Goal: Information Seeking & Learning: Find specific fact

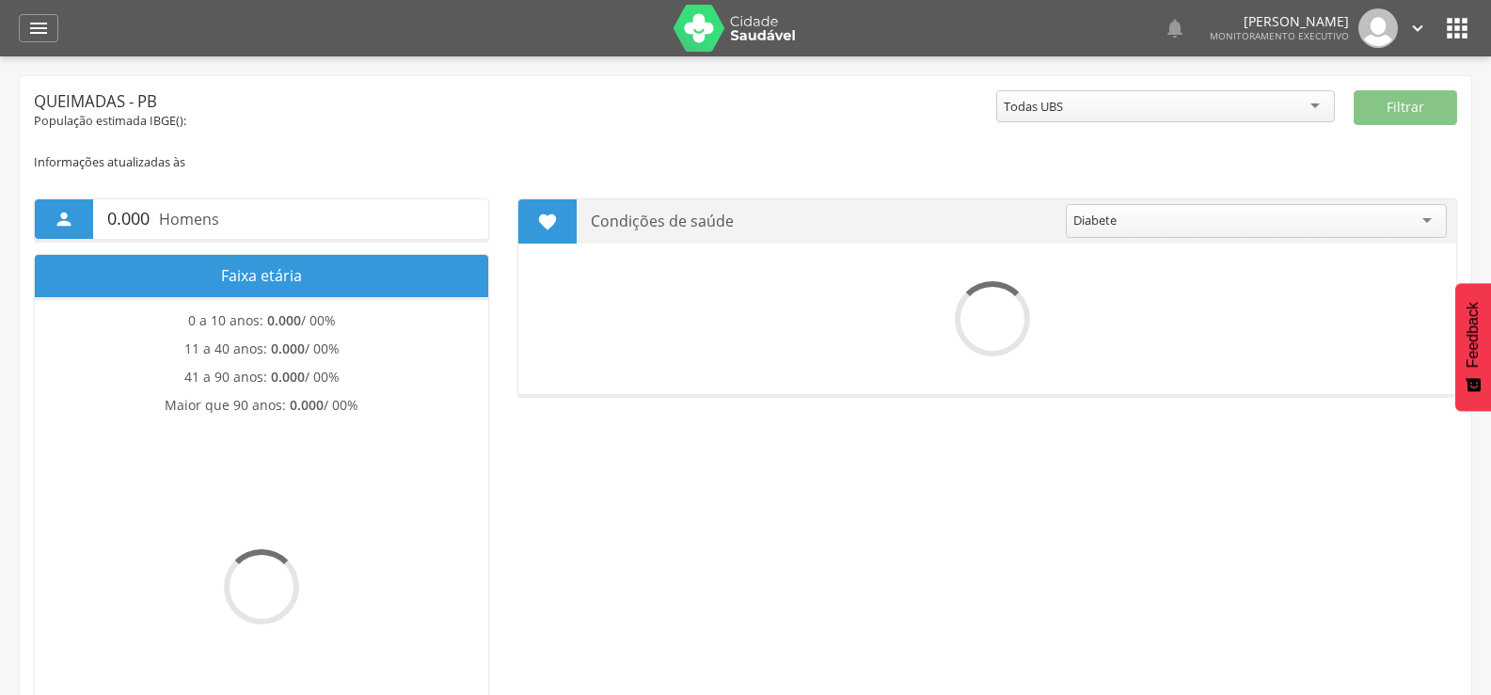
click at [44, 31] on icon "" at bounding box center [38, 28] width 23 height 23
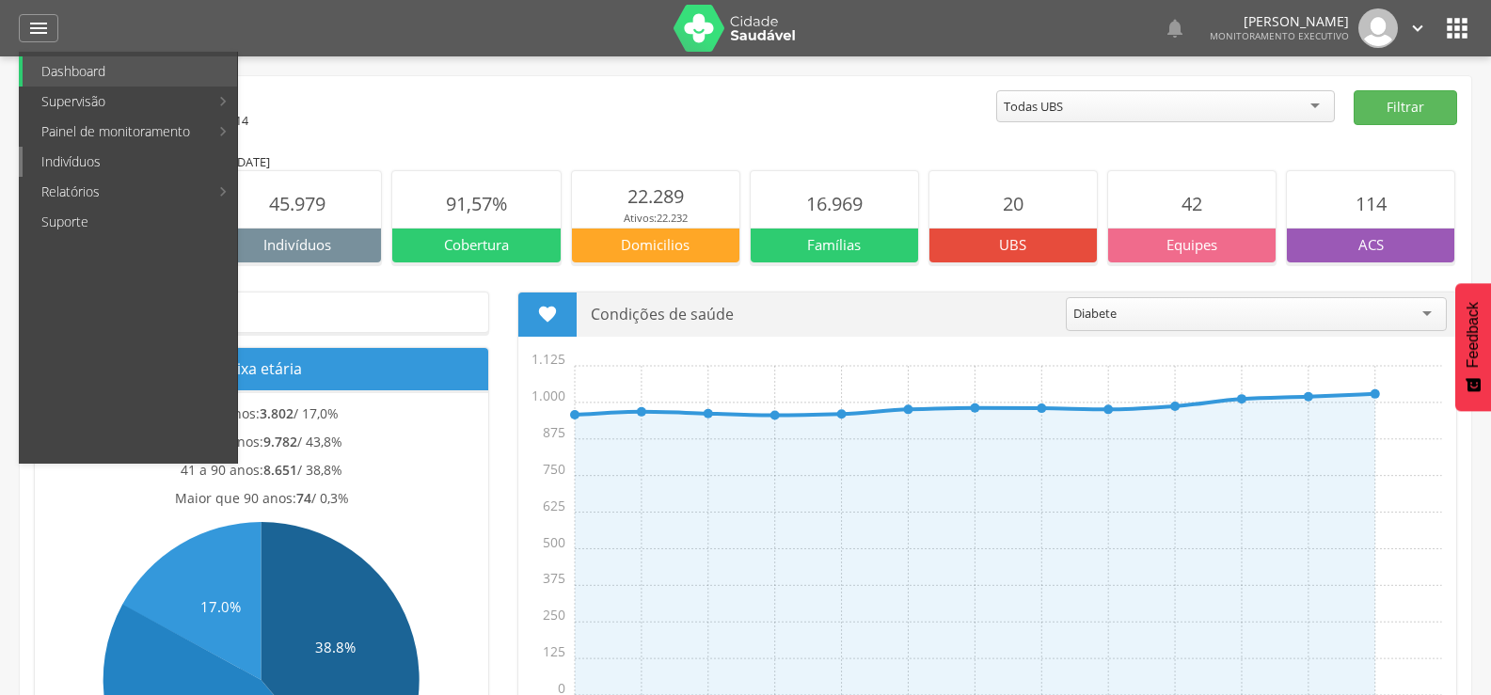
click at [62, 160] on link "Indivíduos" at bounding box center [130, 162] width 215 height 30
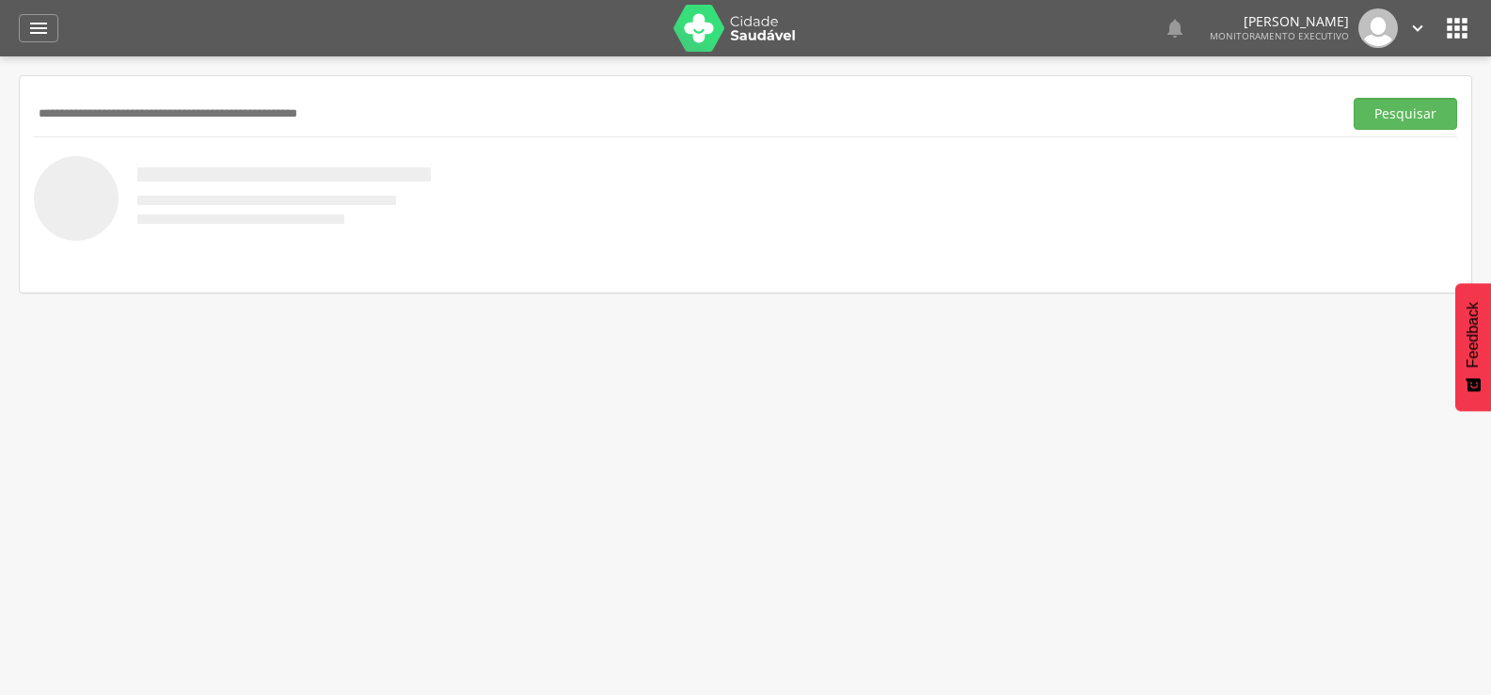
paste input "**********"
type input "**********"
click at [1354, 98] on button "Pesquisar" at bounding box center [1406, 114] width 104 height 32
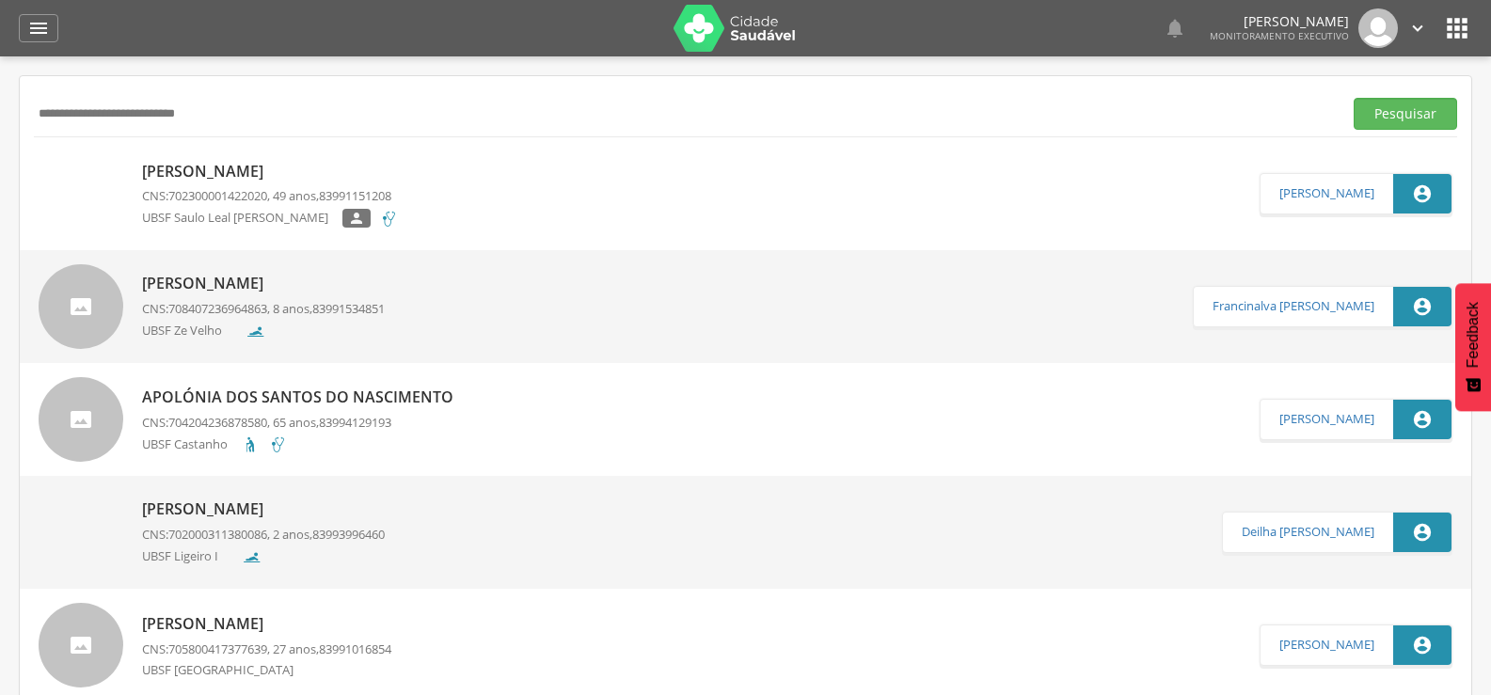
click at [212, 166] on p "[PERSON_NAME]" at bounding box center [270, 172] width 256 height 22
type input "**********"
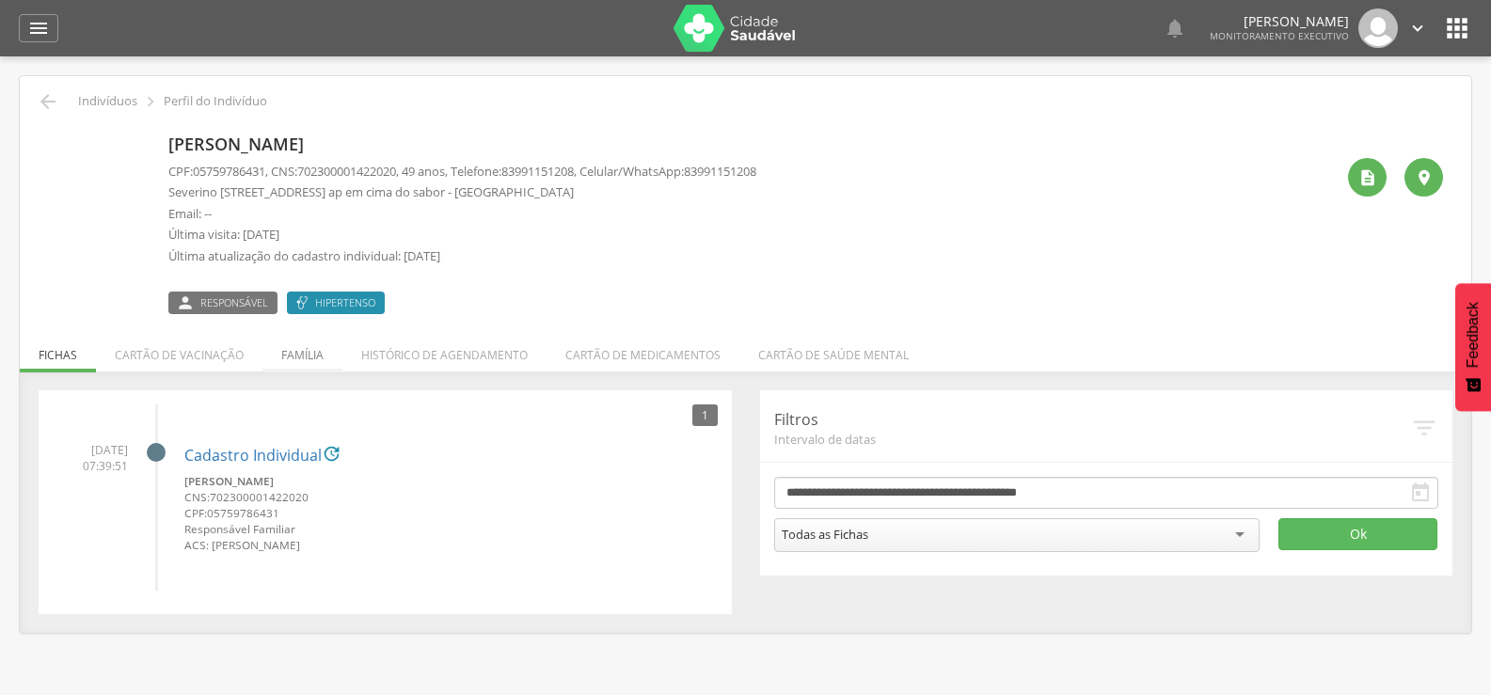
click at [298, 349] on li "Família" at bounding box center [303, 350] width 80 height 44
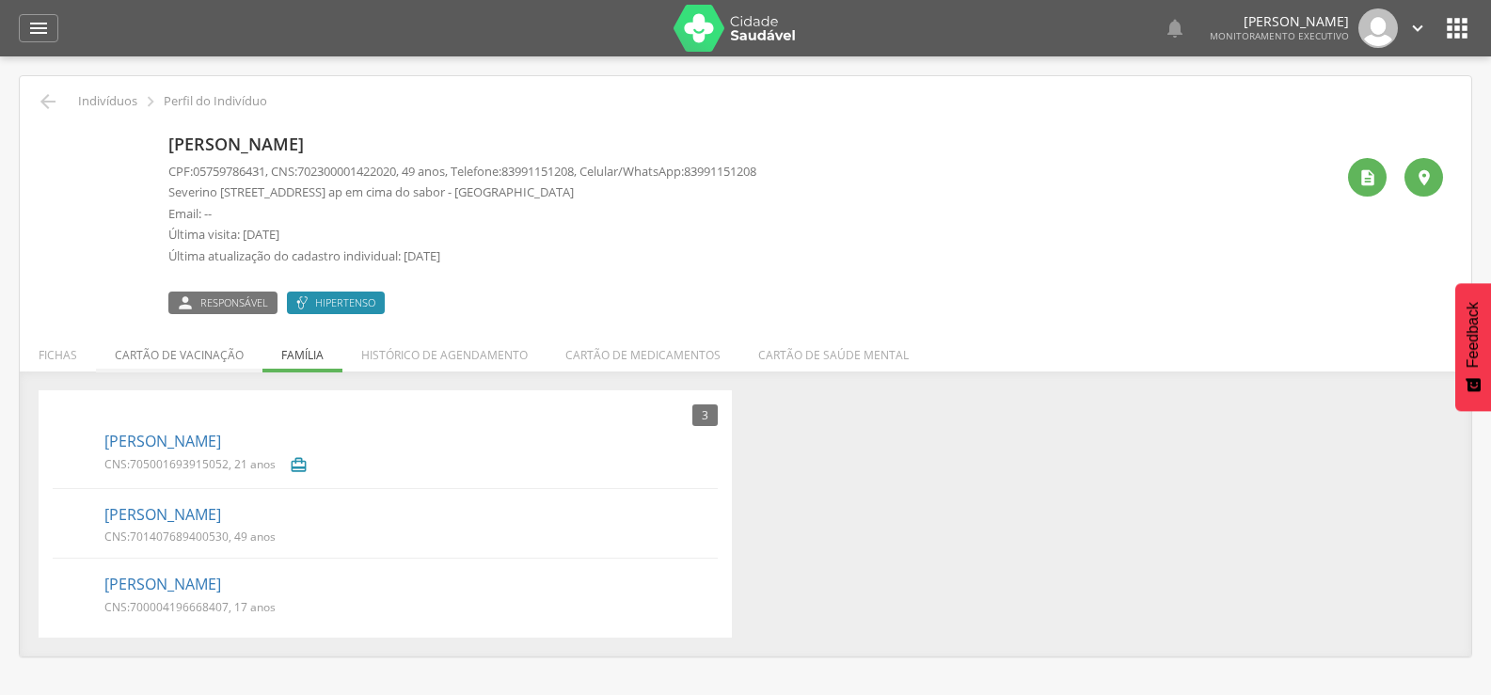
click at [114, 358] on li "Cartão de vacinação" at bounding box center [179, 350] width 167 height 44
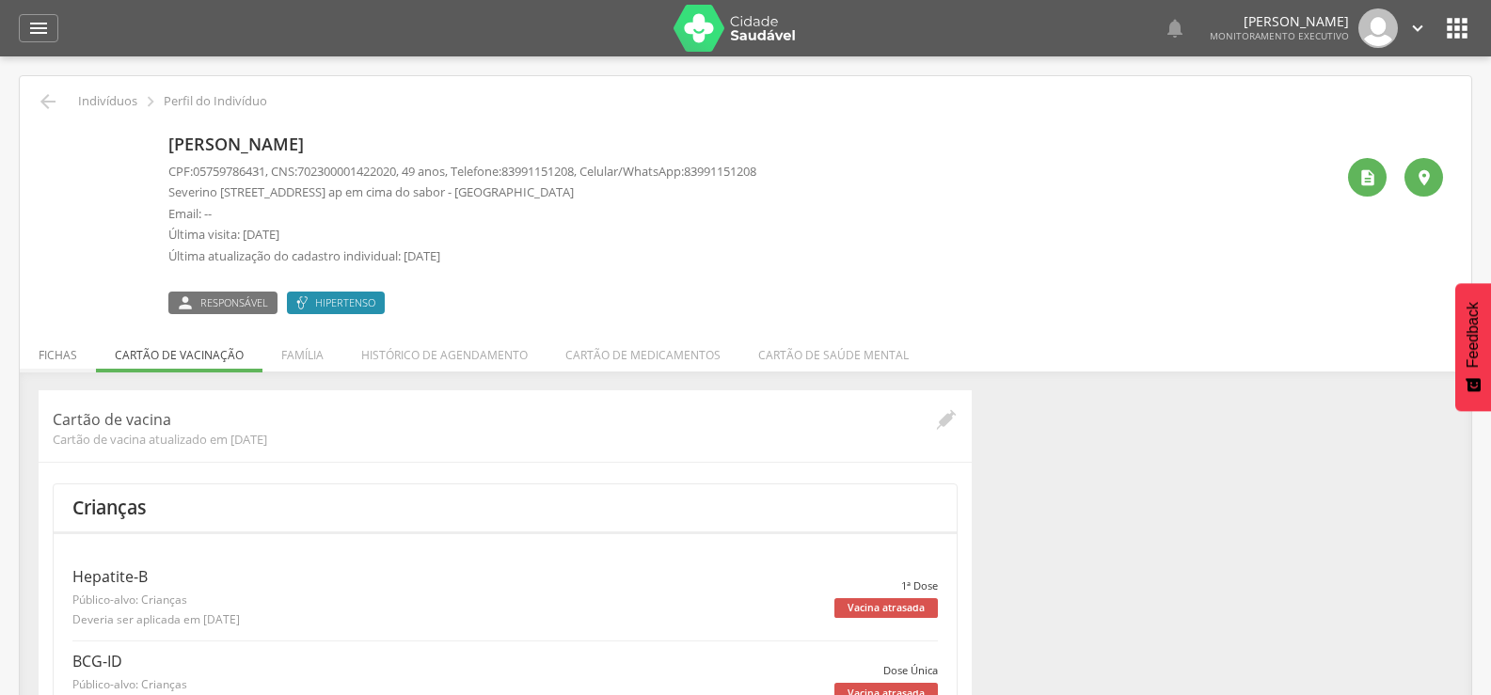
click at [53, 361] on li "Fichas" at bounding box center [58, 350] width 76 height 44
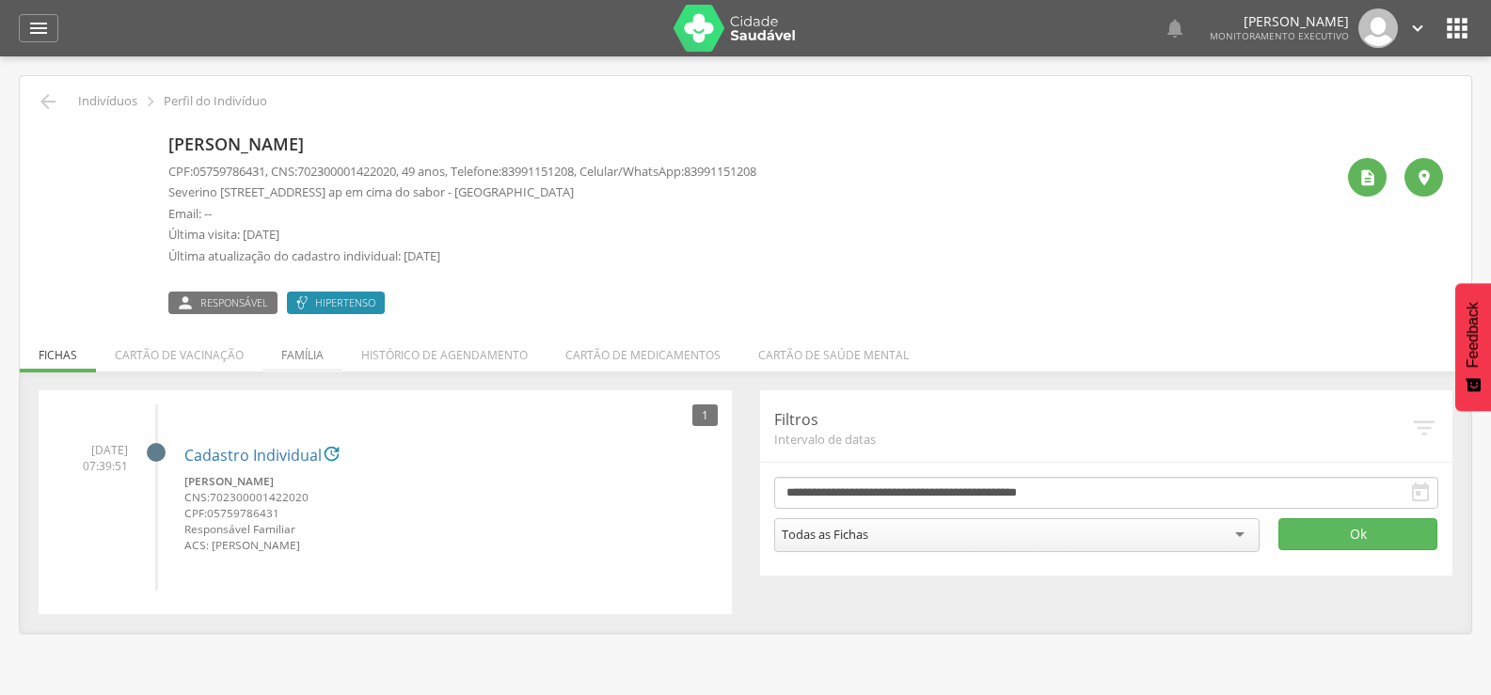
click at [264, 363] on li "Família" at bounding box center [303, 350] width 80 height 44
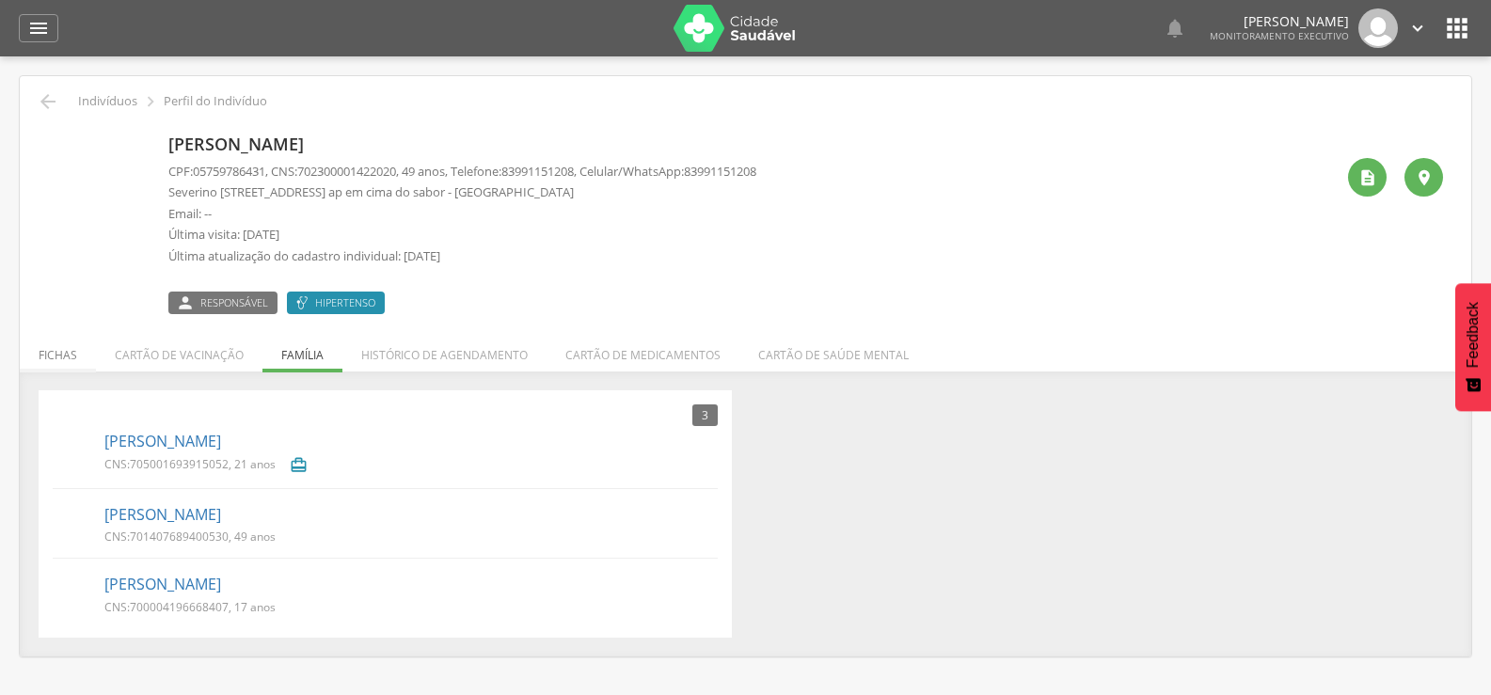
click at [53, 362] on li "Fichas" at bounding box center [58, 350] width 76 height 44
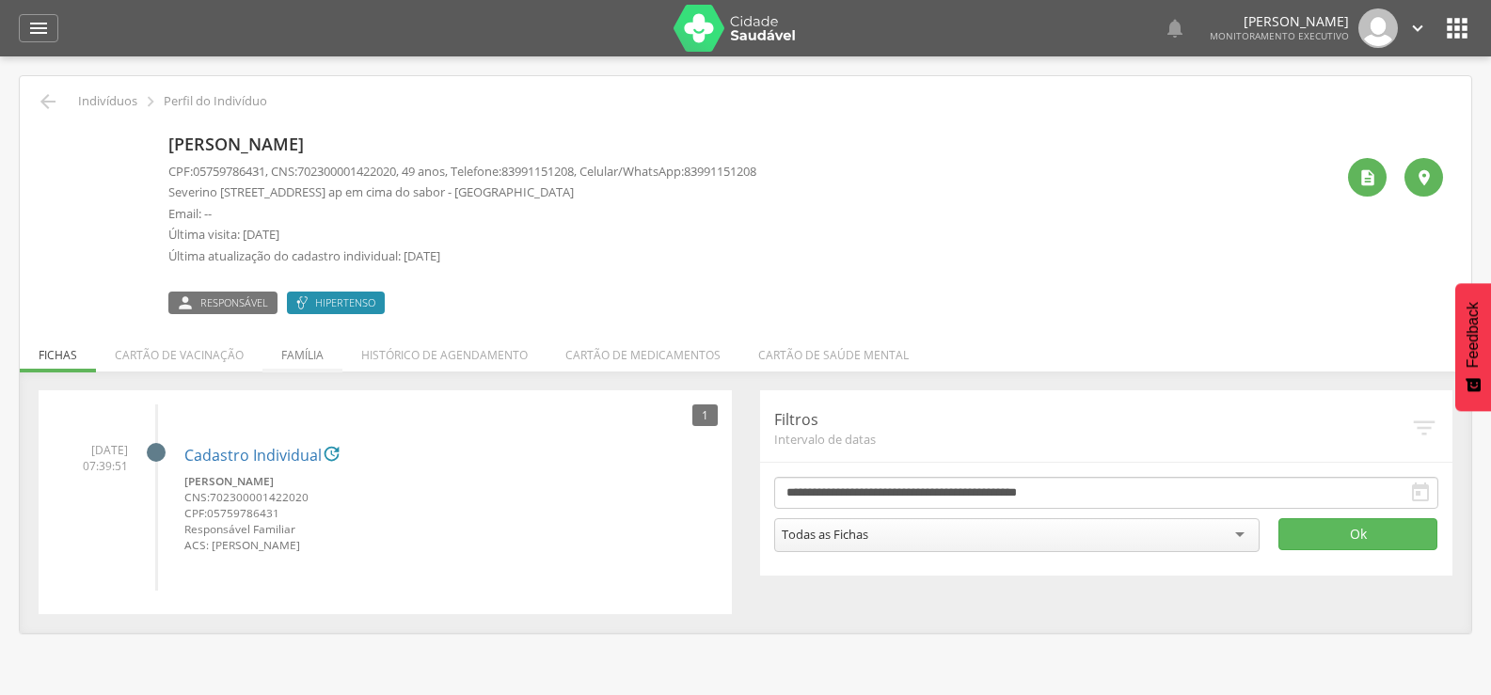
click at [283, 357] on li "Família" at bounding box center [303, 350] width 80 height 44
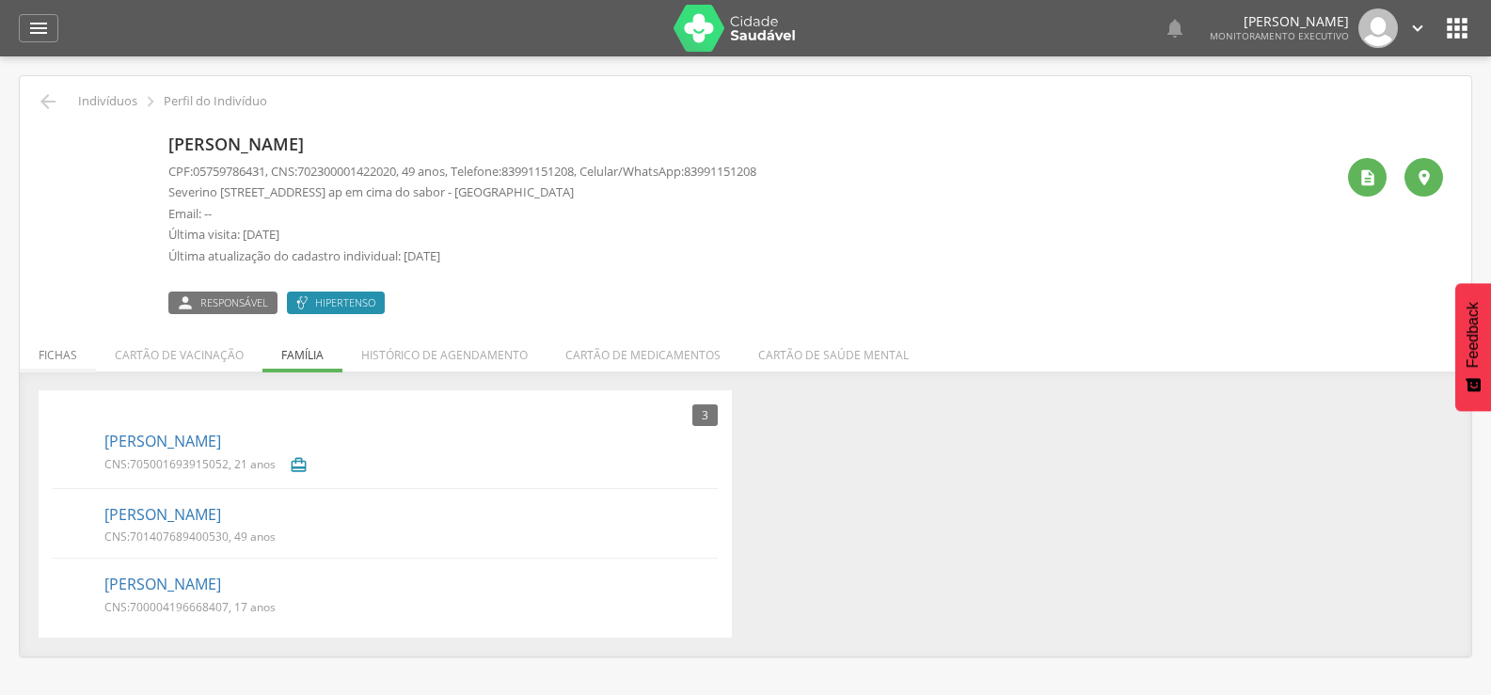
click at [72, 353] on li "Fichas" at bounding box center [58, 350] width 76 height 44
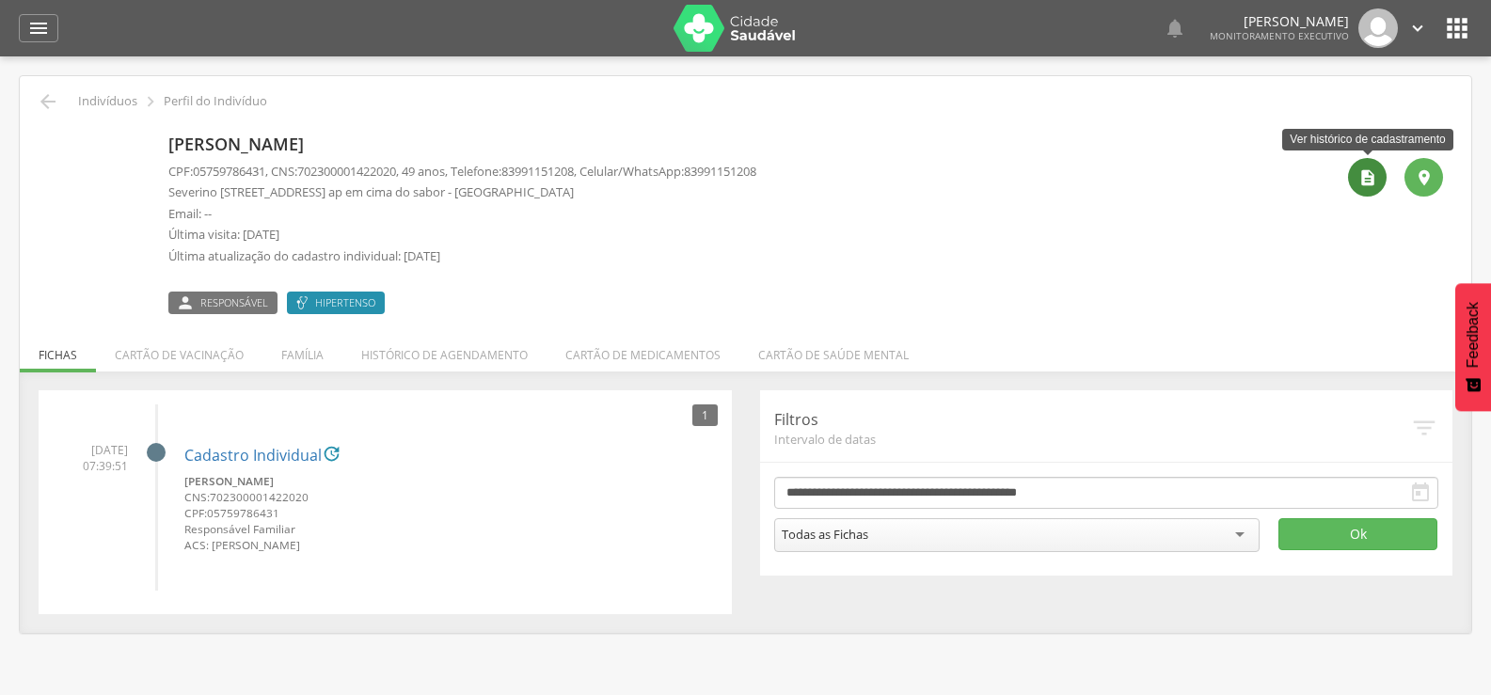
click at [1365, 181] on icon "" at bounding box center [1368, 177] width 19 height 19
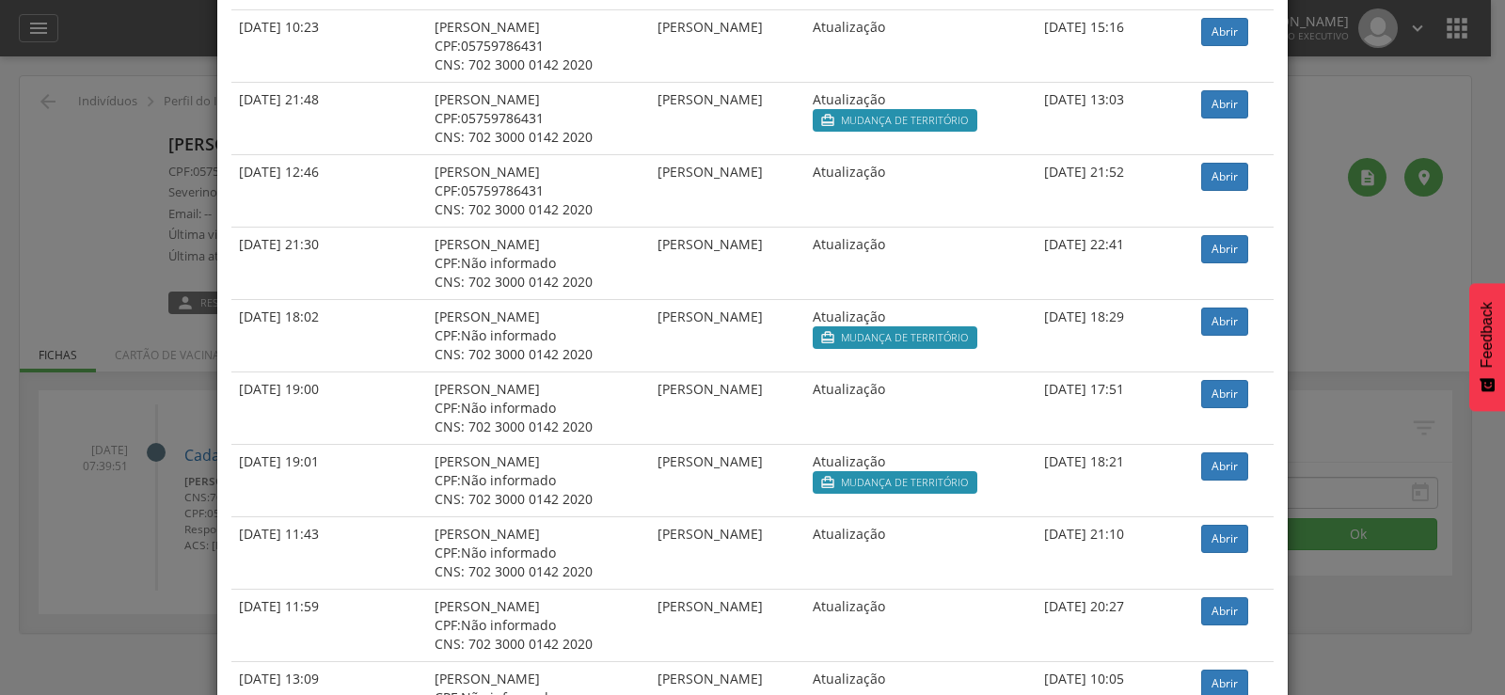
scroll to position [1310, 0]
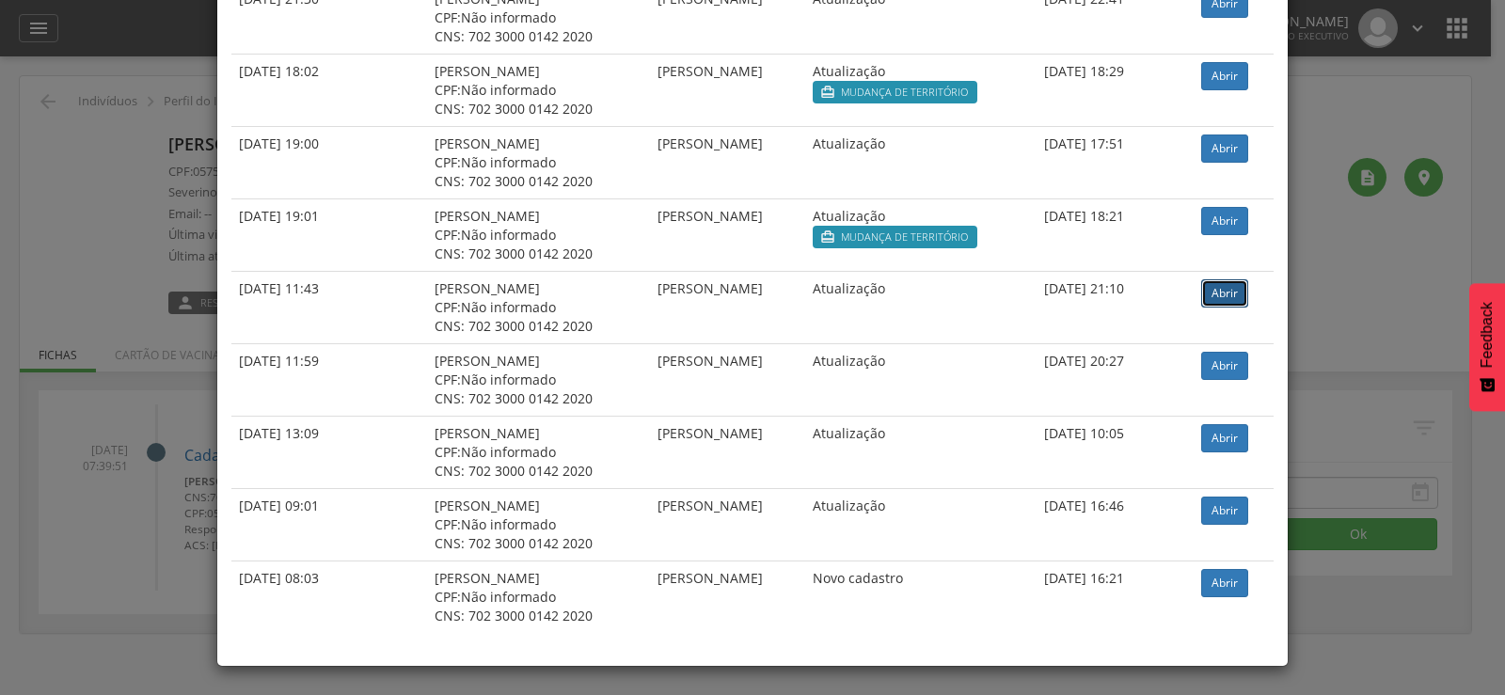
click at [1219, 299] on link "Abrir" at bounding box center [1225, 293] width 47 height 28
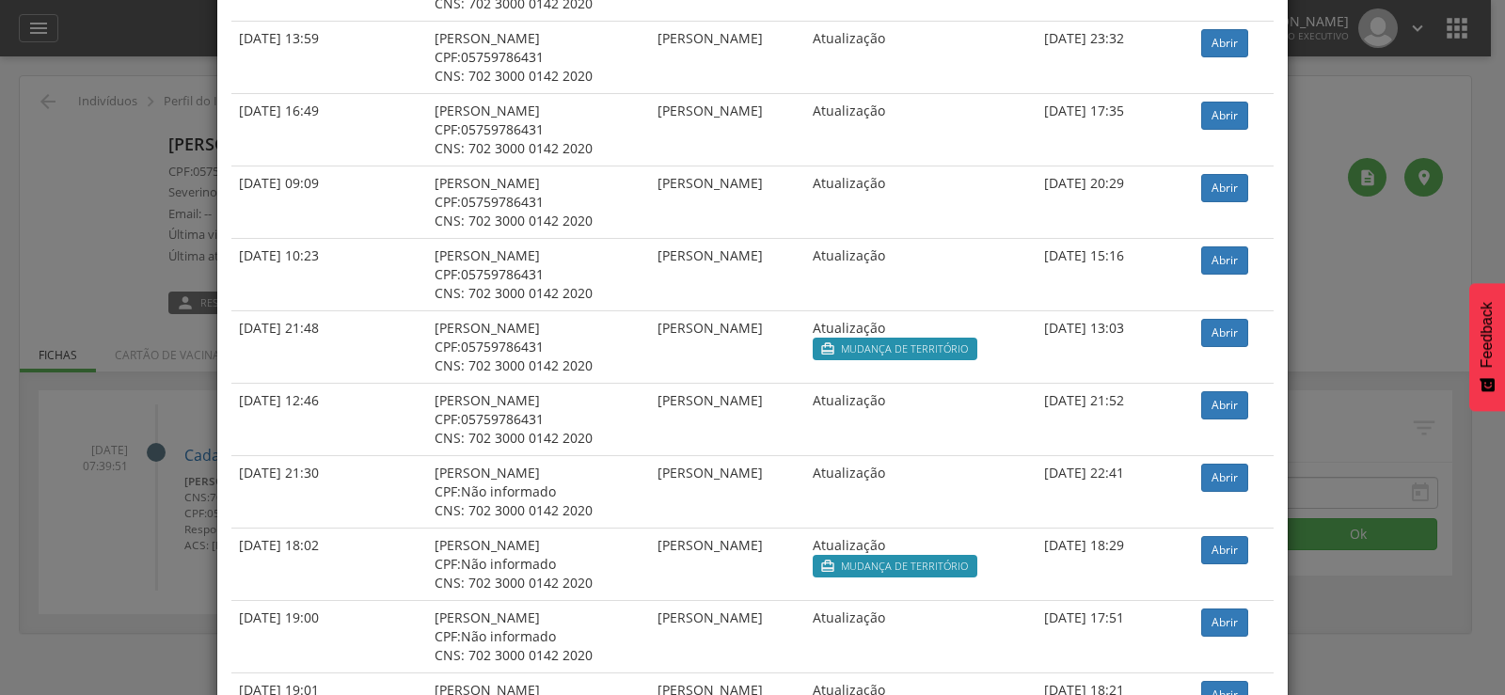
scroll to position [839, 0]
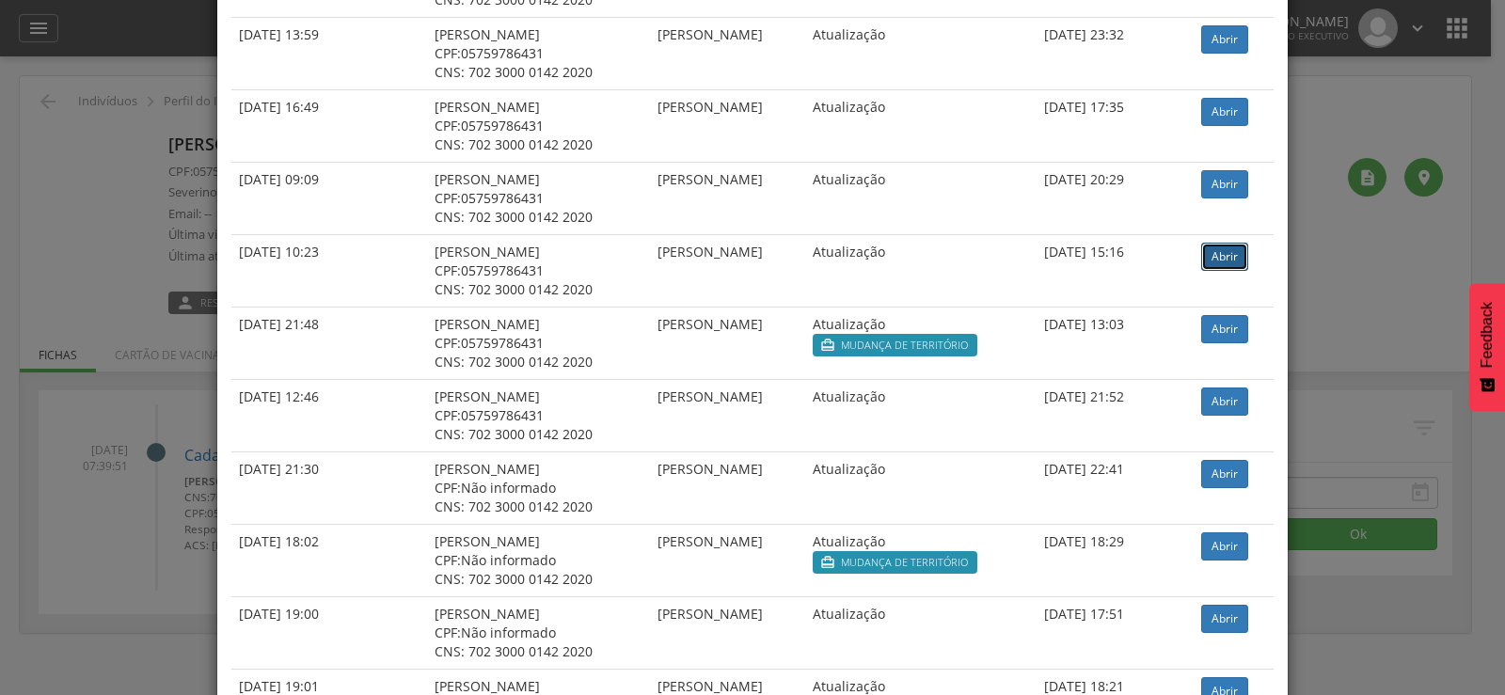
click at [1216, 258] on link "Abrir" at bounding box center [1225, 257] width 47 height 28
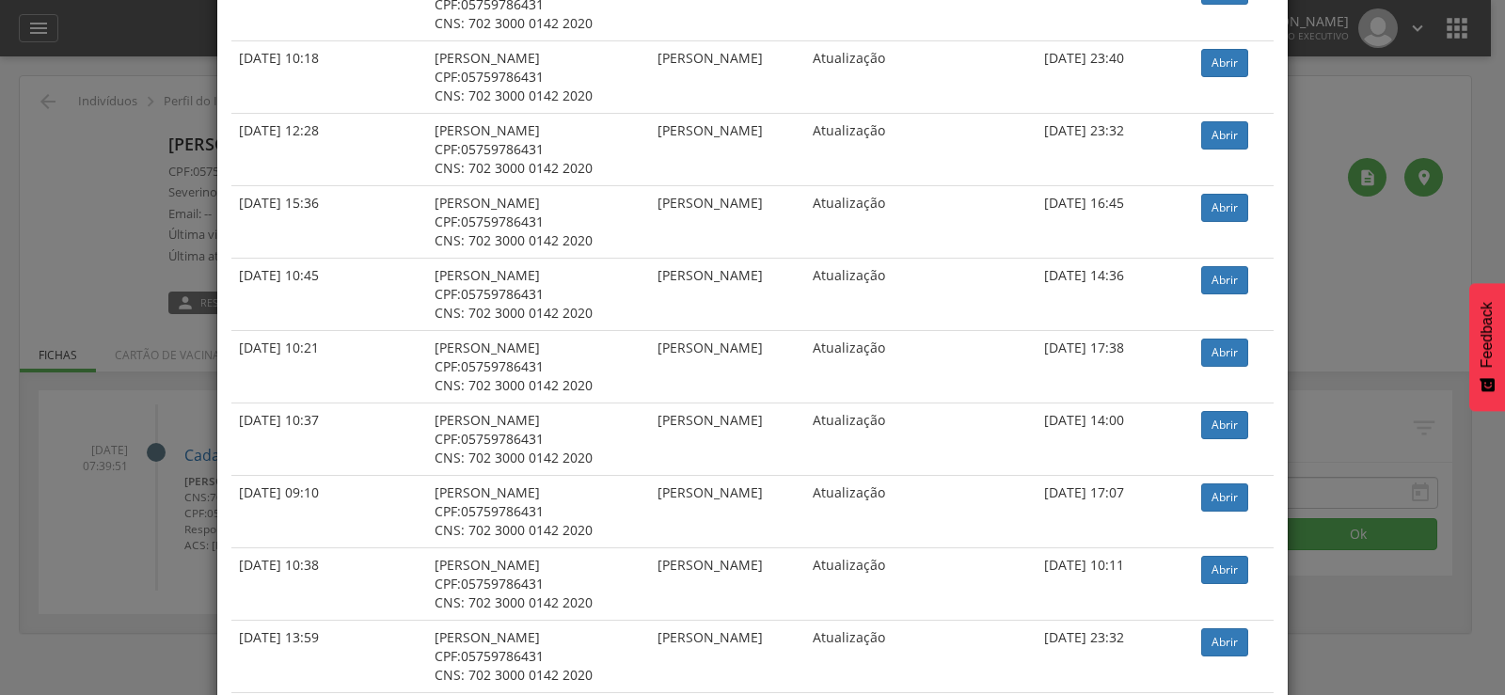
scroll to position [0, 0]
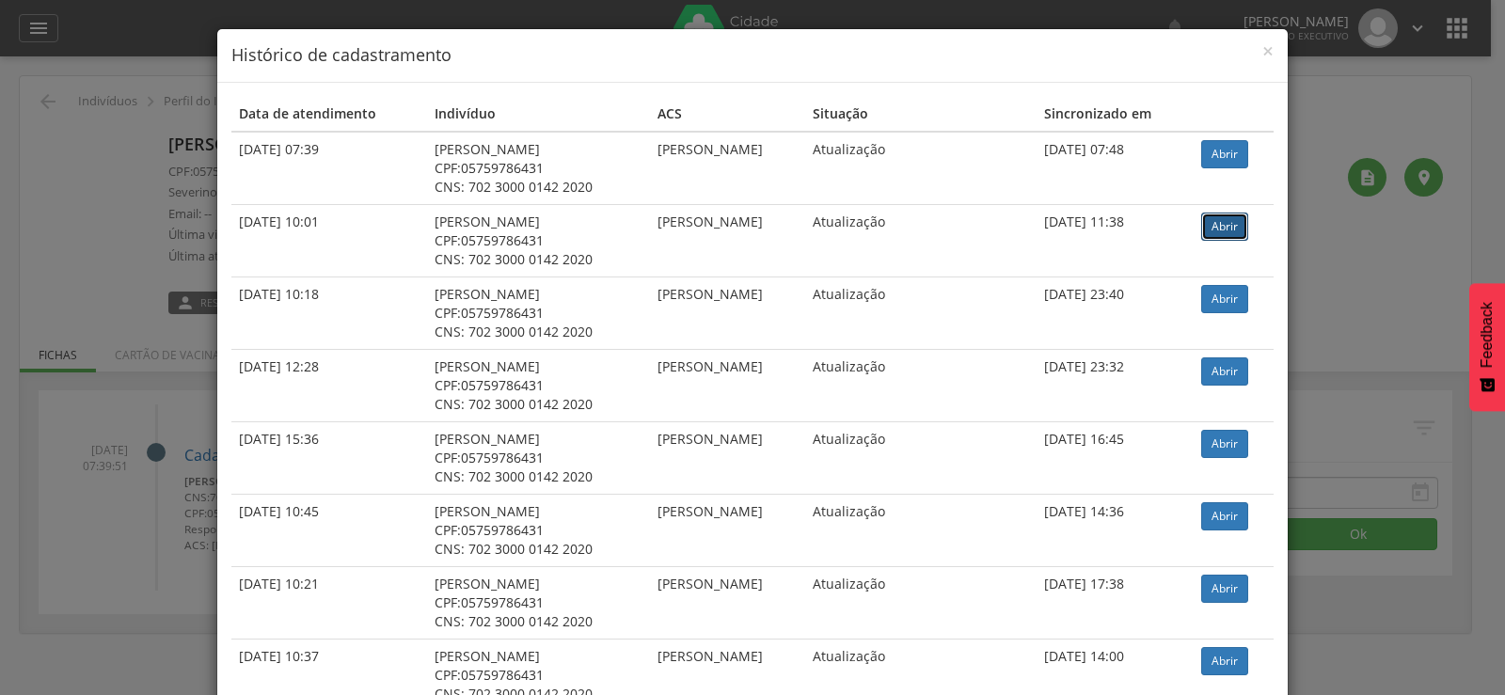
click at [1219, 234] on link "Abrir" at bounding box center [1225, 227] width 47 height 28
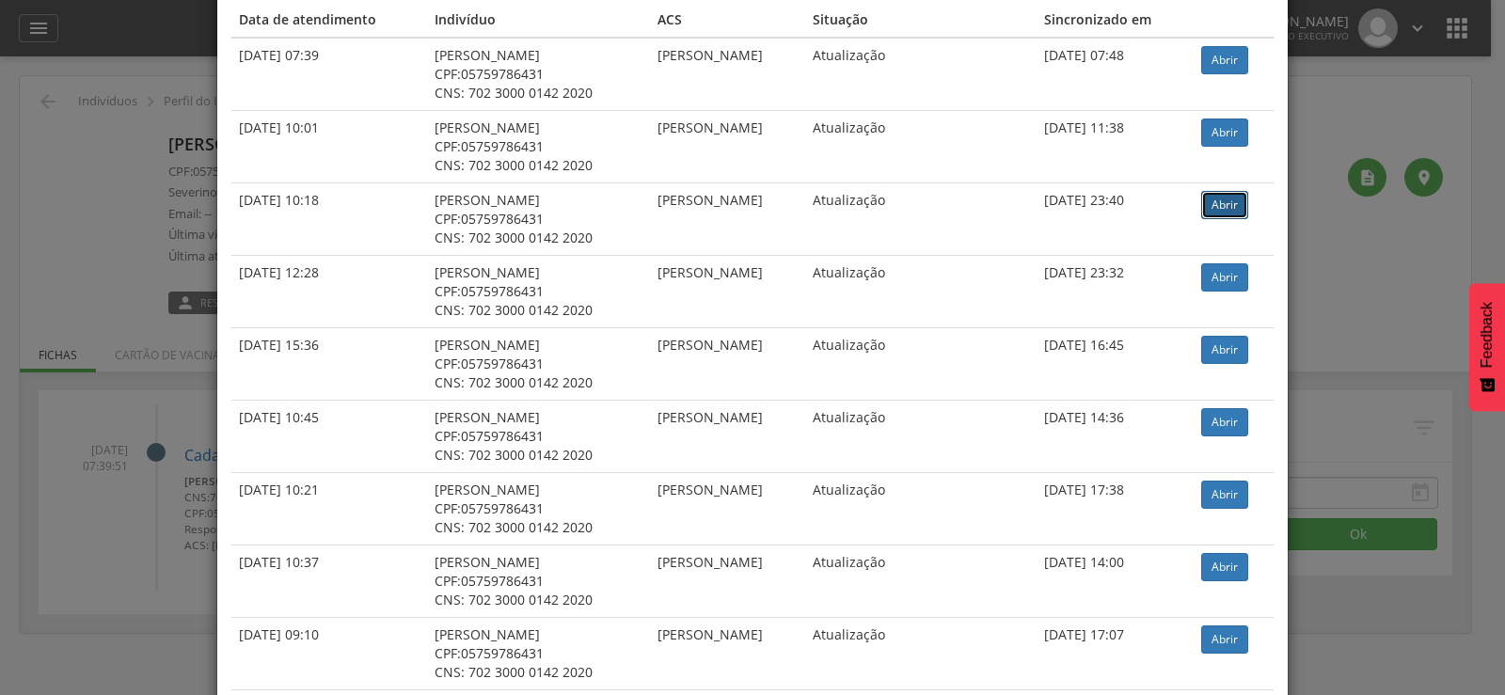
click at [1232, 212] on link "Abrir" at bounding box center [1225, 205] width 47 height 28
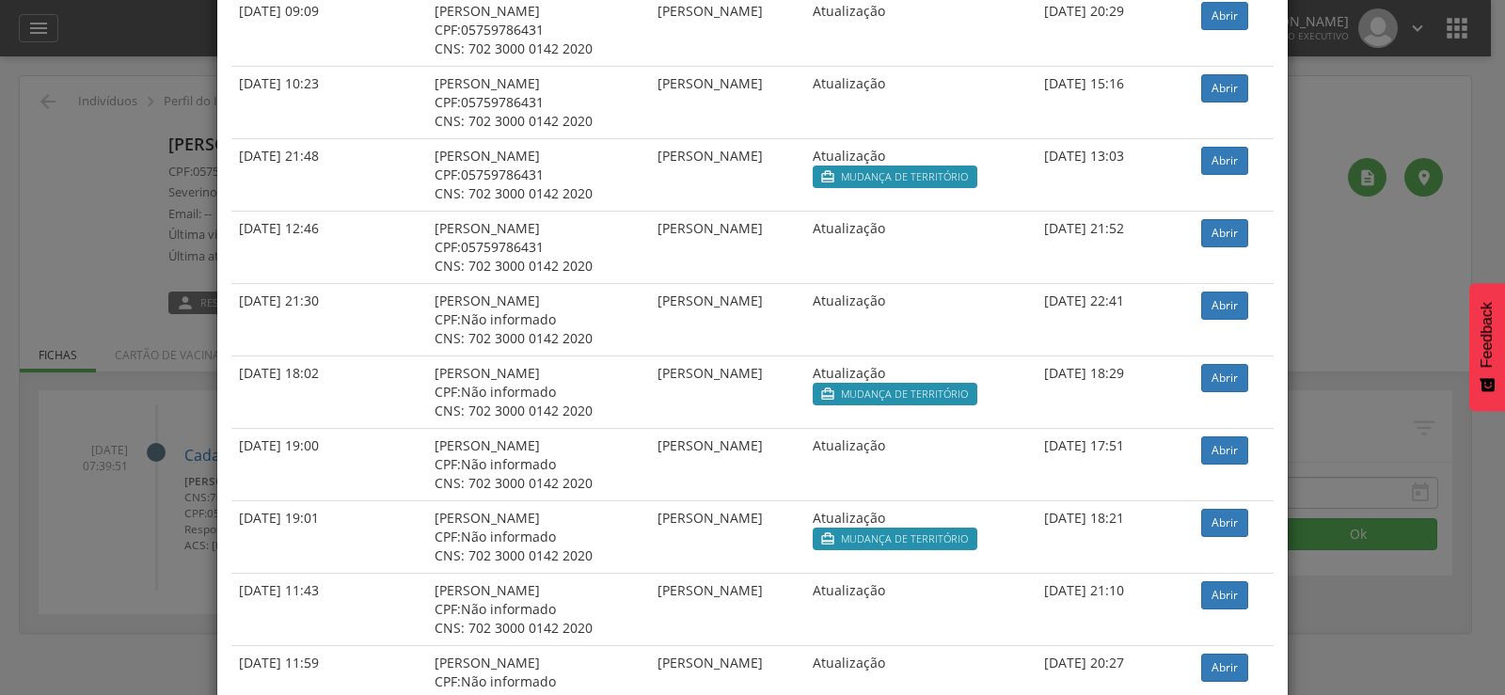
scroll to position [933, 0]
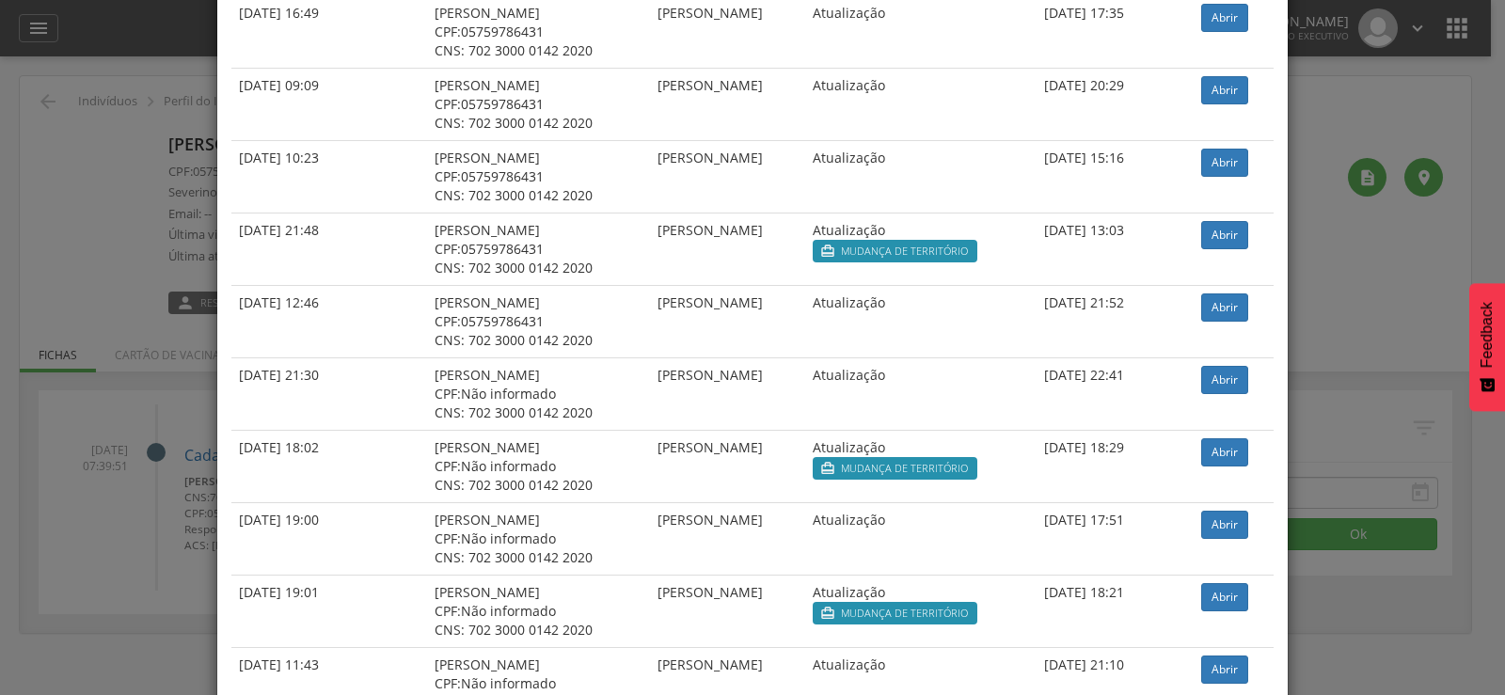
click at [131, 423] on div "× Histórico de cadastramento Data de atendimento Indivíduo ACS Situação Sincron…" at bounding box center [752, 347] width 1505 height 695
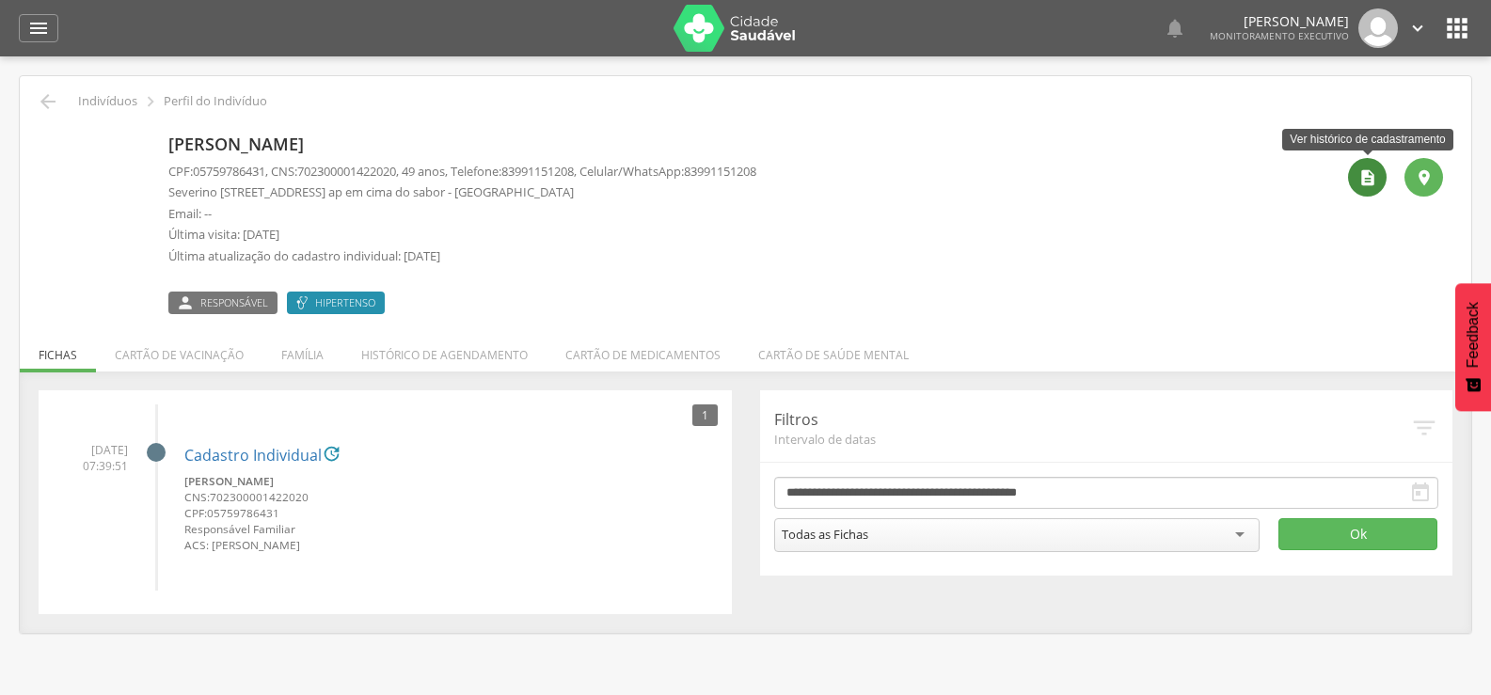
click at [1356, 187] on div "" at bounding box center [1367, 177] width 39 height 39
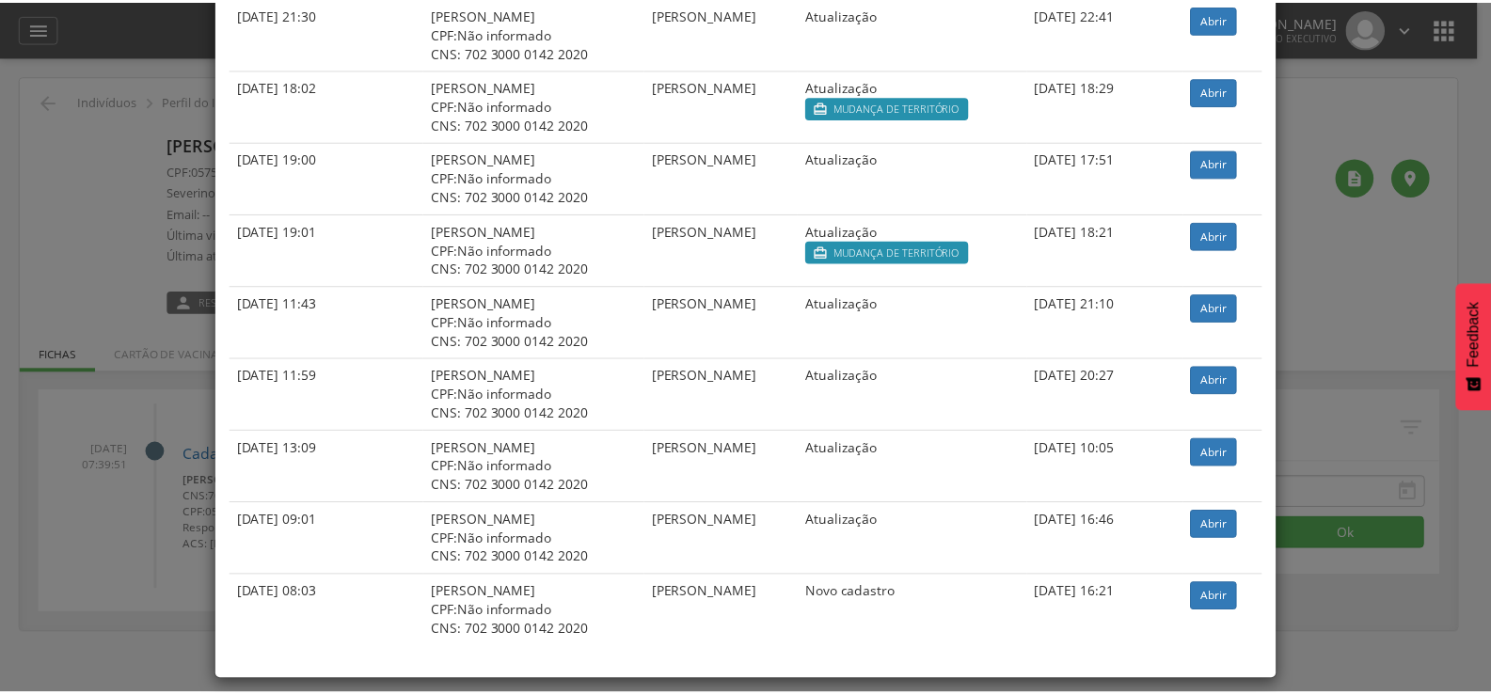
scroll to position [1310, 0]
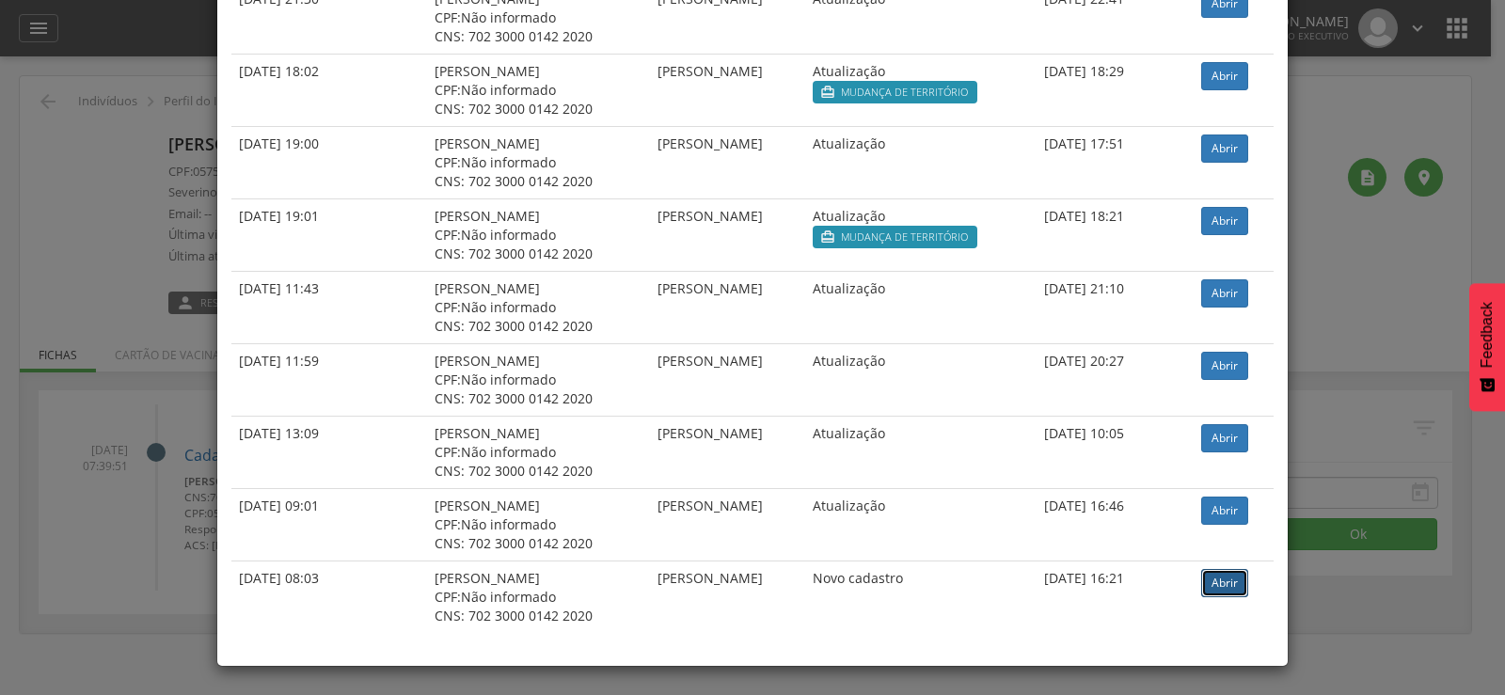
click at [1226, 581] on link "Abrir" at bounding box center [1225, 583] width 47 height 28
click at [75, 216] on div "× Histórico de cadastramento Data de atendimento Indivíduo ACS Situação Sincron…" at bounding box center [752, 347] width 1505 height 695
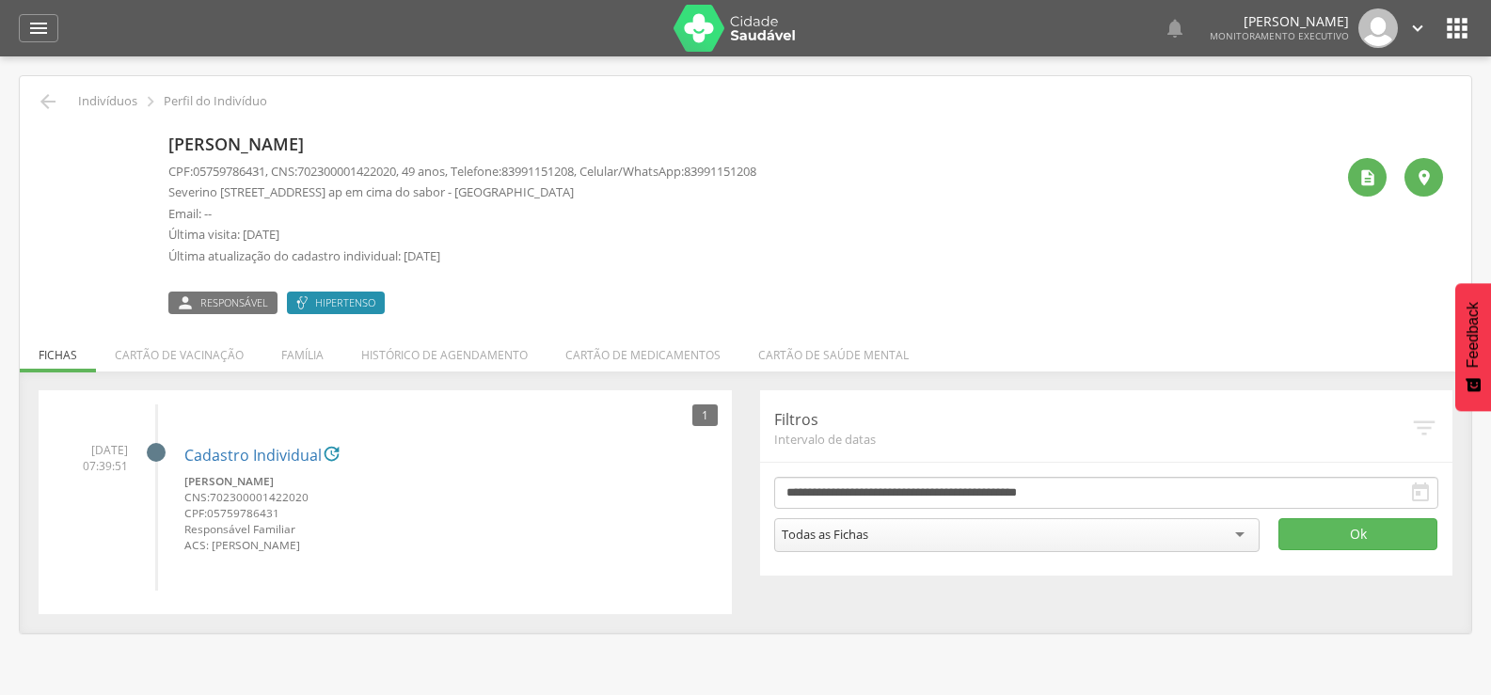
drag, startPoint x: 391, startPoint y: 545, endPoint x: 213, endPoint y: 551, distance: 178.9
click at [213, 551] on small "ACS: [PERSON_NAME]" at bounding box center [451, 545] width 534 height 16
copy small "[PERSON_NAME]"
click at [314, 348] on li "Família" at bounding box center [303, 350] width 80 height 44
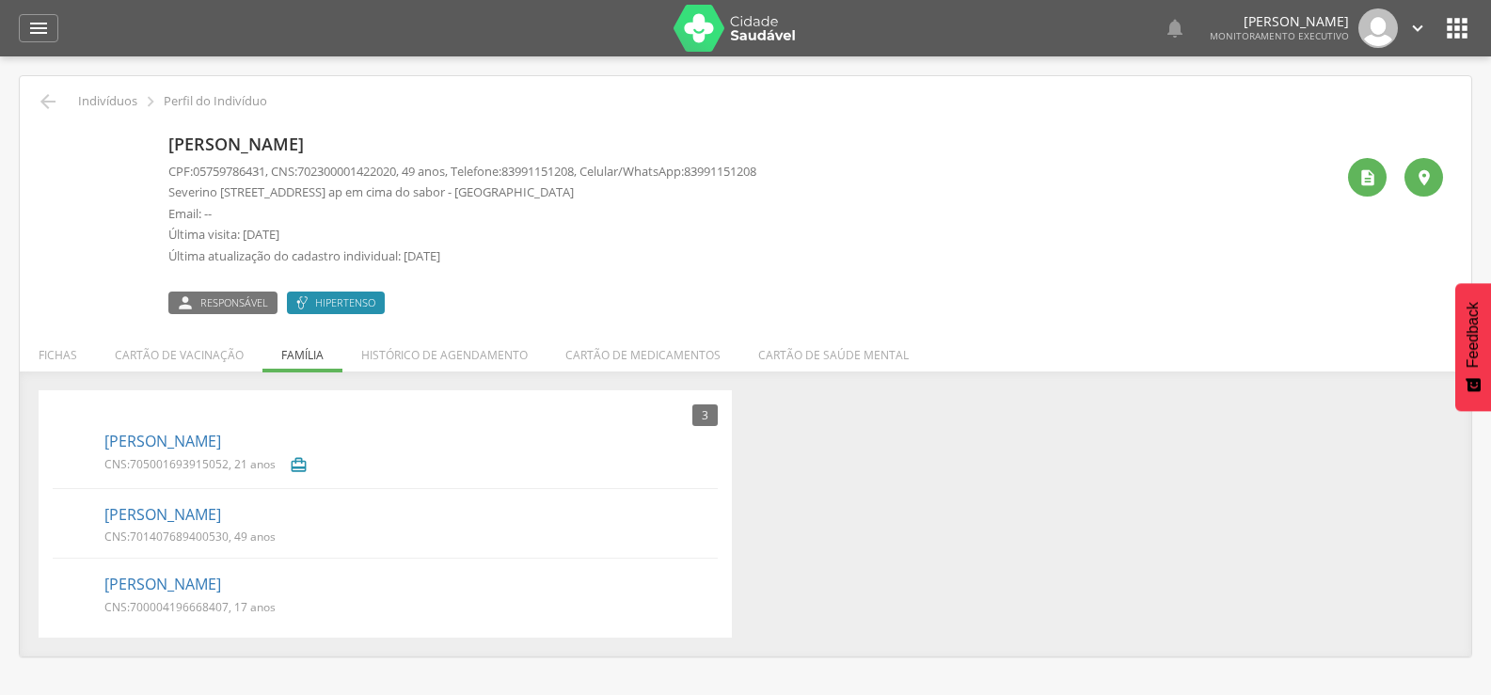
drag, startPoint x: 167, startPoint y: 141, endPoint x: 494, endPoint y: 153, distance: 326.7
click at [494, 153] on div "Joselma dos Santos Nascimento CPF: 05759786431 , CNS: 702300001422020 , 49 anos…" at bounding box center [745, 220] width 1395 height 187
copy p "[PERSON_NAME]"
drag, startPoint x: 311, startPoint y: 172, endPoint x: 413, endPoint y: 174, distance: 101.6
click at [396, 174] on span "702300001422020" at bounding box center [346, 171] width 99 height 17
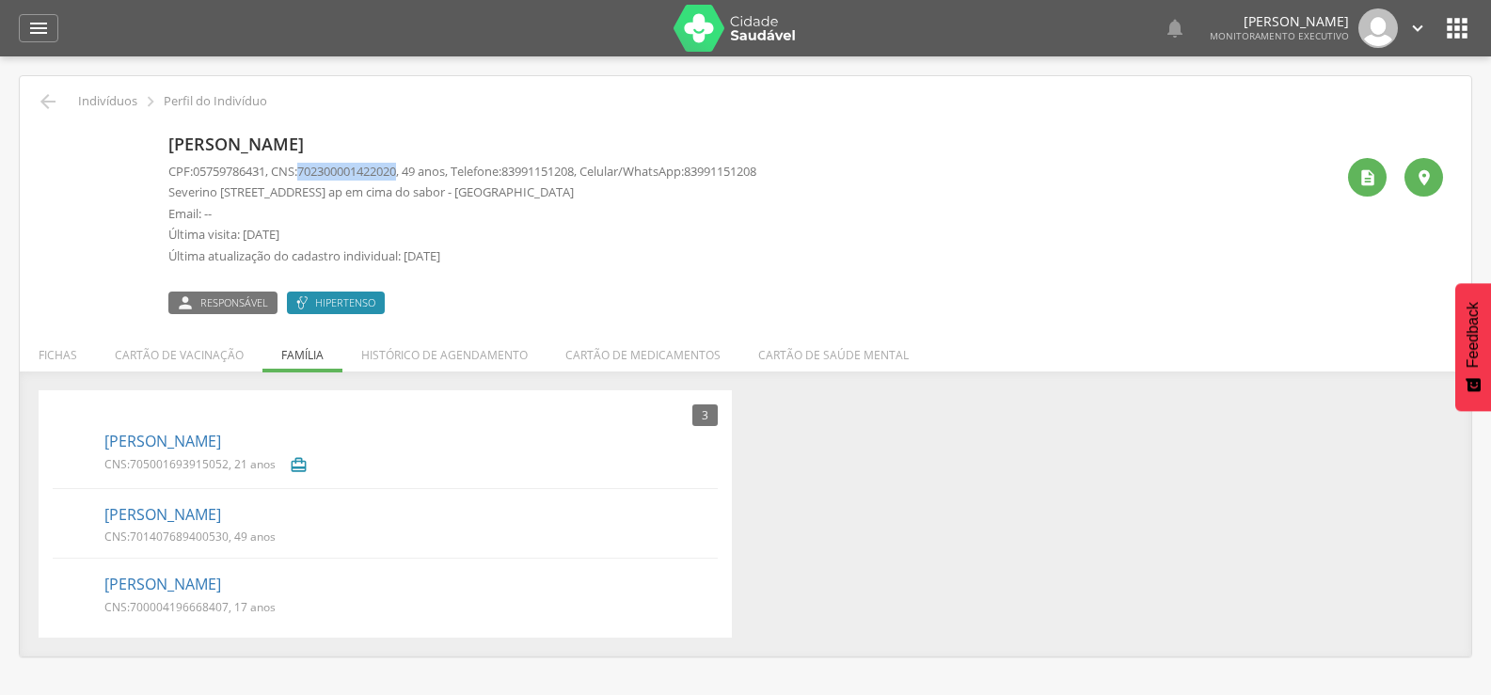
copy span "702300001422020"
click at [39, 34] on icon "" at bounding box center [38, 28] width 23 height 23
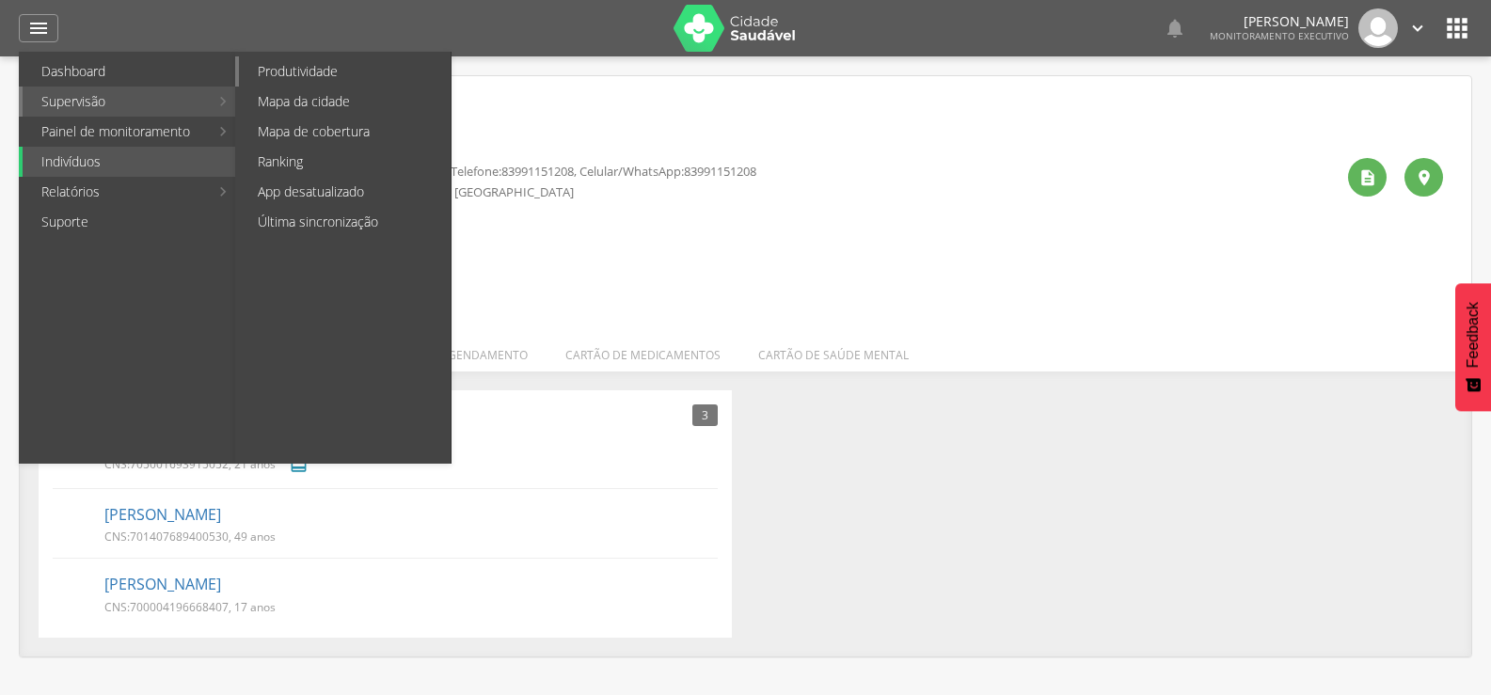
click at [316, 76] on link "Produtividade" at bounding box center [345, 71] width 212 height 30
type input "**********"
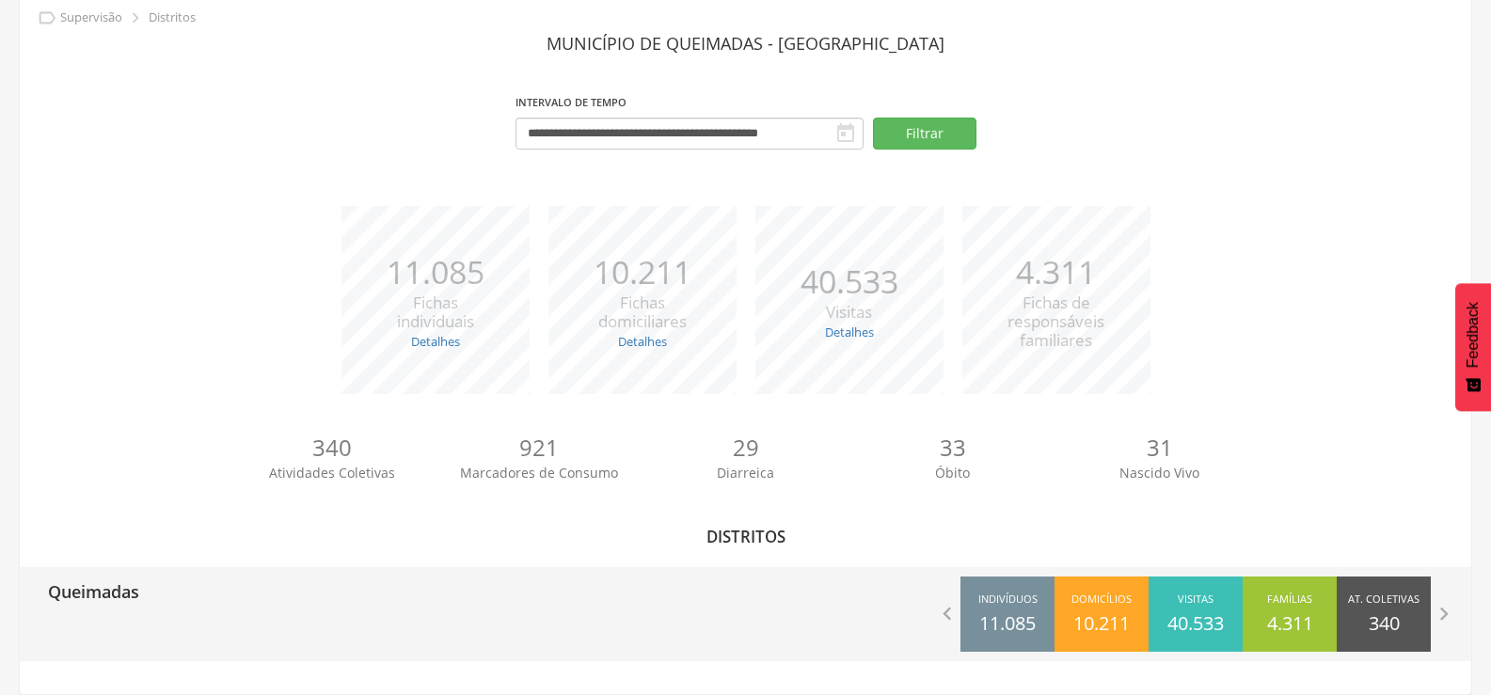
click at [135, 584] on p "Queimadas" at bounding box center [93, 586] width 91 height 38
type input "**********"
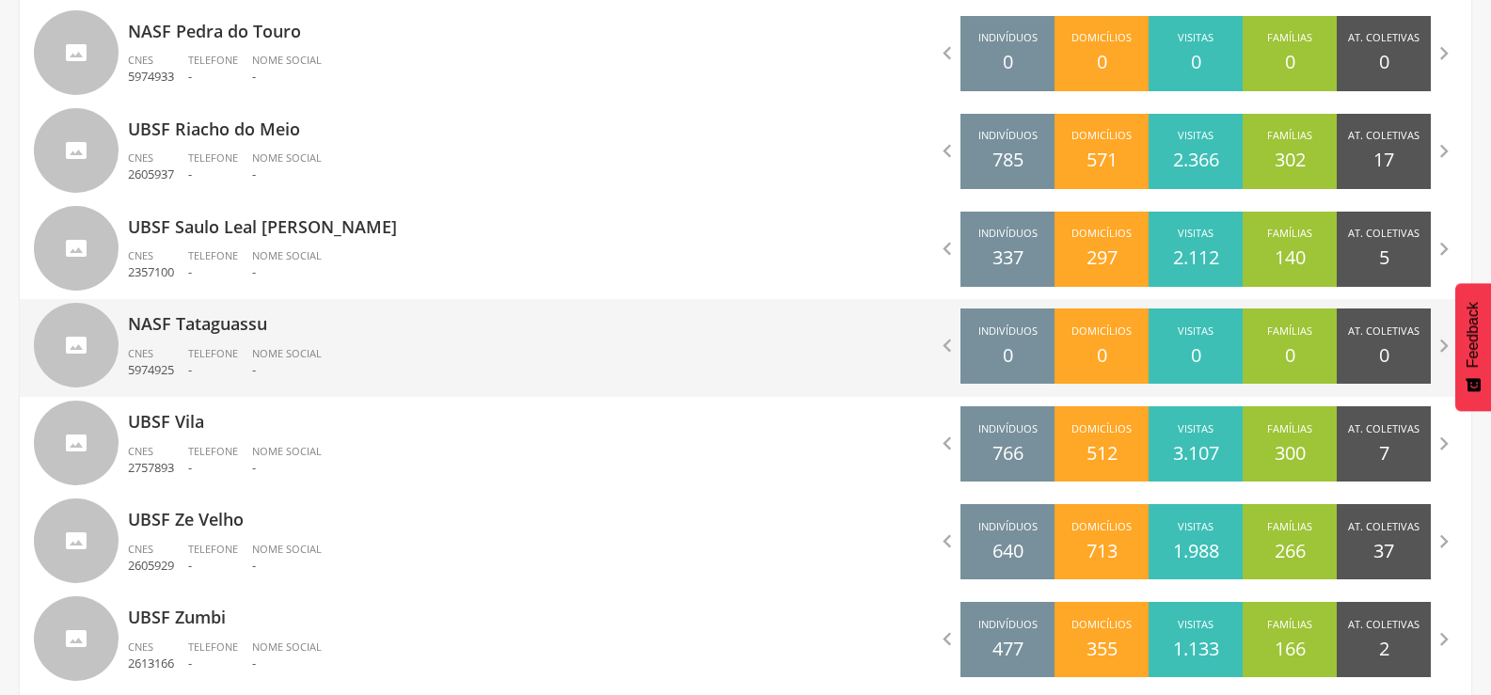
scroll to position [1952, 0]
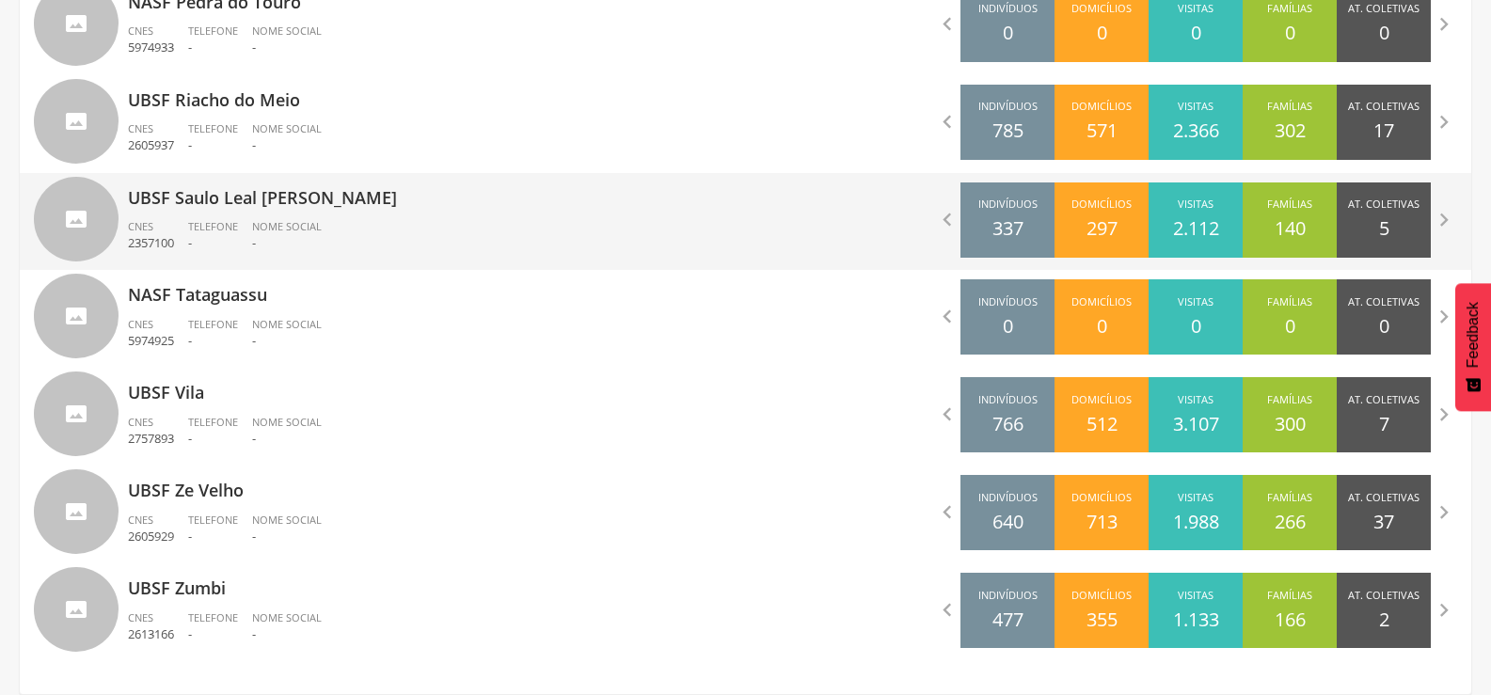
click at [228, 204] on p "UBSF Saulo Leal [PERSON_NAME]" at bounding box center [430, 192] width 604 height 38
type input "**********"
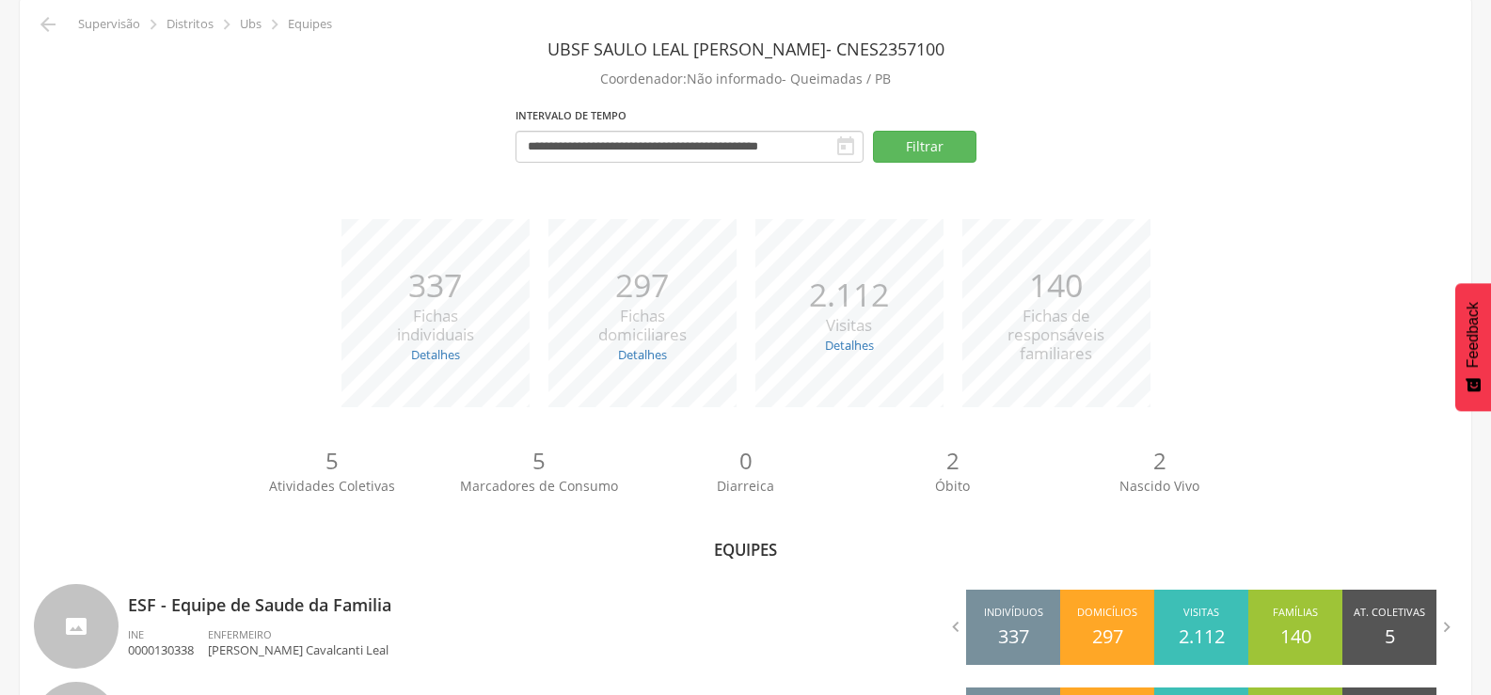
scroll to position [192, 0]
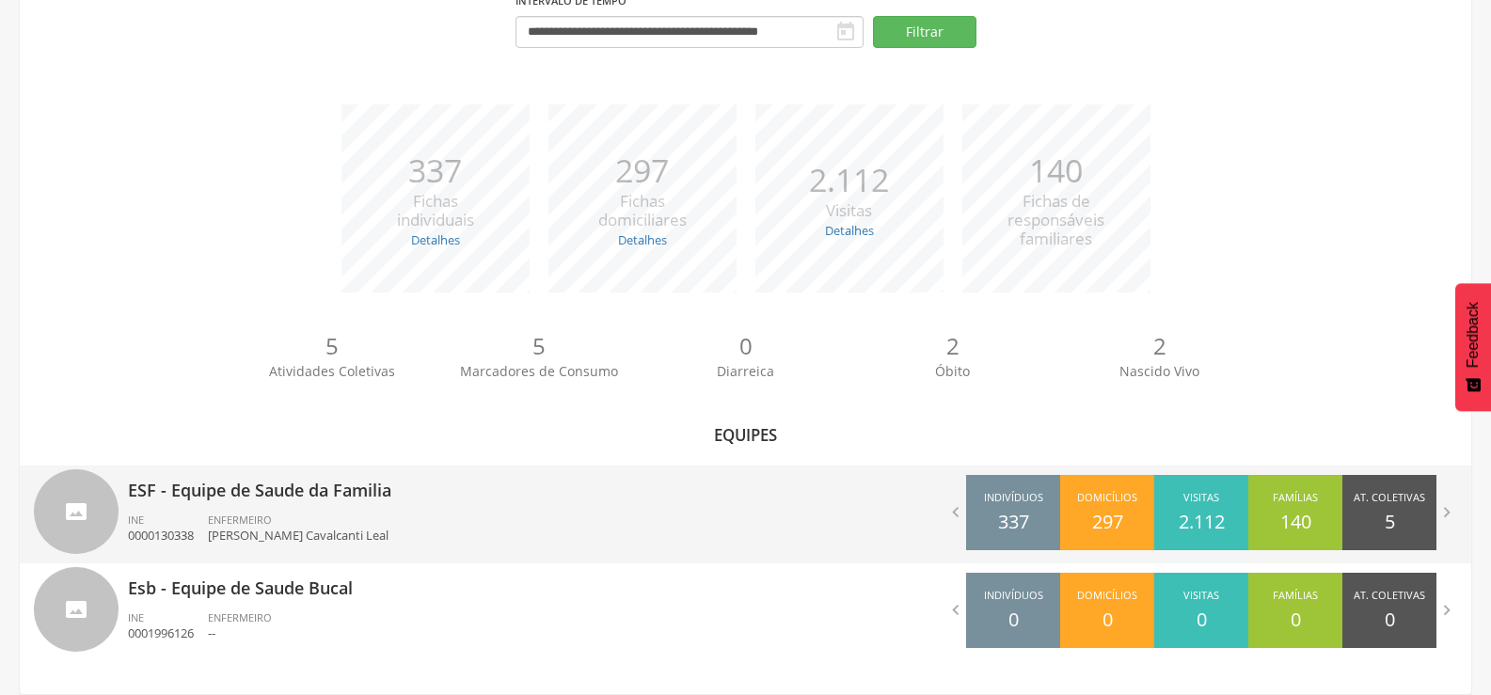
click at [291, 515] on div "ENFERMEIRO Sheila Medeiros Cavalcanti Leal" at bounding box center [305, 529] width 195 height 32
type input "**********"
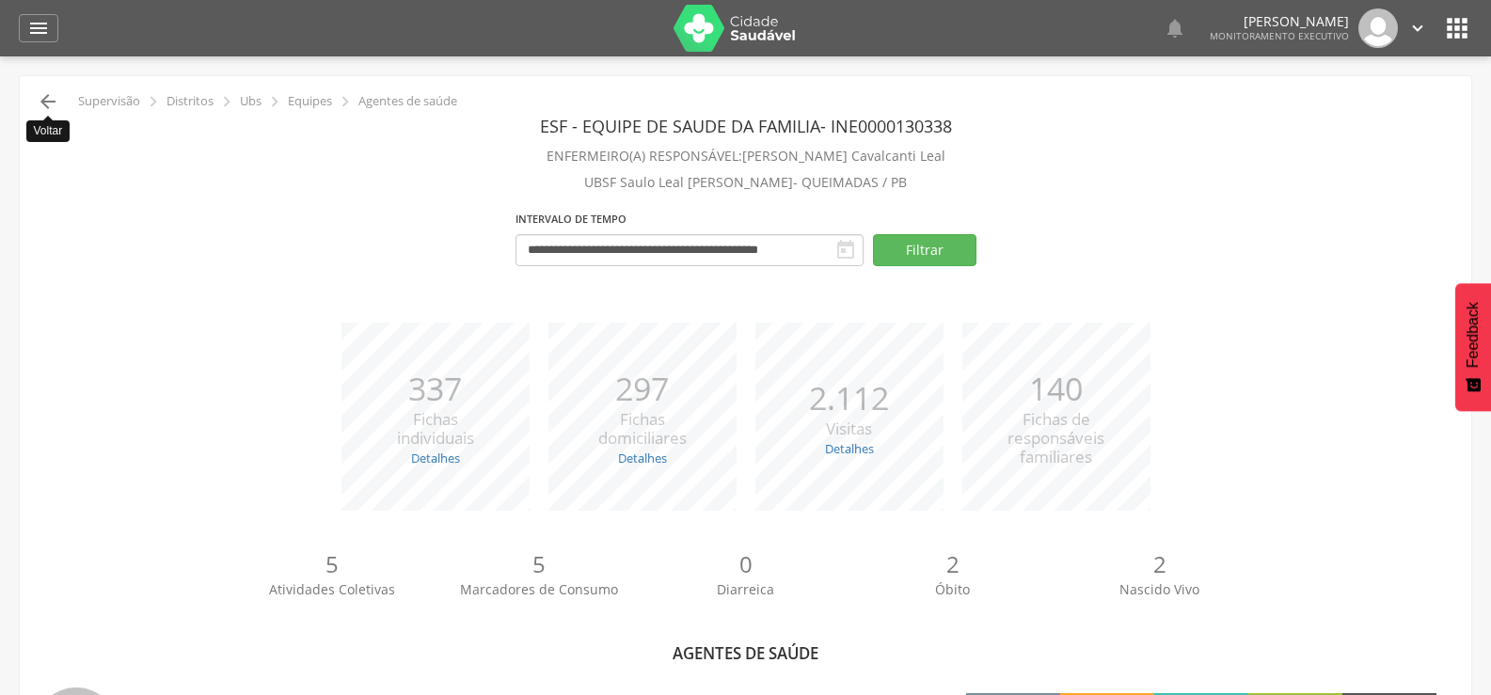
click at [45, 104] on icon "" at bounding box center [48, 101] width 23 height 23
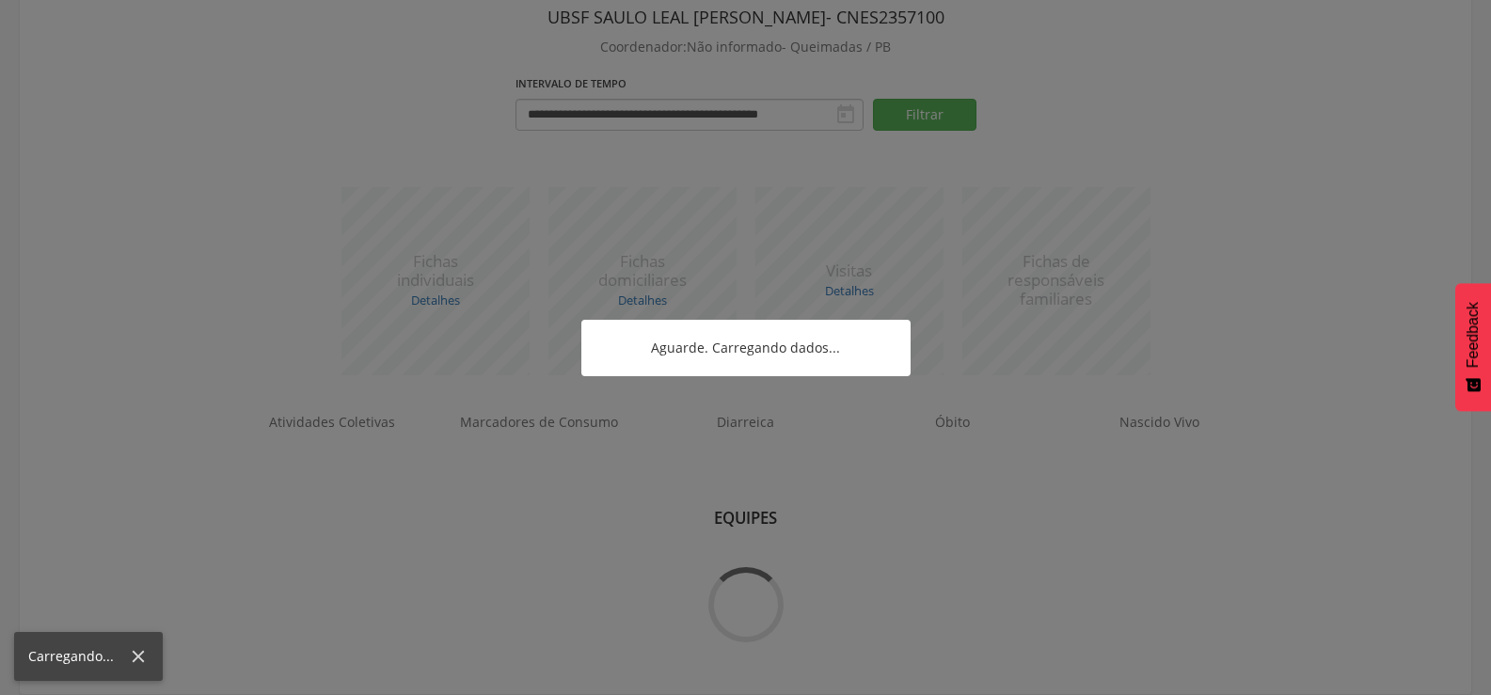
click at [45, 104] on div at bounding box center [745, 347] width 1491 height 695
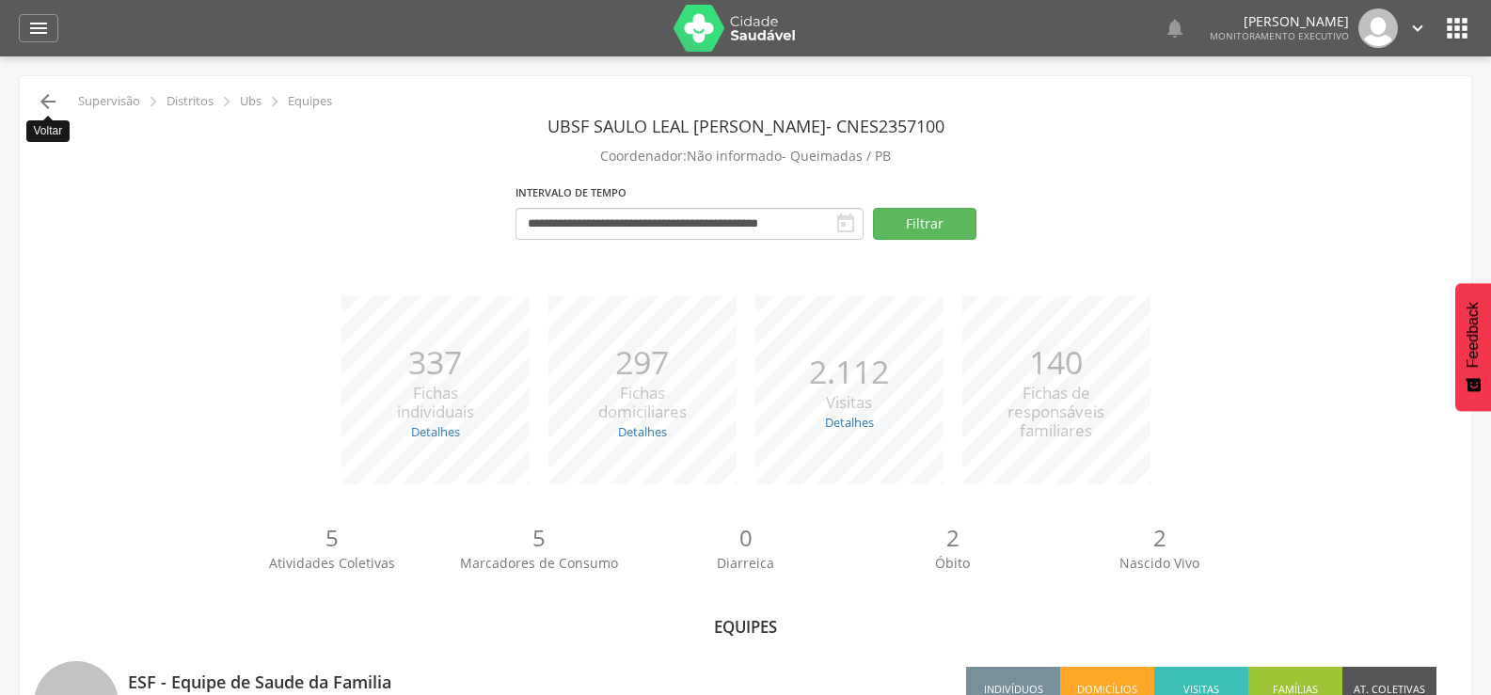
click at [51, 106] on icon "" at bounding box center [48, 101] width 23 height 23
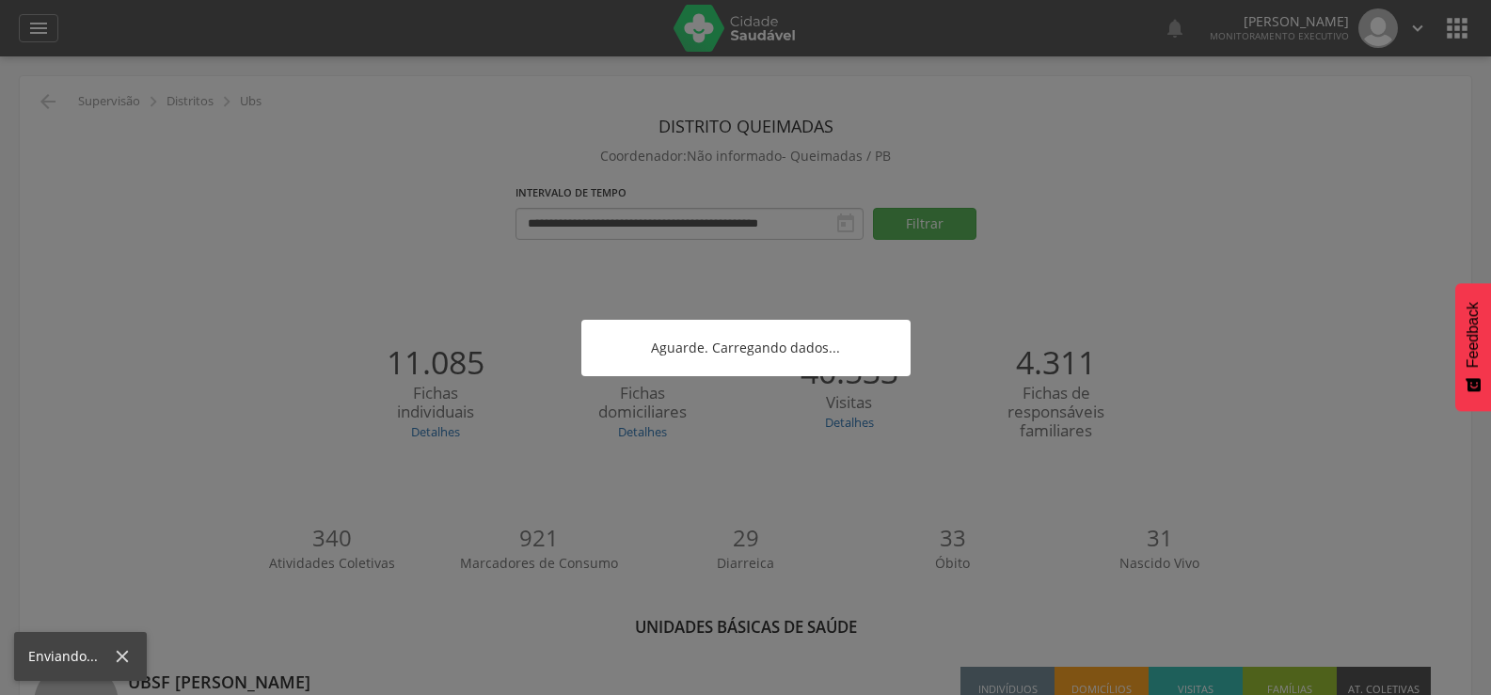
scroll to position [56, 0]
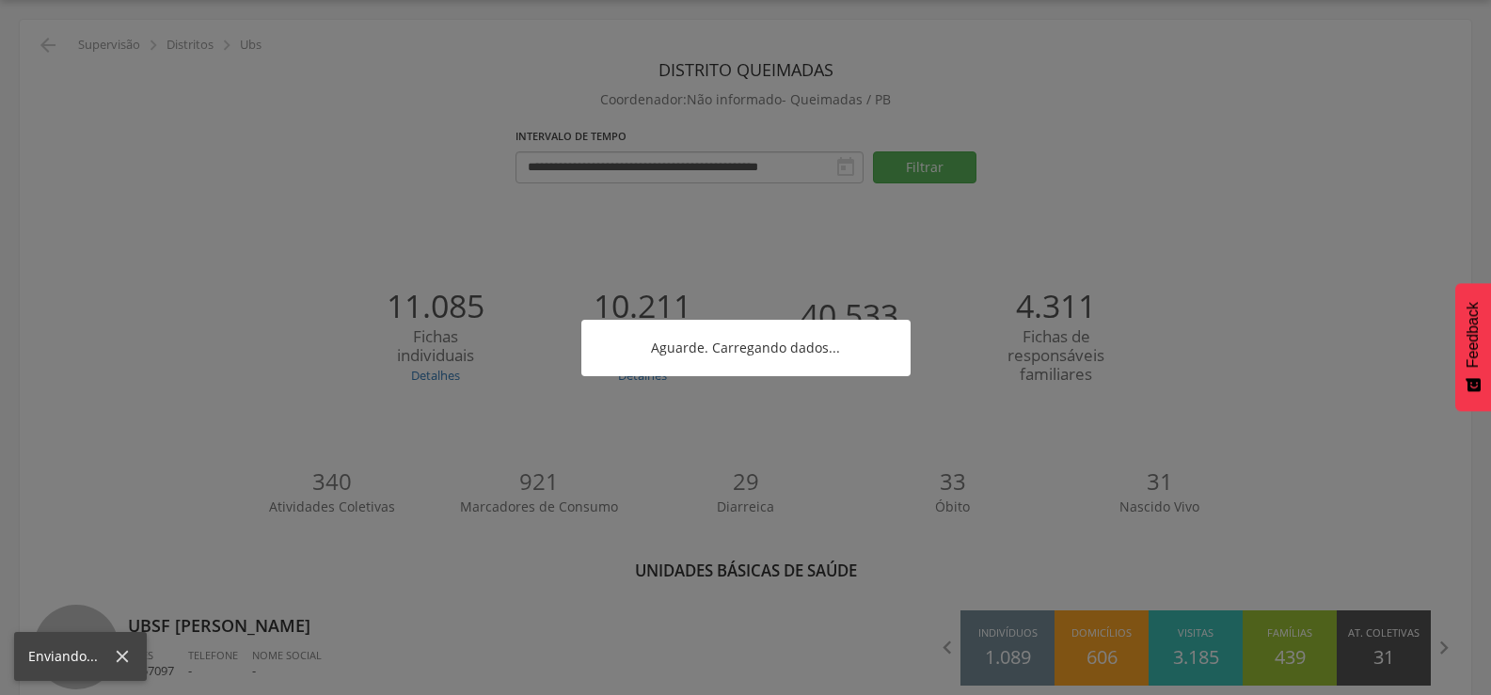
click at [51, 106] on div at bounding box center [745, 347] width 1491 height 695
click at [51, 41] on div at bounding box center [745, 347] width 1491 height 695
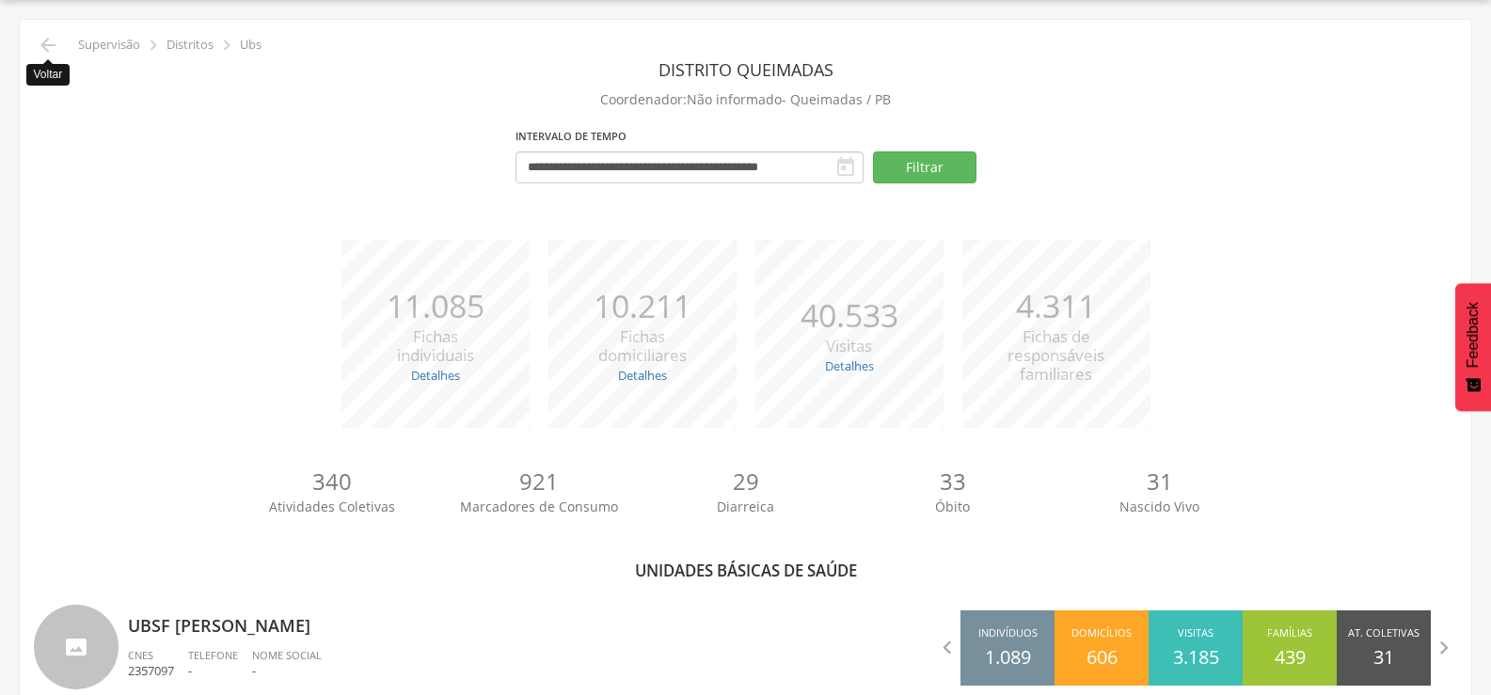
click at [48, 46] on icon "" at bounding box center [48, 45] width 23 height 23
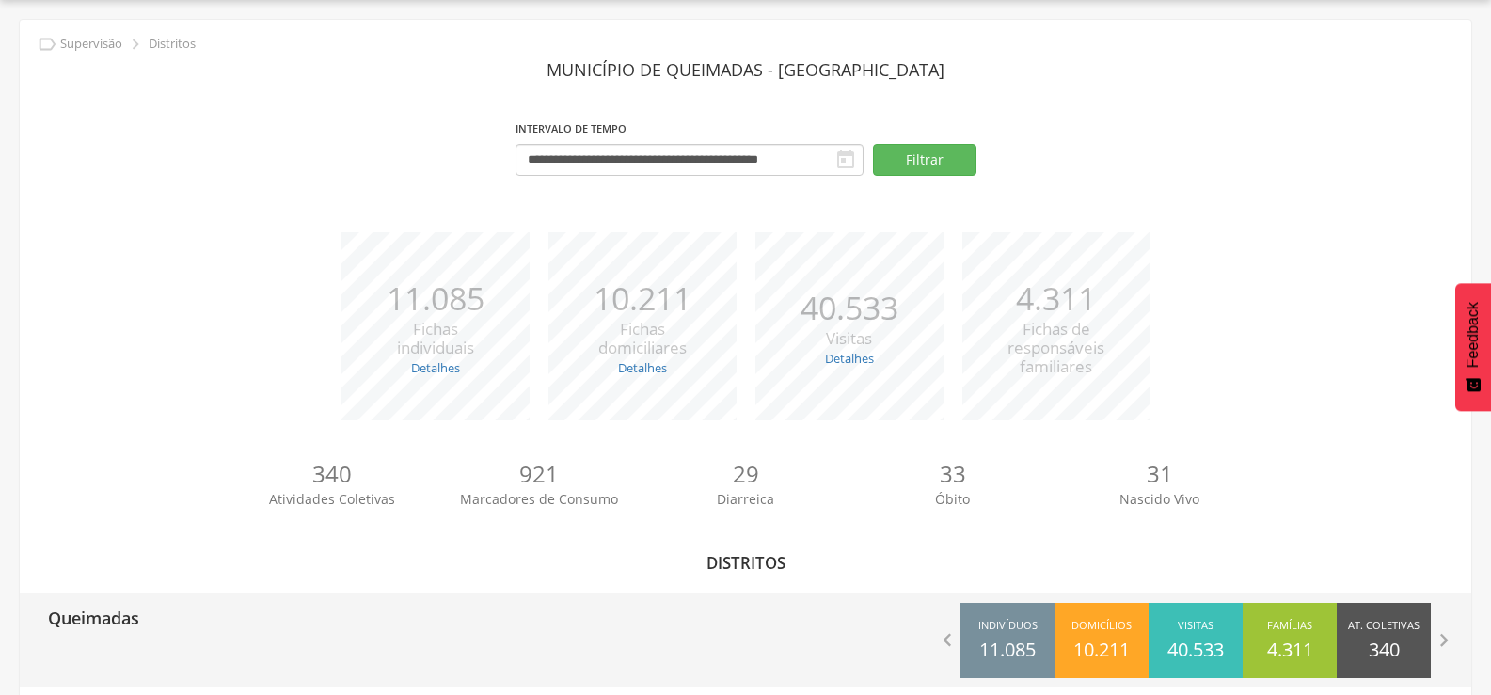
click at [142, 657] on div "Queimadas  Indivíduos 11.085 Domicílios 10.211 Visitas 40.533 Famílias 4.311 A…" at bounding box center [746, 641] width 1452 height 94
click at [115, 614] on p "Queimadas" at bounding box center [93, 613] width 91 height 38
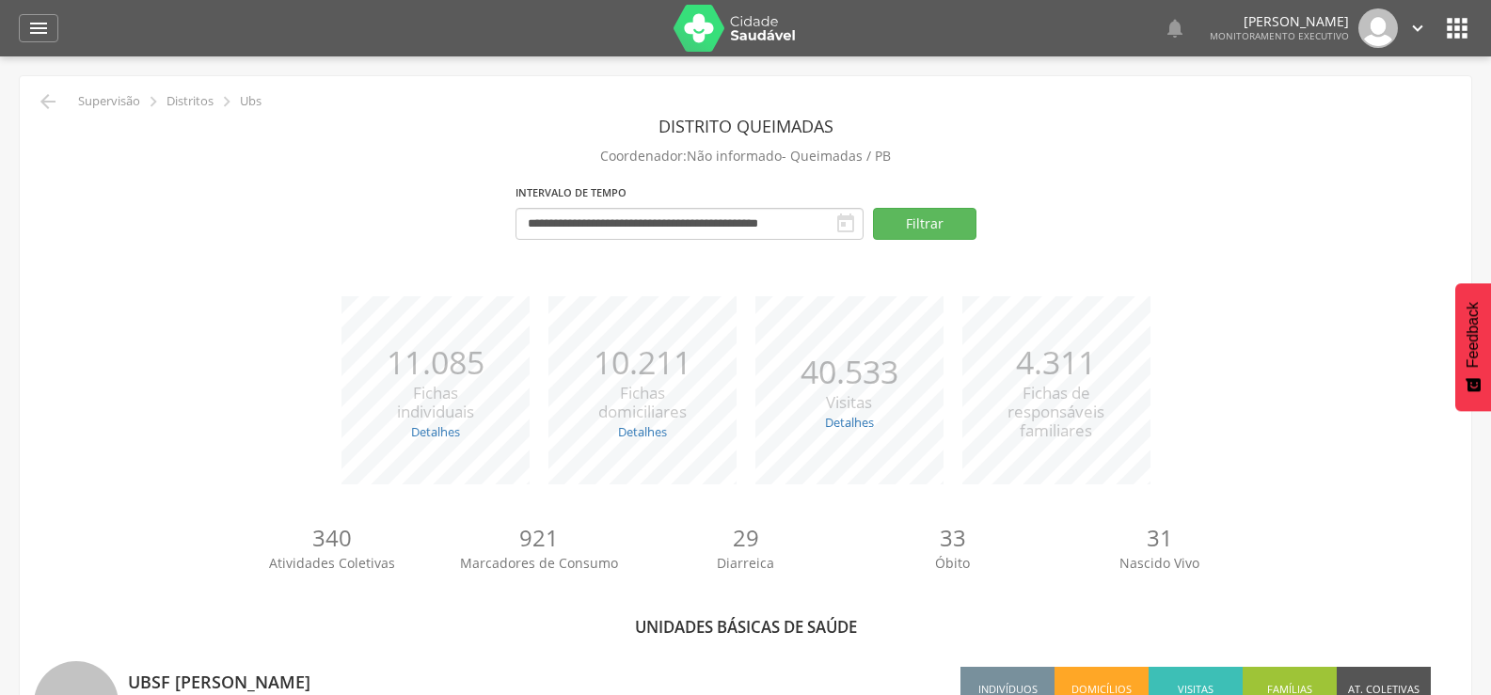
click at [11, 33] on header " Dashboard Supervisão Produtividade Mapa da cidade Mapa de cobertura Ranking A…" at bounding box center [745, 28] width 1491 height 56
click at [33, 26] on icon "" at bounding box center [38, 28] width 23 height 23
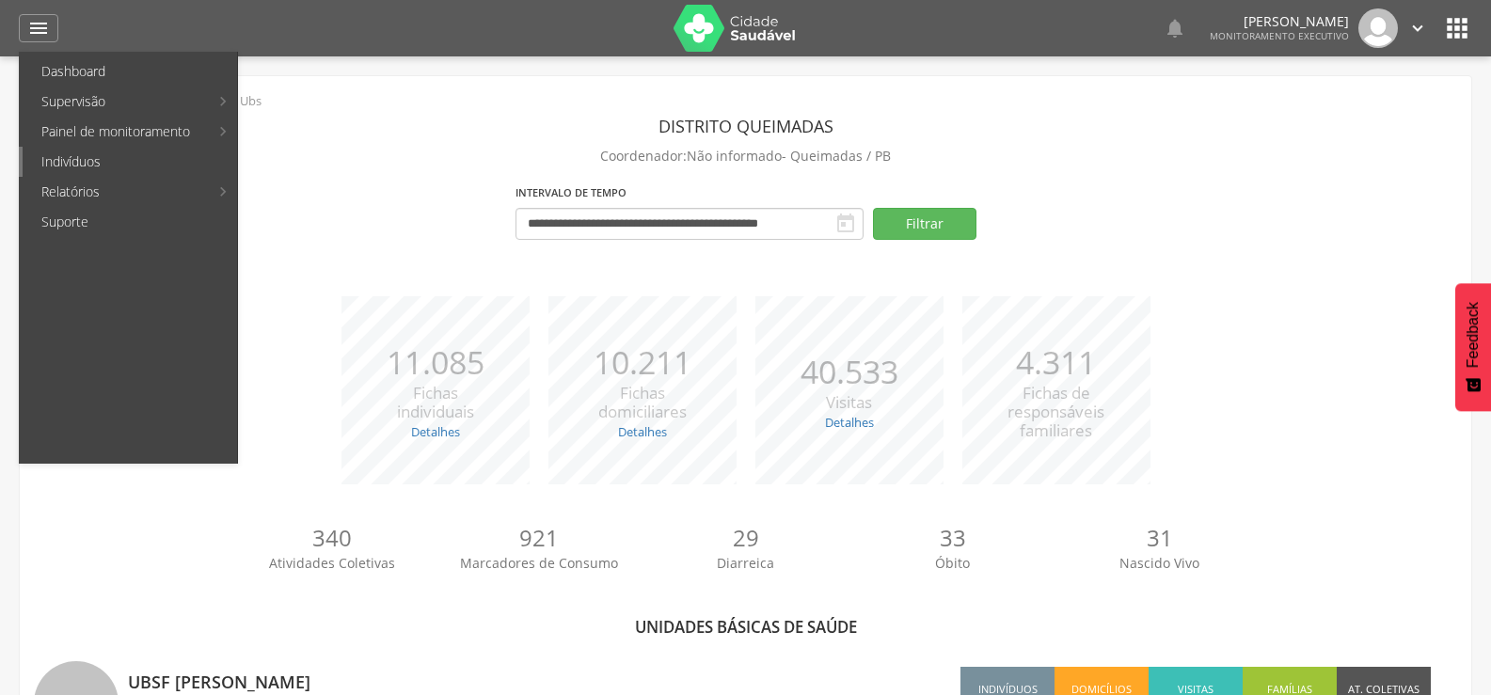
click at [88, 157] on link "Indivíduos" at bounding box center [130, 162] width 215 height 30
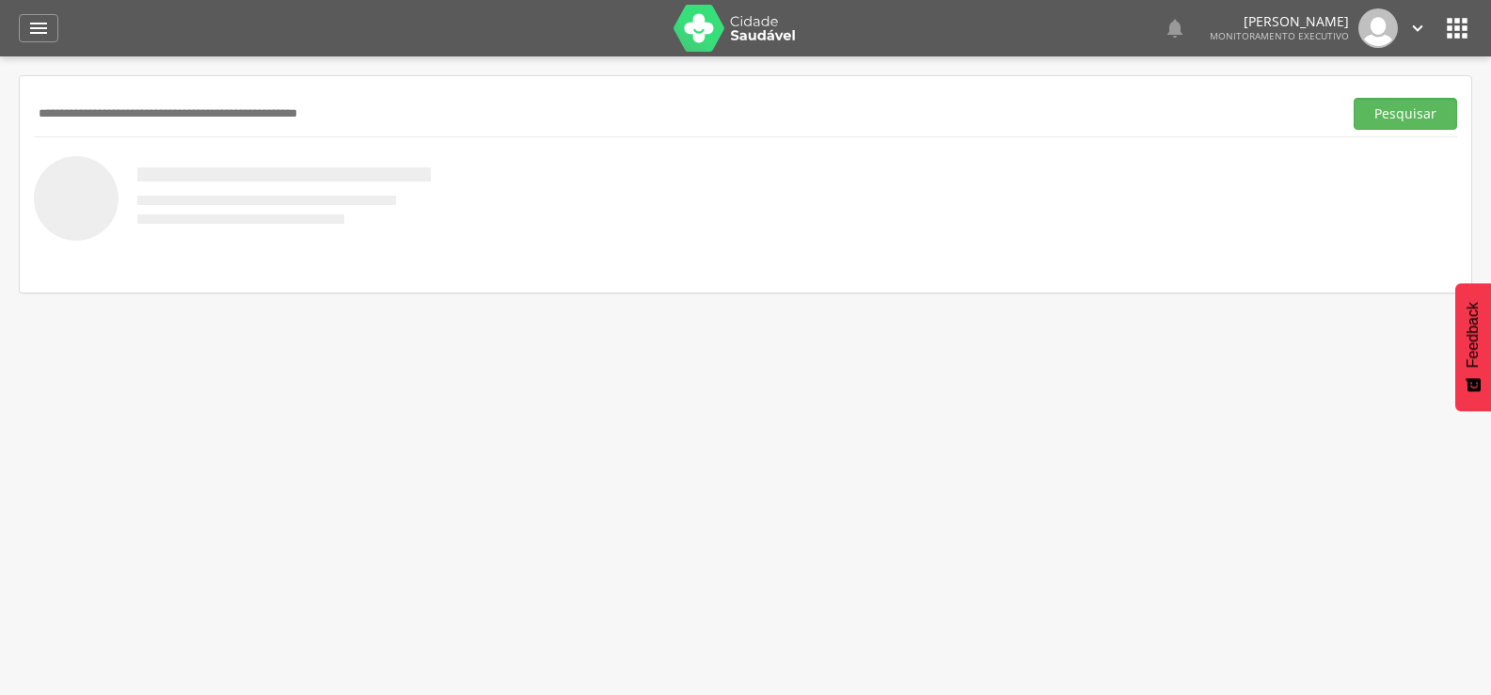
paste input "**********"
click at [1354, 98] on button "Pesquisar" at bounding box center [1406, 114] width 104 height 32
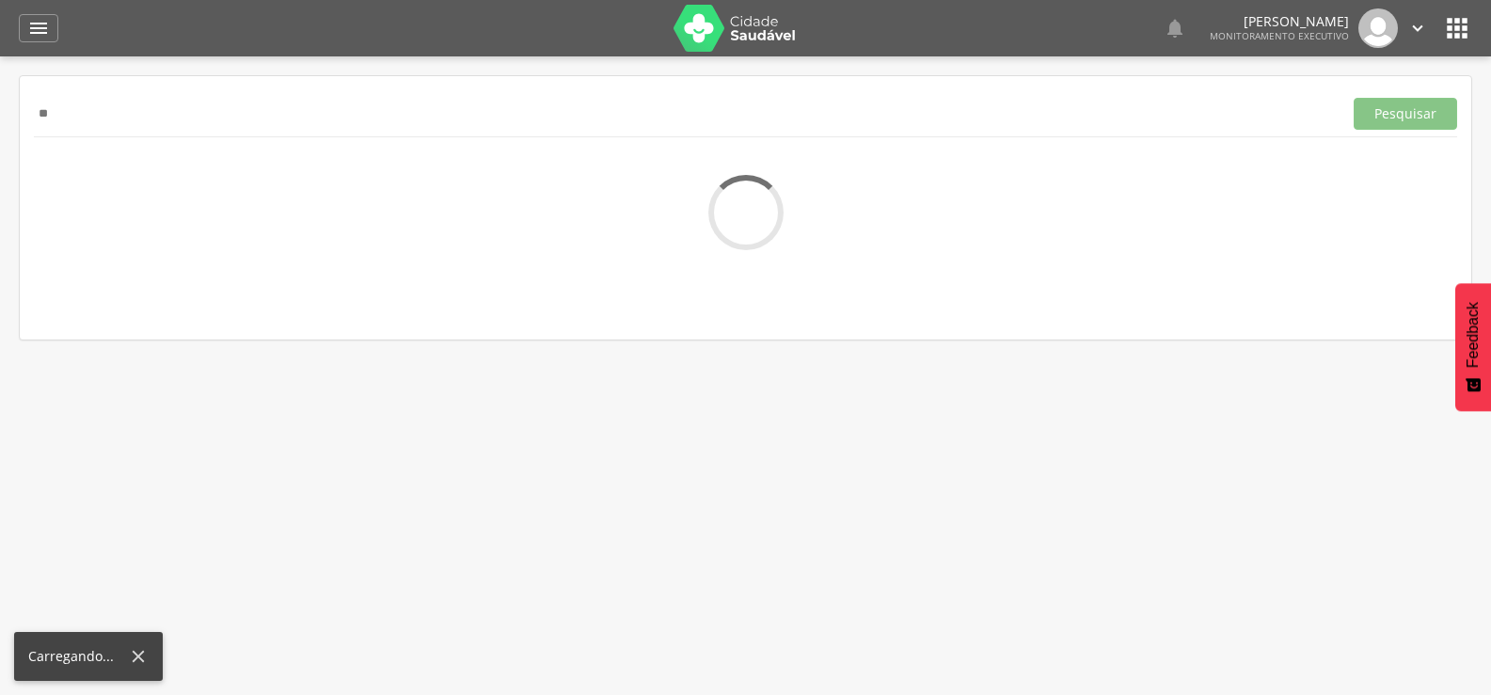
type input "*"
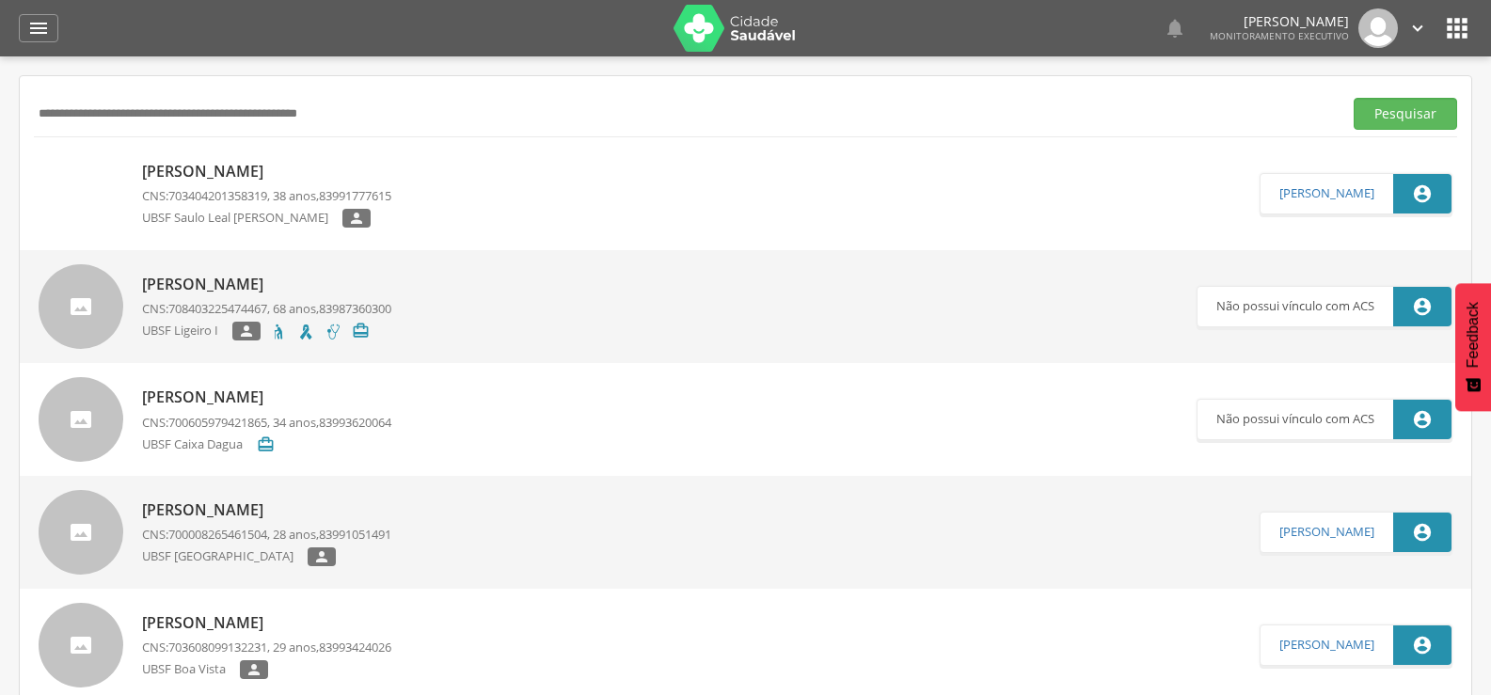
paste input "**********"
type input "**********"
click at [1354, 98] on button "Pesquisar" at bounding box center [1406, 114] width 104 height 32
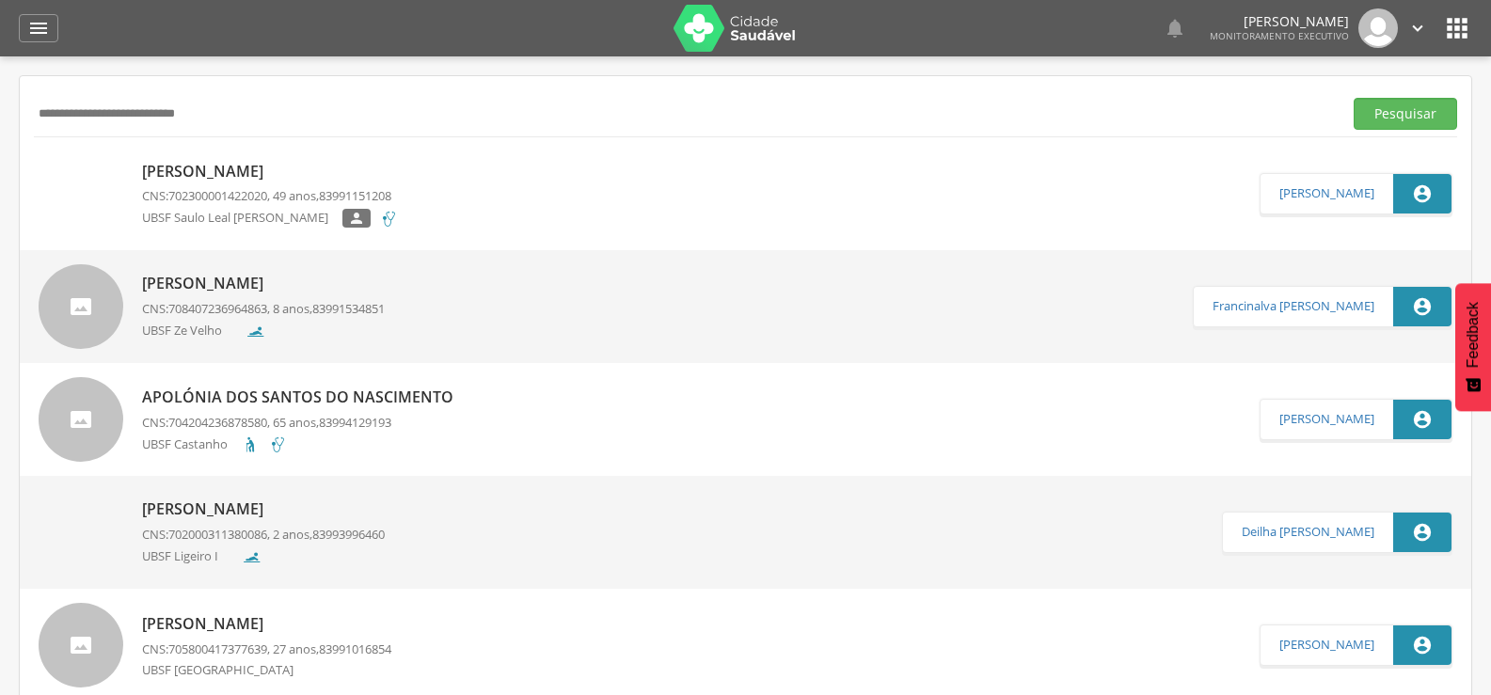
click at [306, 178] on p "[PERSON_NAME]" at bounding box center [270, 172] width 256 height 22
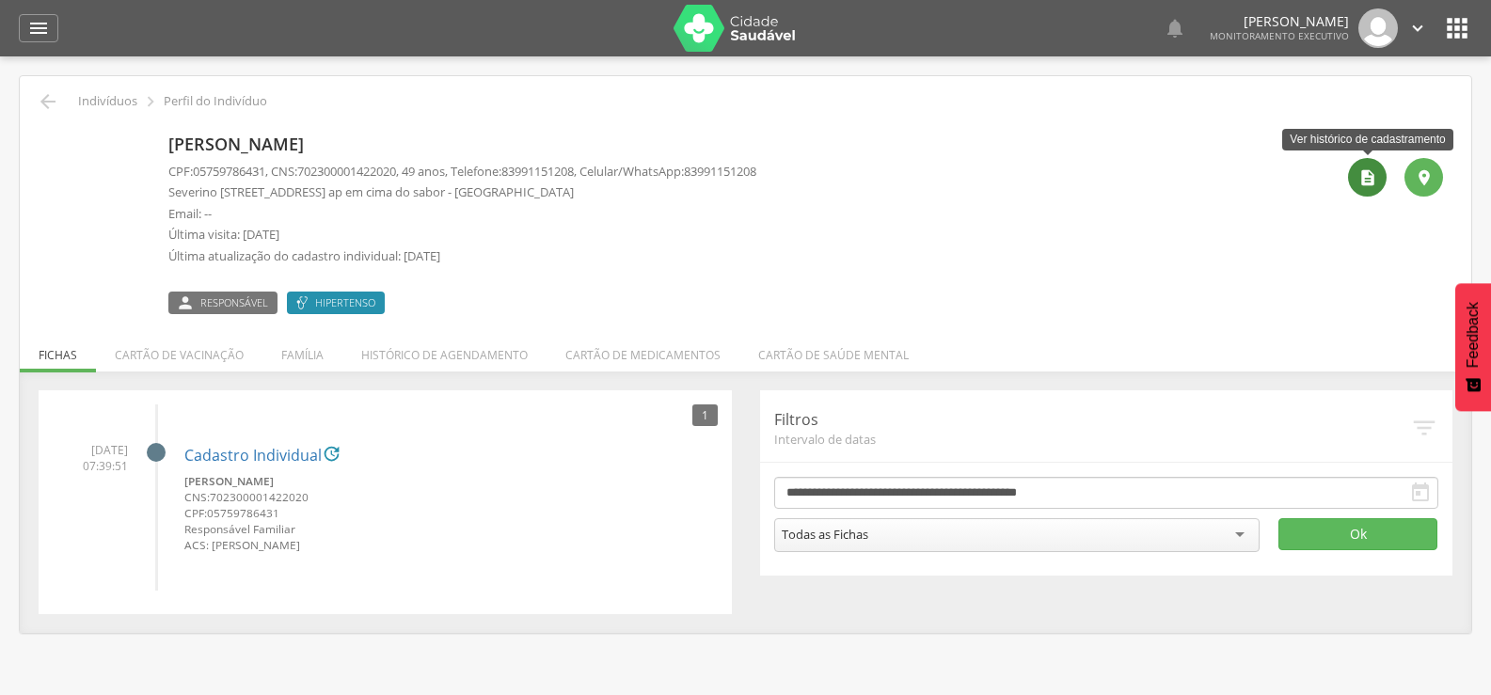
click at [1380, 180] on div "" at bounding box center [1367, 177] width 39 height 39
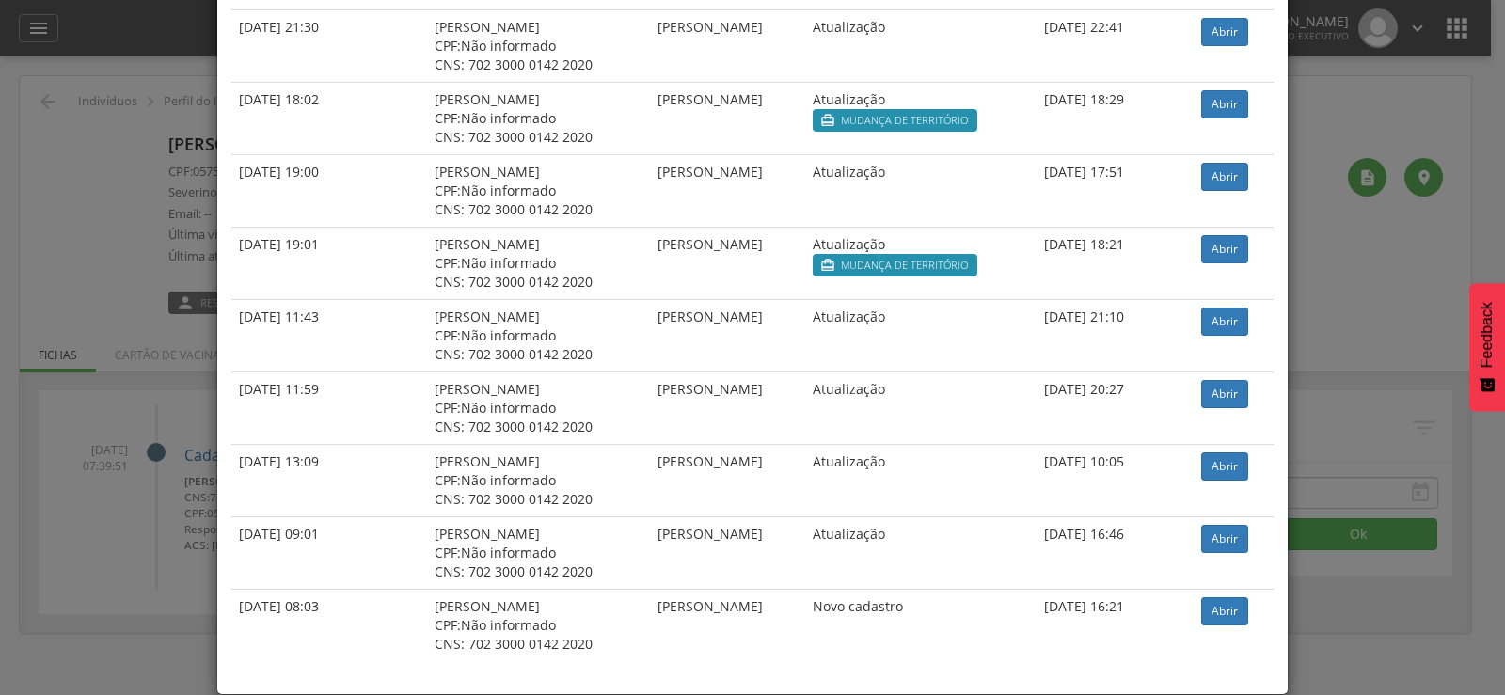
scroll to position [1310, 0]
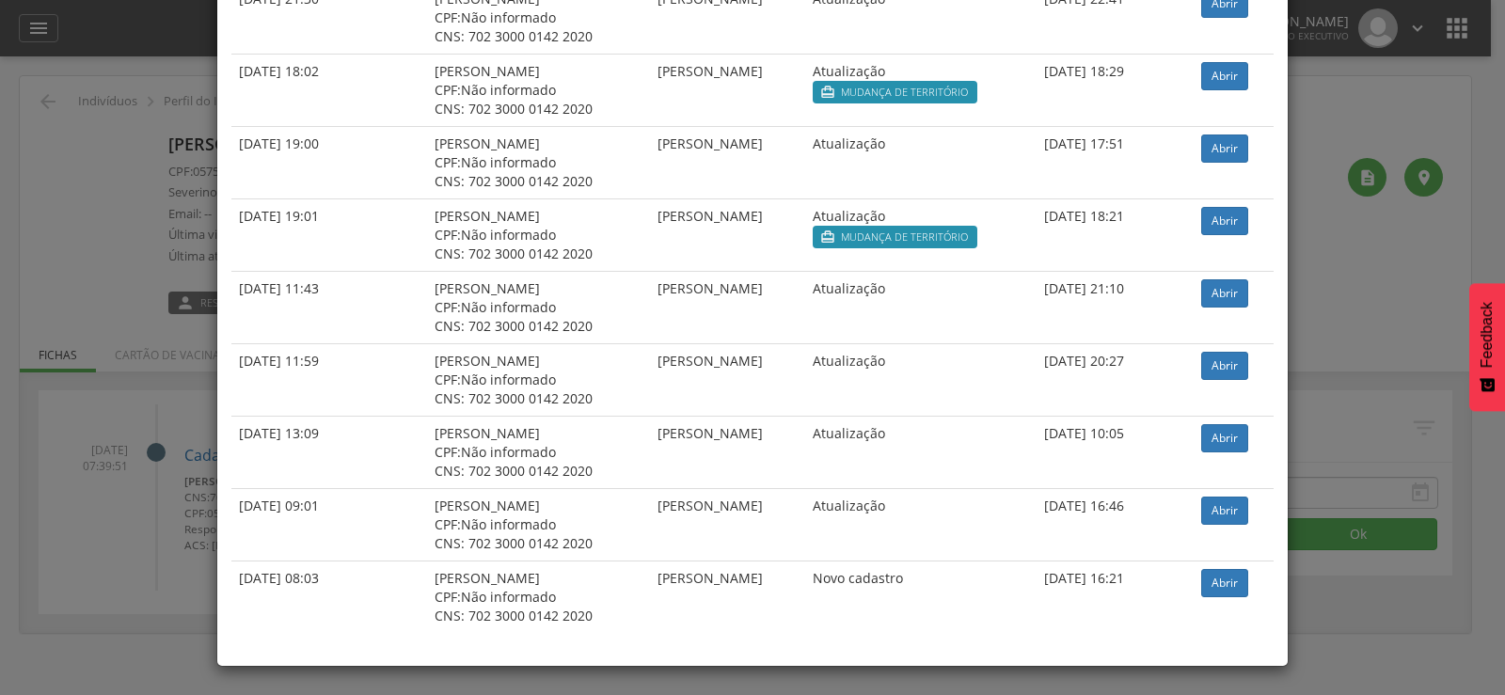
click at [206, 160] on div "× Histórico de cadastramento Data de atendimento Indivíduo ACS Situação Sincron…" at bounding box center [752, 347] width 1505 height 695
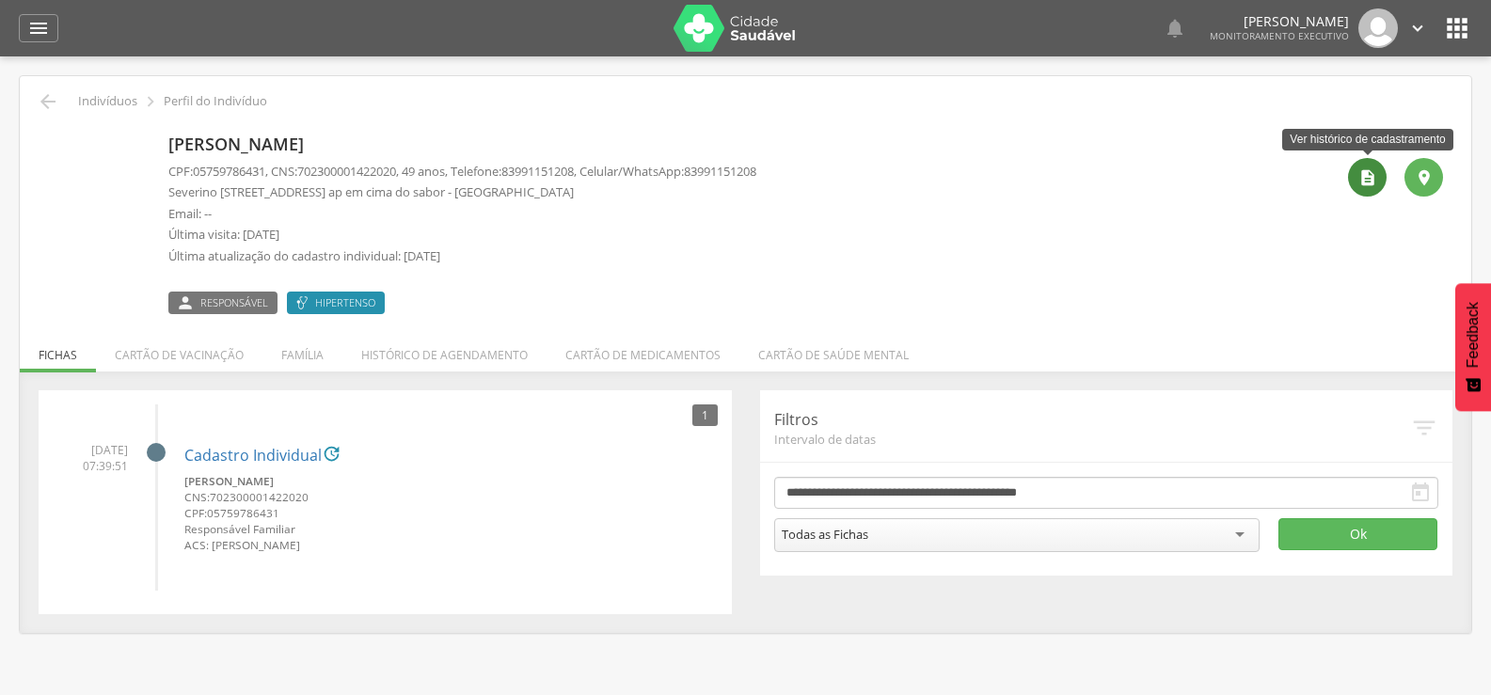
click at [1364, 165] on div "" at bounding box center [1367, 177] width 39 height 39
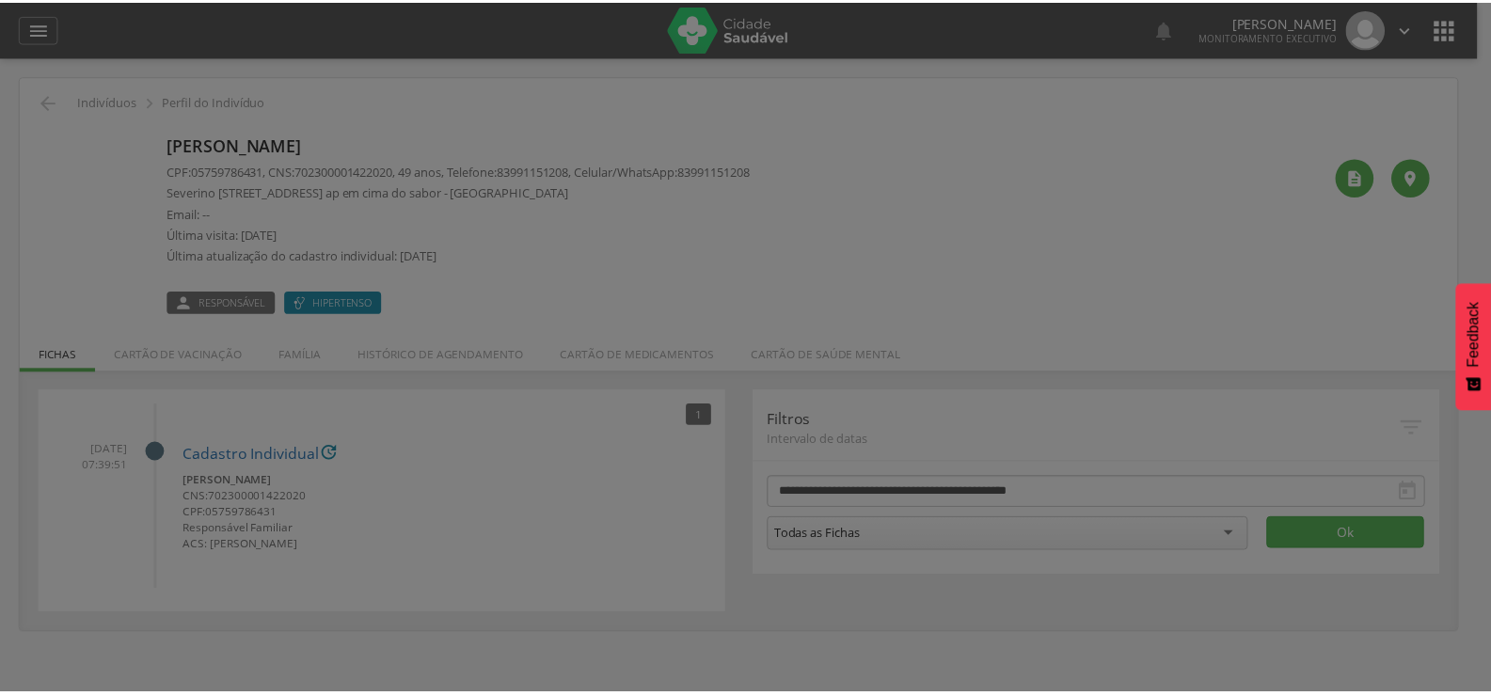
scroll to position [0, 0]
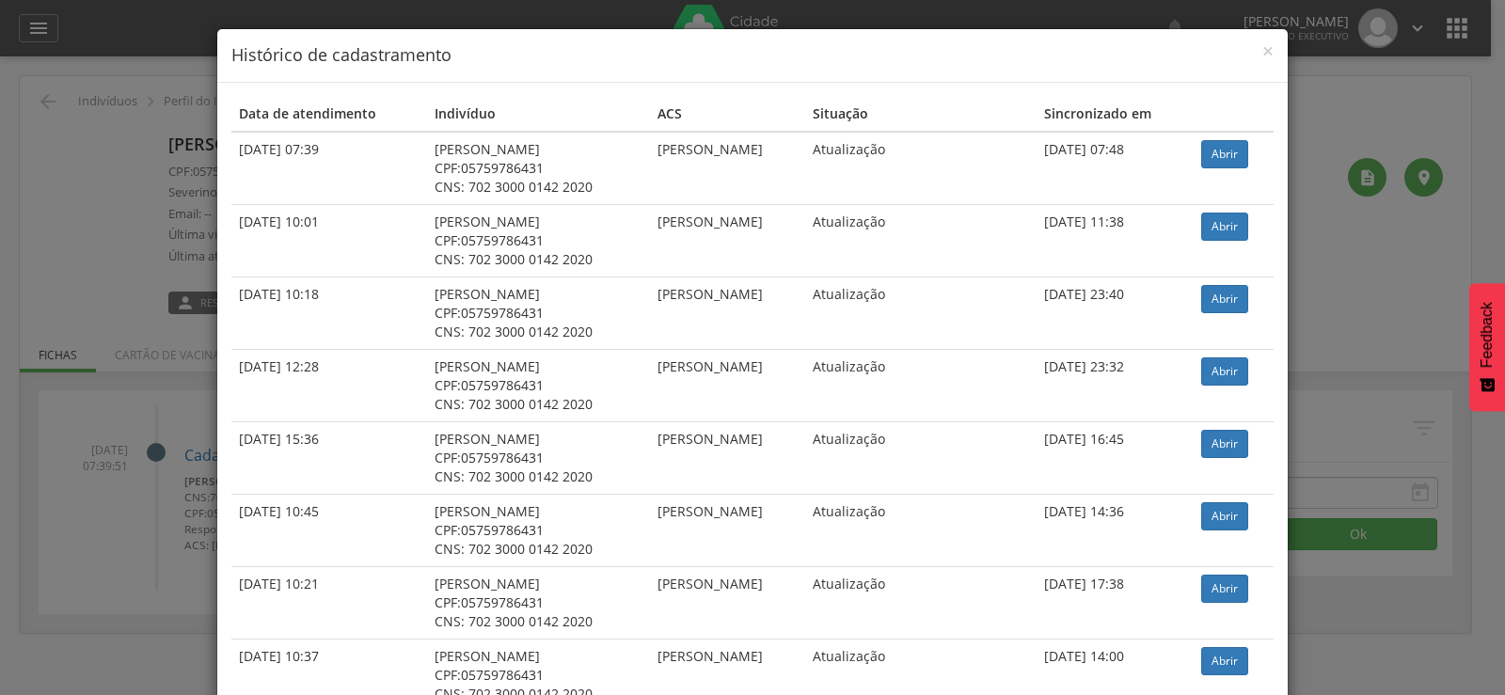
click at [82, 361] on div "× Histórico de cadastramento Data de atendimento Indivíduo ACS Situação Sincron…" at bounding box center [752, 347] width 1505 height 695
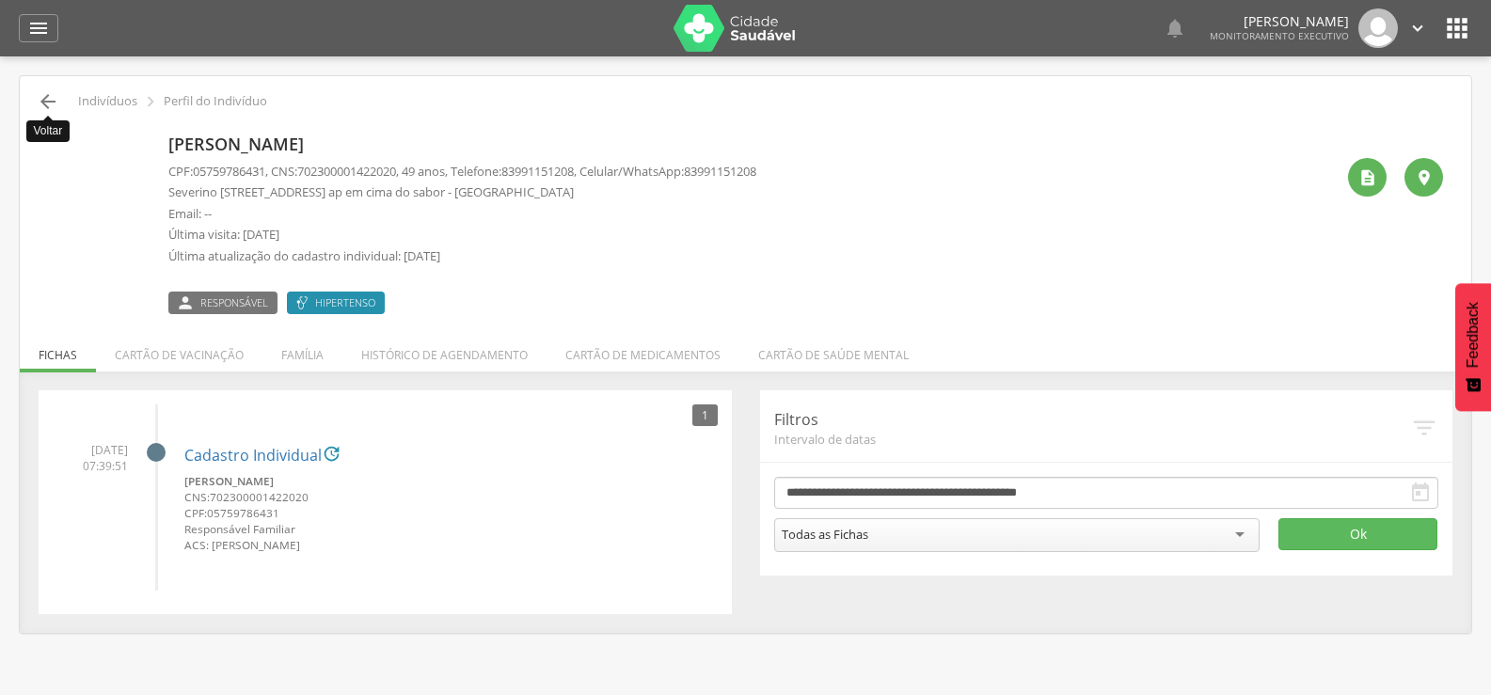
click at [48, 106] on icon "" at bounding box center [48, 101] width 23 height 23
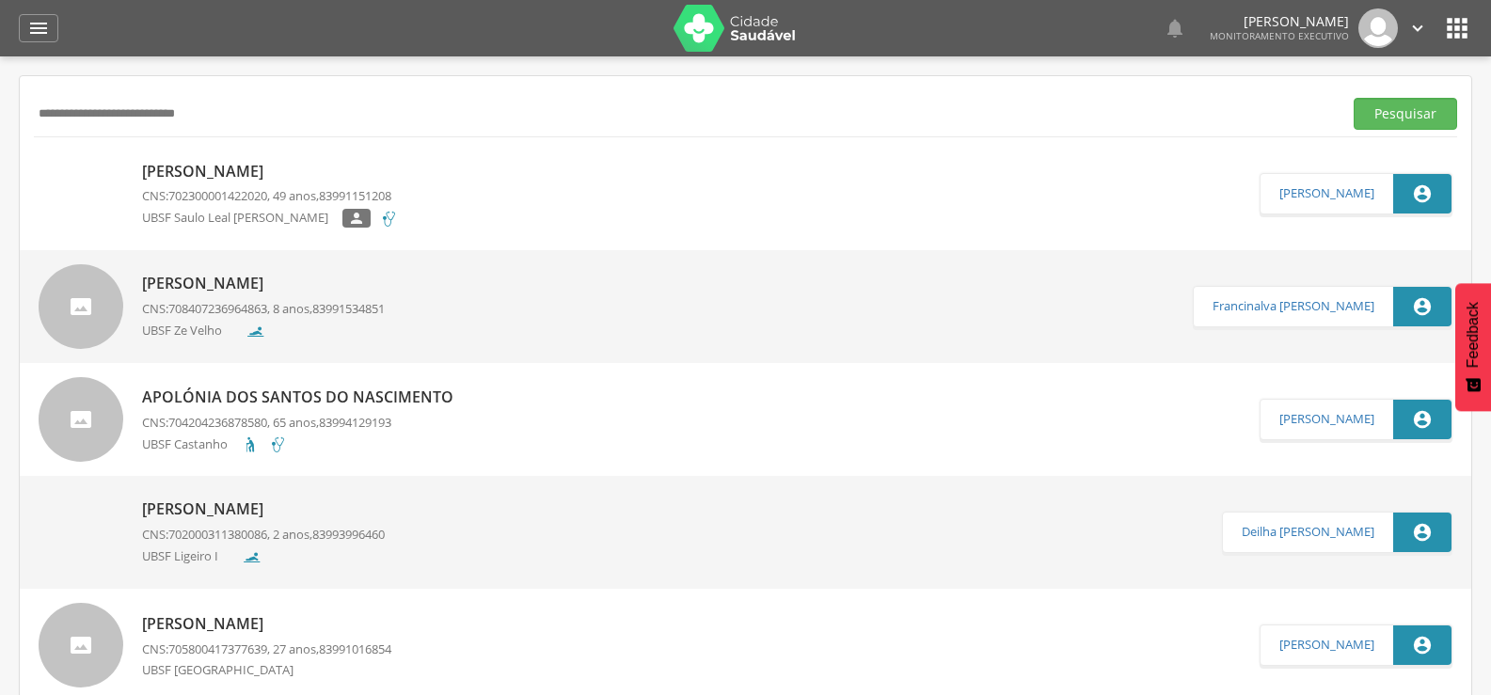
drag, startPoint x: 239, startPoint y: 110, endPoint x: 0, endPoint y: 119, distance: 239.2
click at [0, 119] on div "**********" at bounding box center [745, 403] width 1491 height 695
click at [254, 279] on p "Acsa dos Santos Nascimento" at bounding box center [263, 284] width 243 height 22
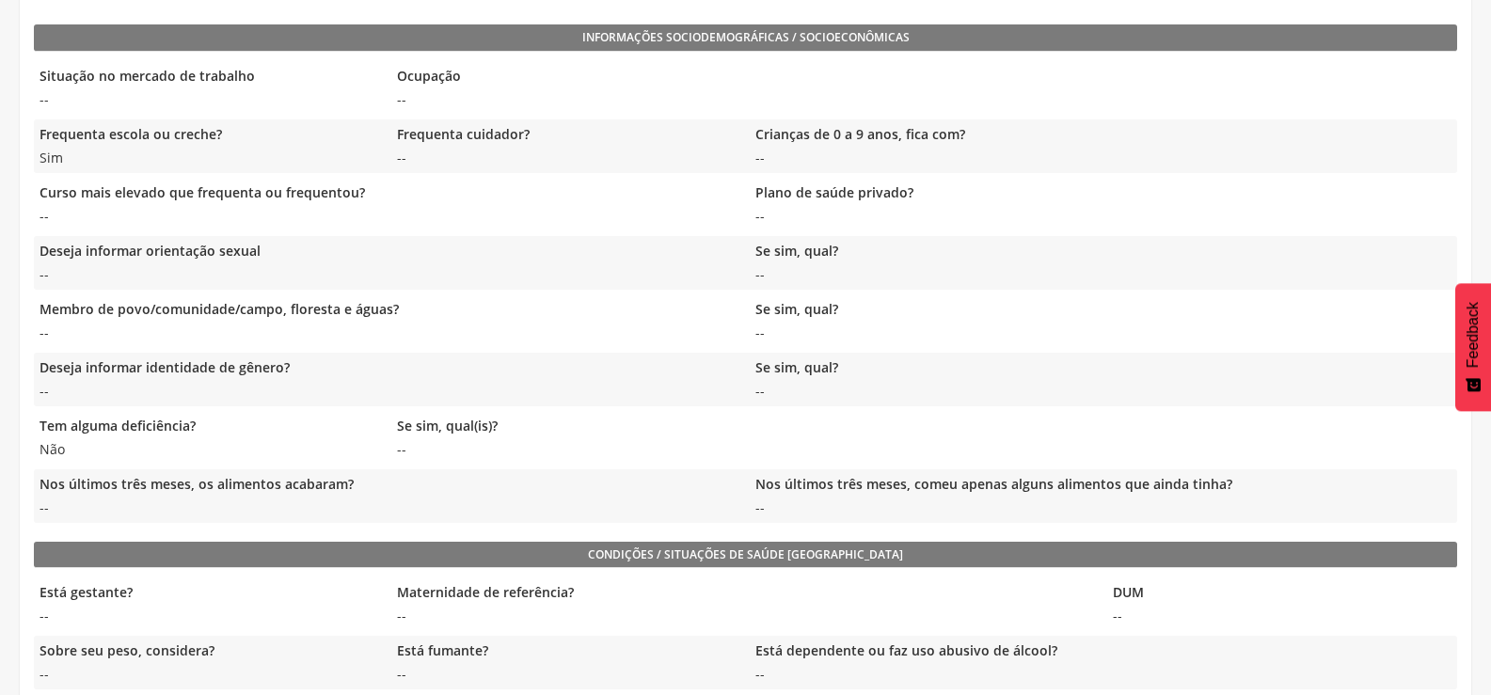
scroll to position [779, 0]
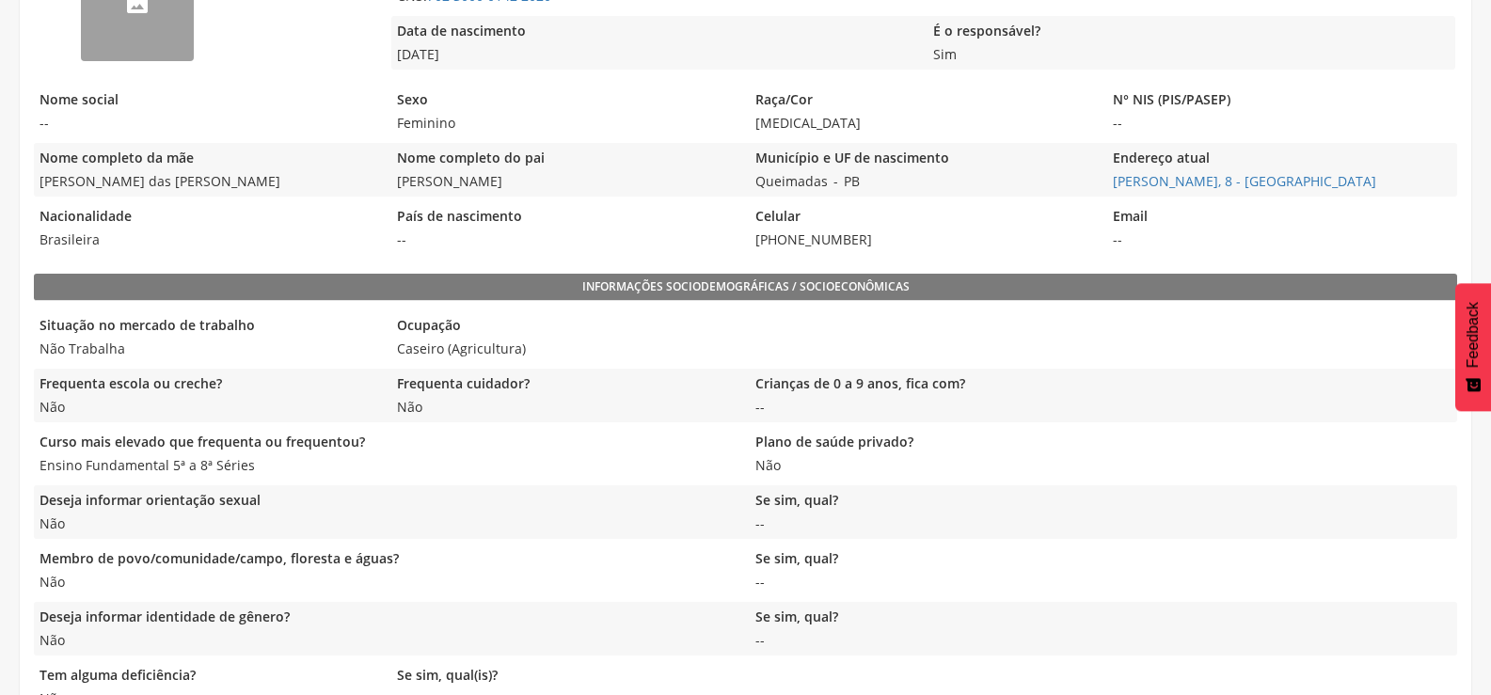
scroll to position [565, 0]
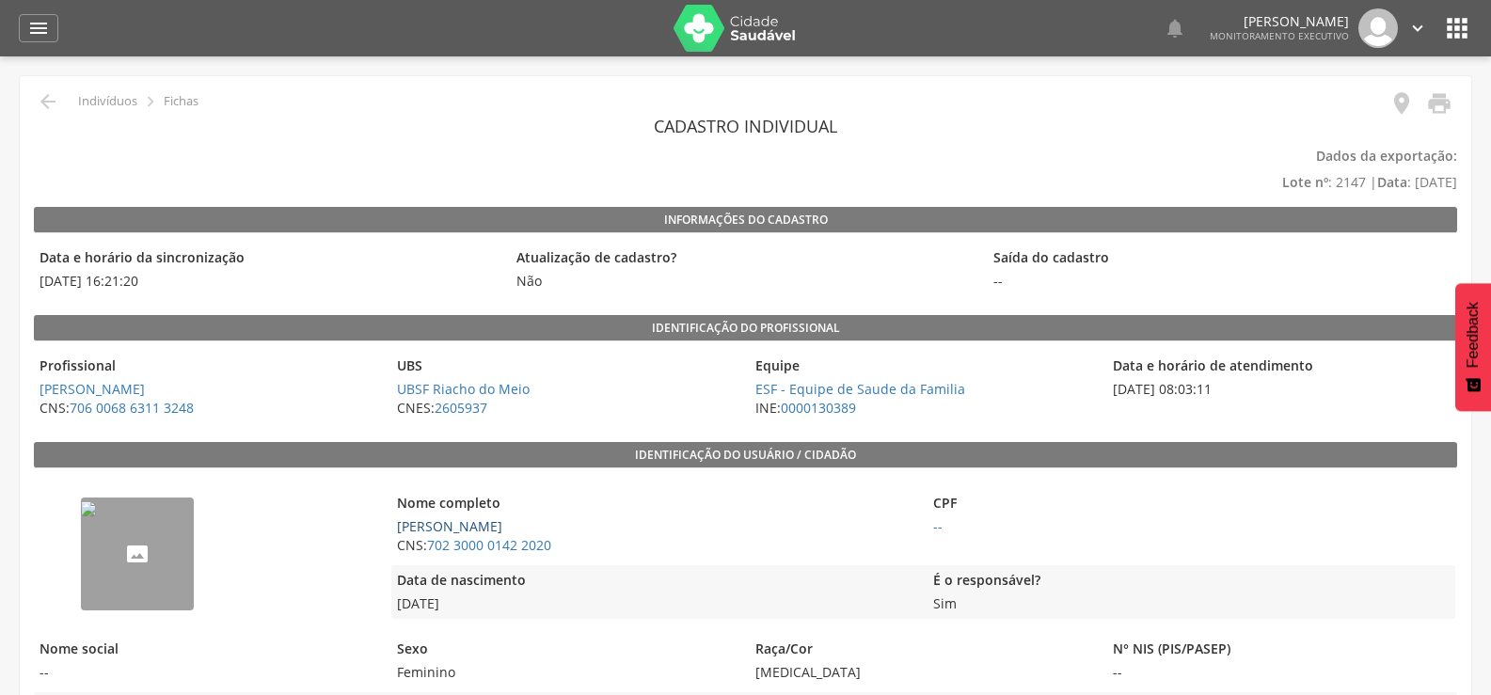
click at [502, 529] on link "[PERSON_NAME]" at bounding box center [449, 527] width 105 height 18
type input "**********"
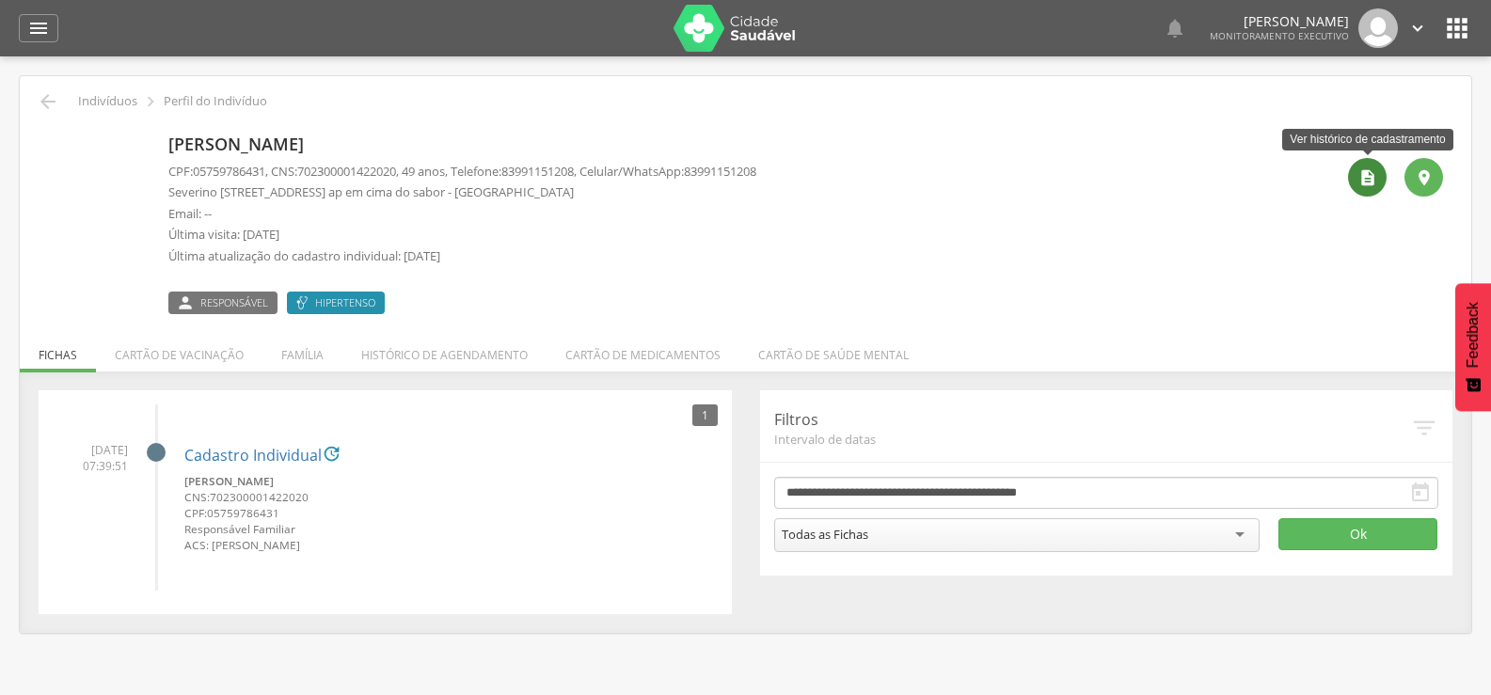
click at [1370, 178] on icon "" at bounding box center [1368, 177] width 19 height 19
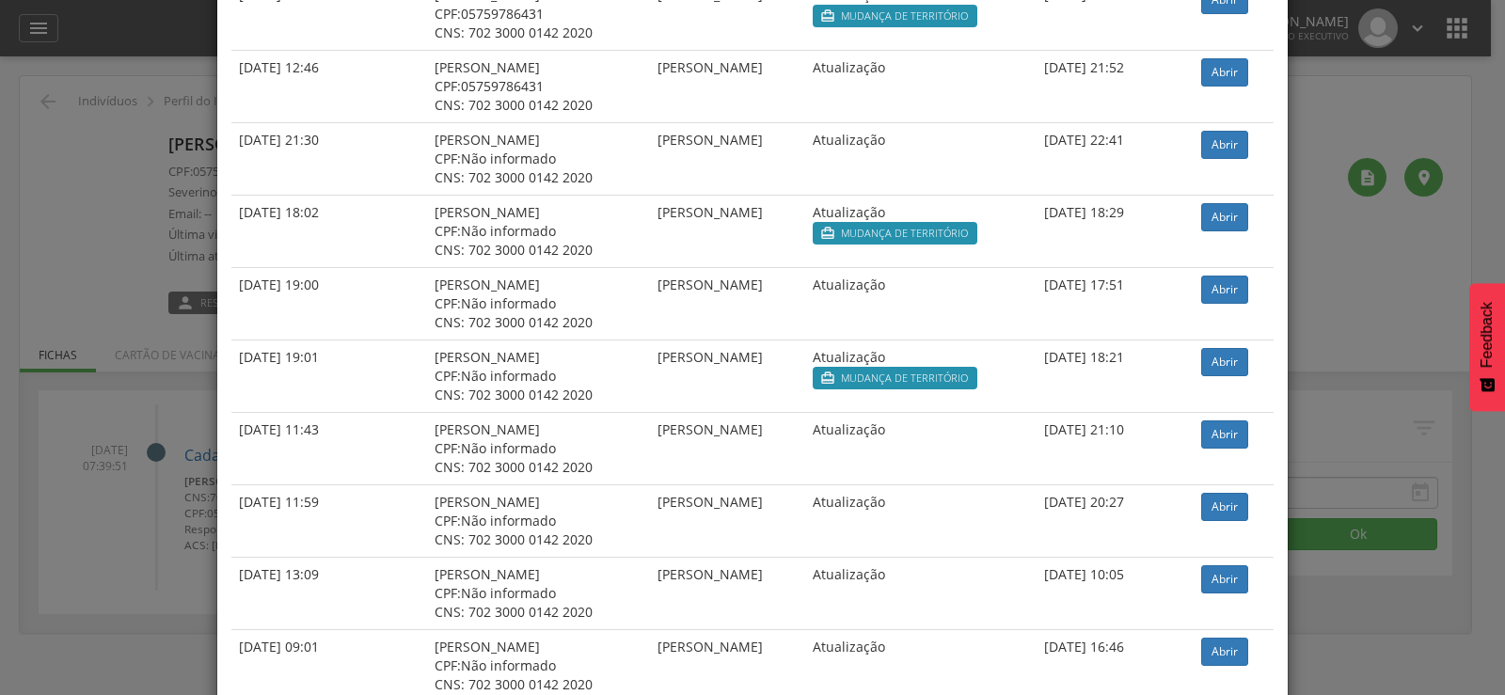
scroll to position [1310, 0]
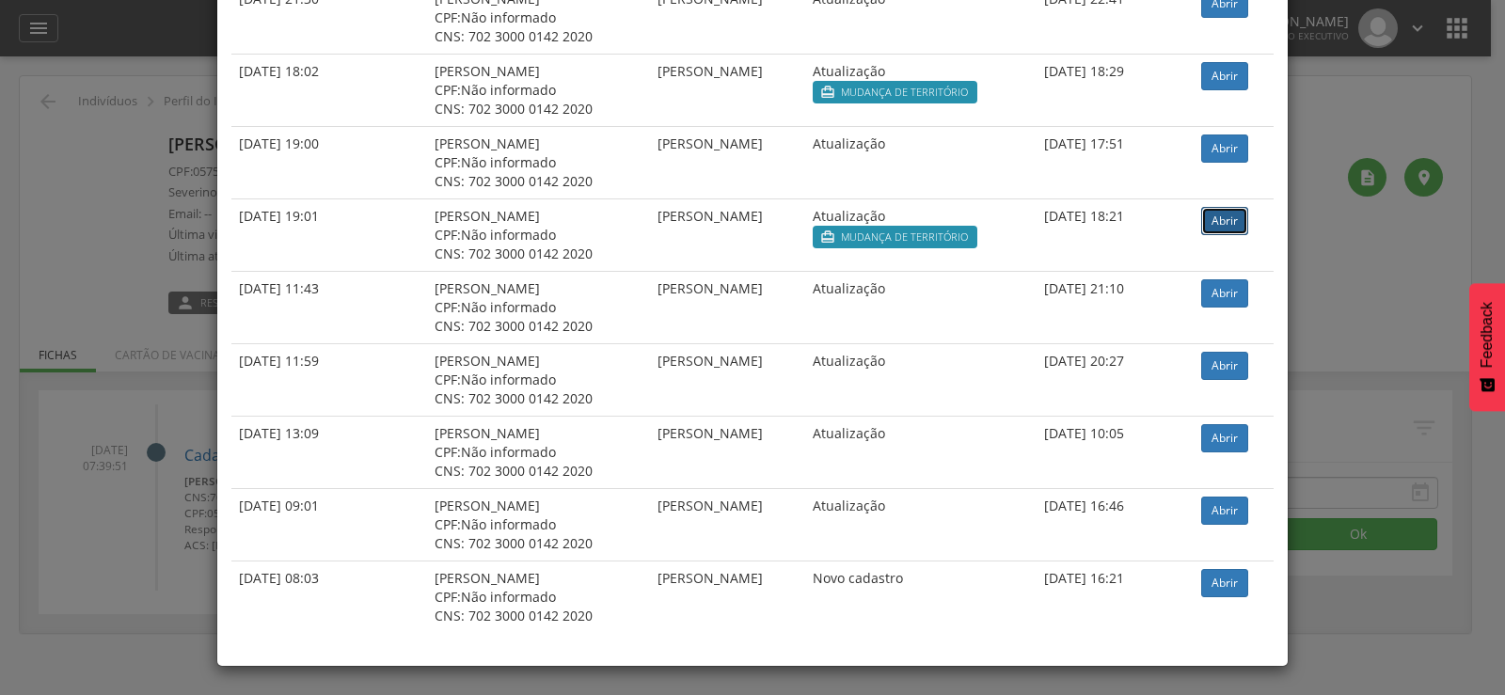
click at [1224, 214] on link "Abrir" at bounding box center [1225, 221] width 47 height 28
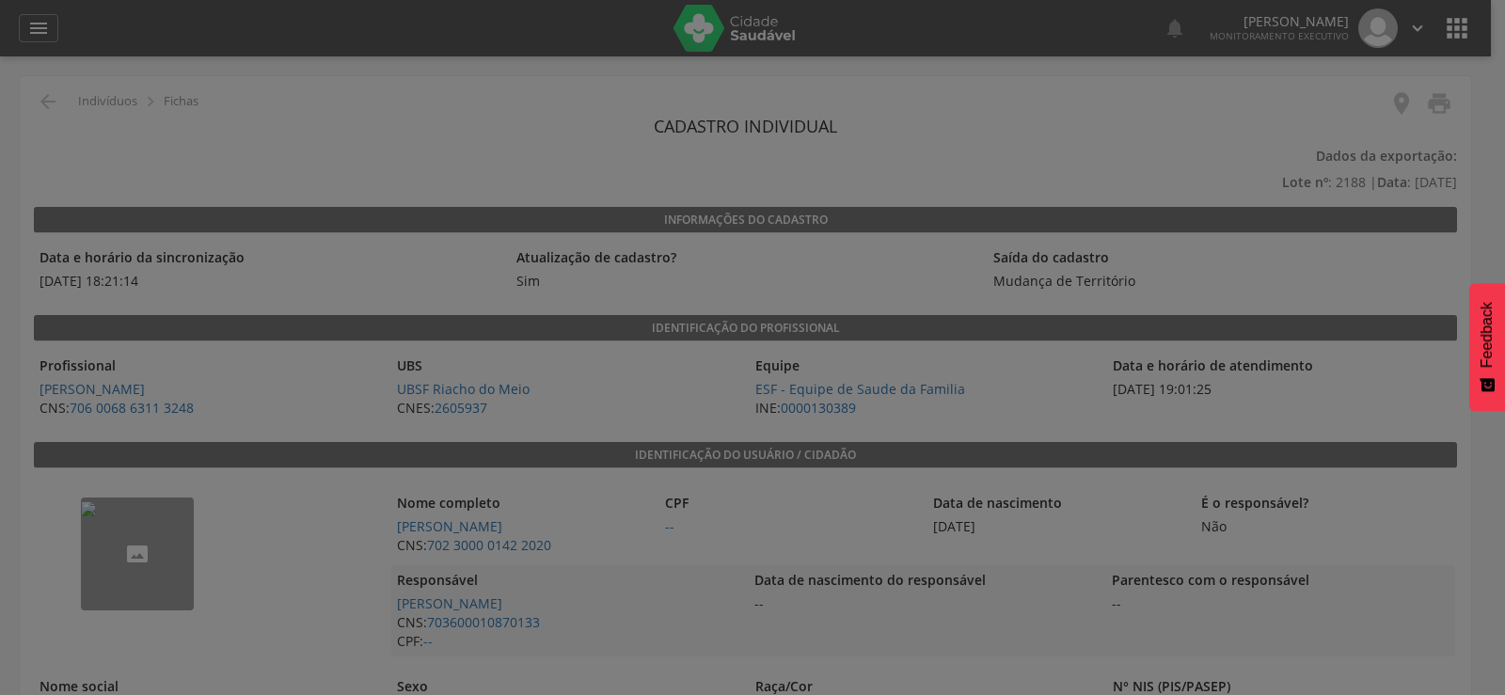
click at [503, 525] on div at bounding box center [752, 347] width 1505 height 695
click at [579, 529] on div at bounding box center [752, 347] width 1505 height 695
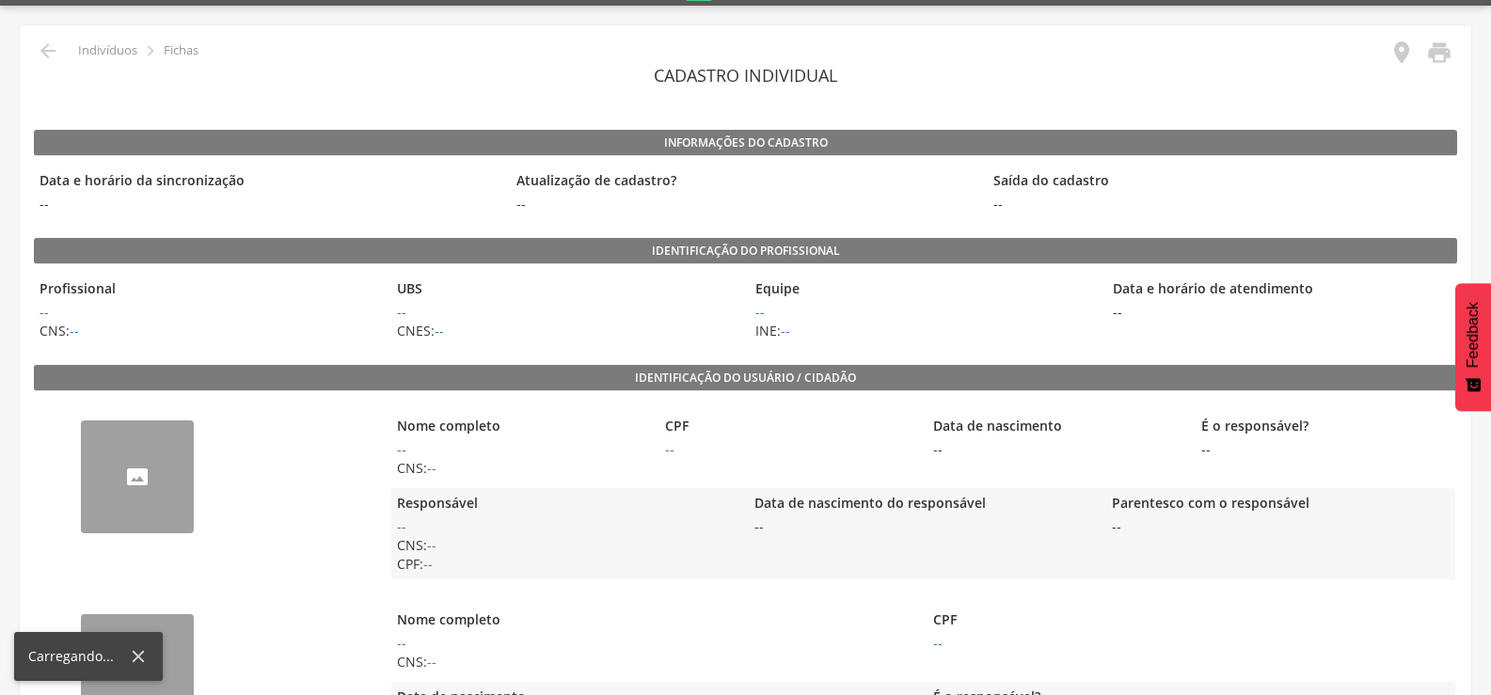
scroll to position [282, 0]
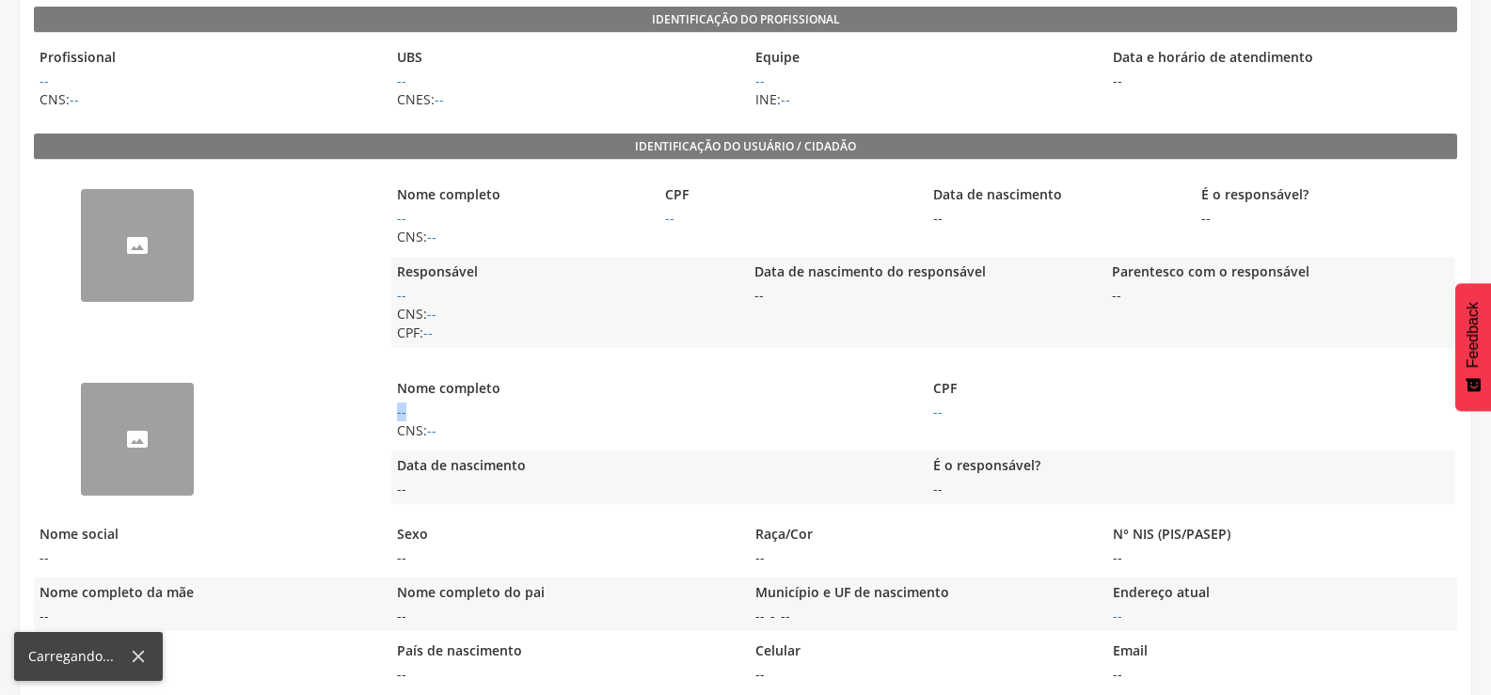
drag, startPoint x: 396, startPoint y: 418, endPoint x: 457, endPoint y: 417, distance: 61.2
click at [457, 417] on span "--" at bounding box center [654, 412] width 527 height 19
click at [550, 429] on span "CNS: --" at bounding box center [654, 431] width 527 height 19
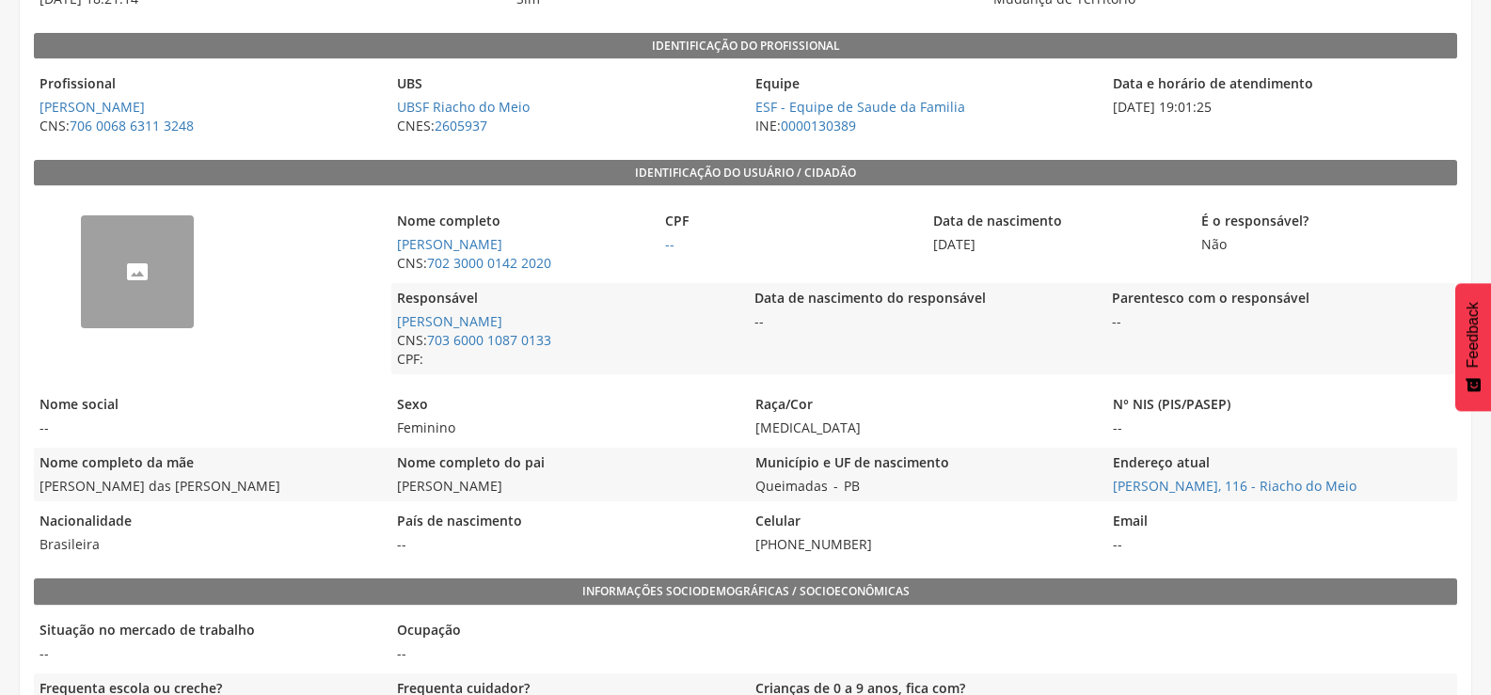
scroll to position [309, 0]
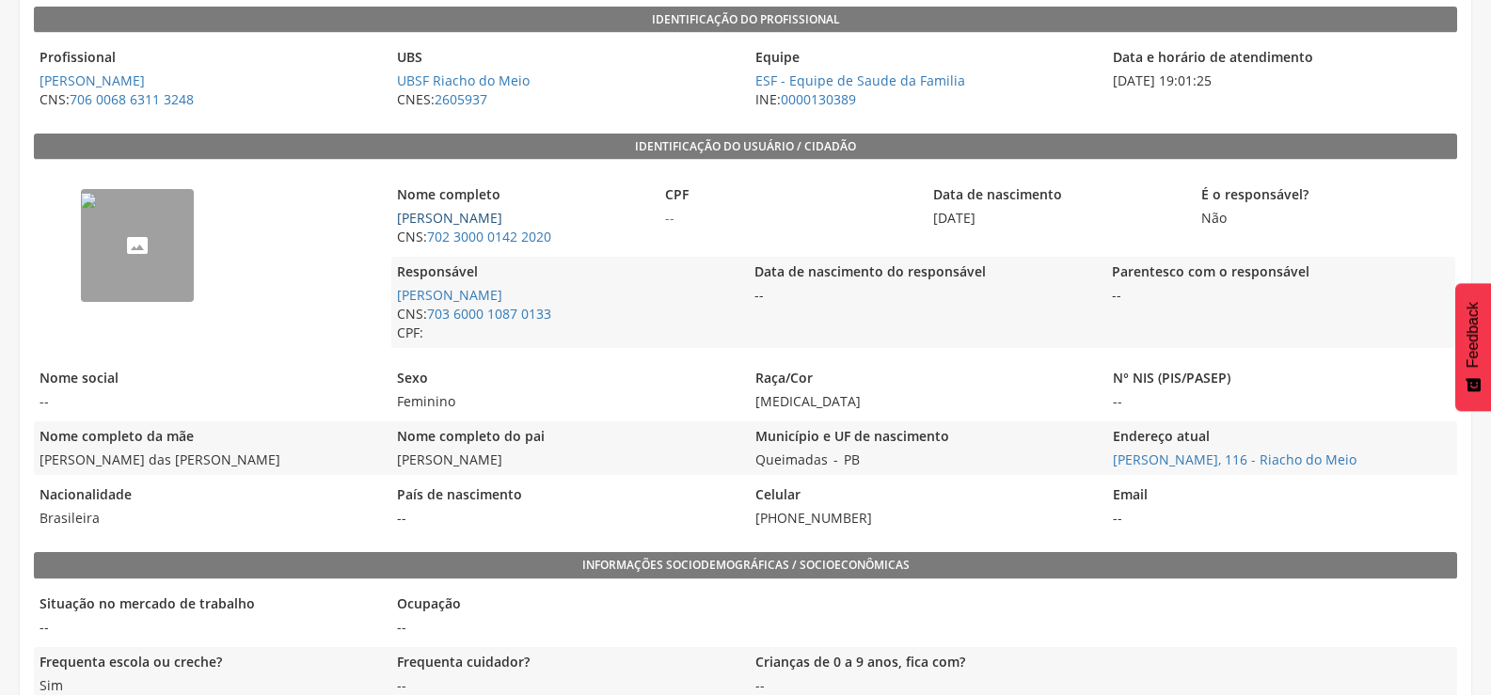
drag, startPoint x: 608, startPoint y: 216, endPoint x: 399, endPoint y: 210, distance: 209.0
click at [399, 210] on span "[PERSON_NAME]" at bounding box center [520, 218] width 259 height 19
copy link "[PERSON_NAME]"
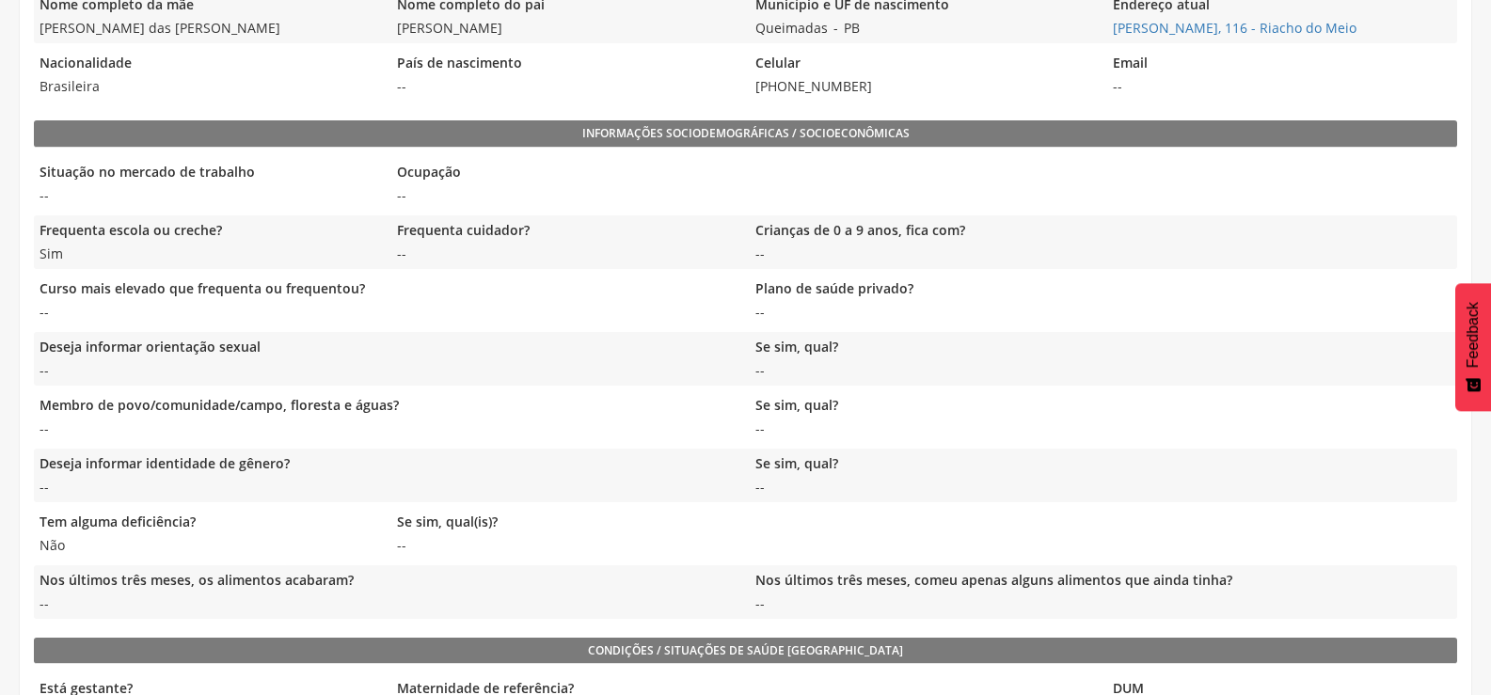
scroll to position [685, 0]
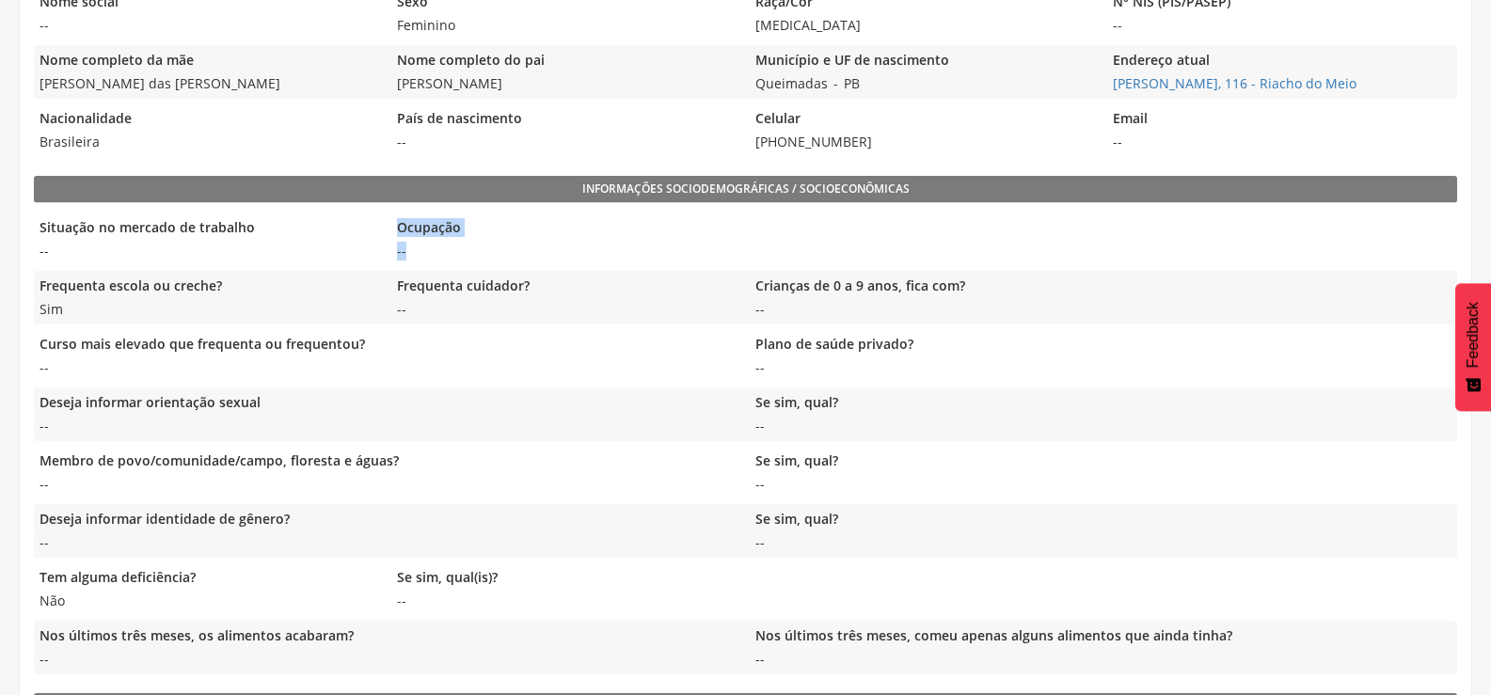
drag, startPoint x: 412, startPoint y: 253, endPoint x: 352, endPoint y: 251, distance: 60.2
click at [352, 251] on div "Situação no mercado de trabalho -- Ocupação --" at bounding box center [746, 240] width 1424 height 54
click at [352, 251] on span "--" at bounding box center [208, 251] width 348 height 19
drag, startPoint x: 41, startPoint y: 231, endPoint x: 116, endPoint y: 257, distance: 78.6
click at [116, 257] on div "Situação no mercado de trabalho --" at bounding box center [208, 240] width 348 height 54
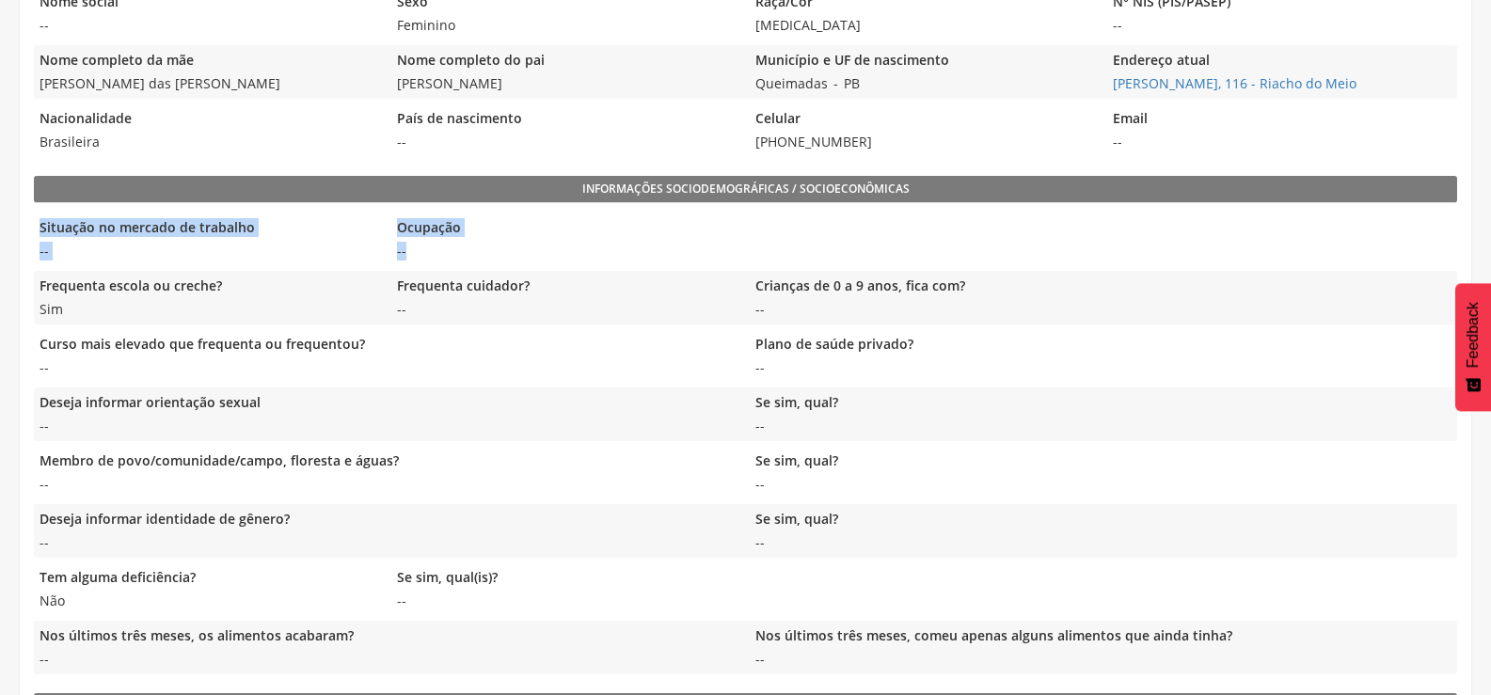
drag, startPoint x: 430, startPoint y: 258, endPoint x: 39, endPoint y: 224, distance: 392.9
click at [39, 224] on div "Situação no mercado de trabalho -- Ocupação --" at bounding box center [746, 240] width 1424 height 54
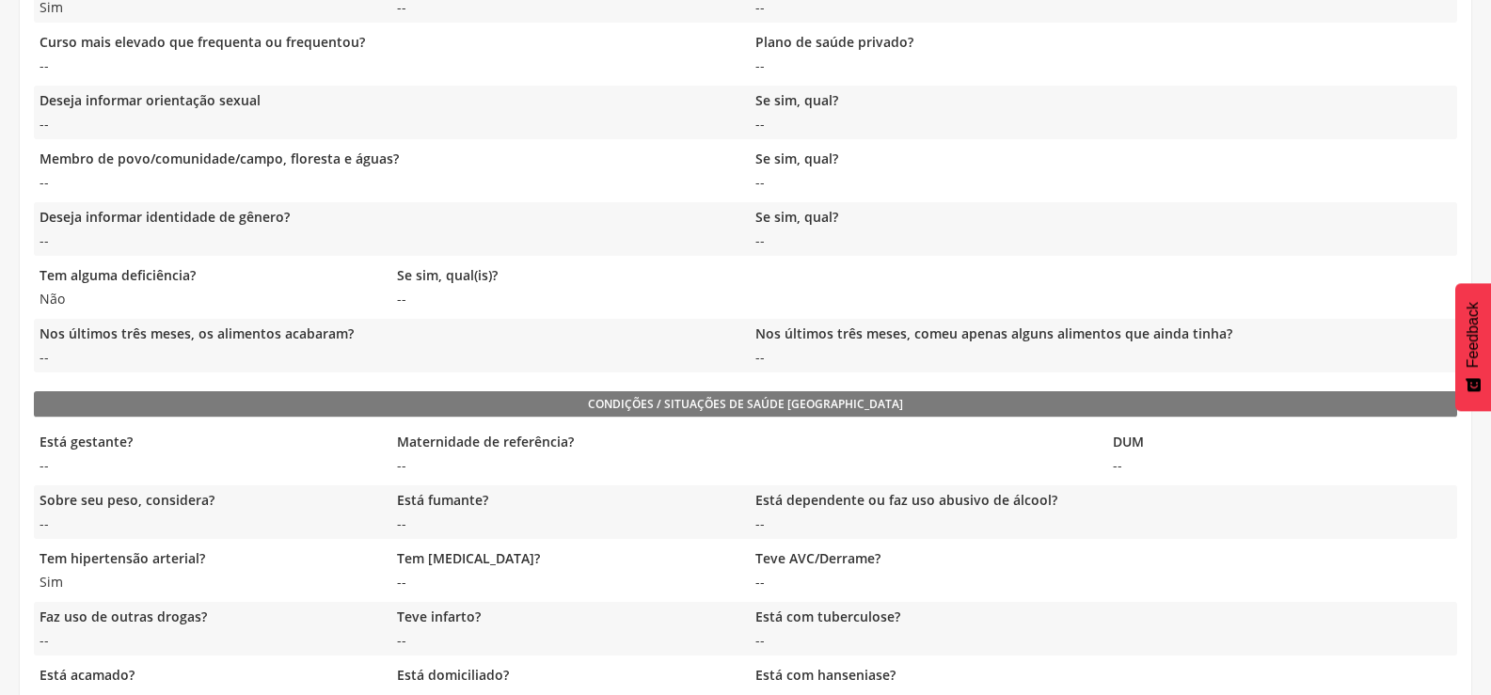
scroll to position [1035, 0]
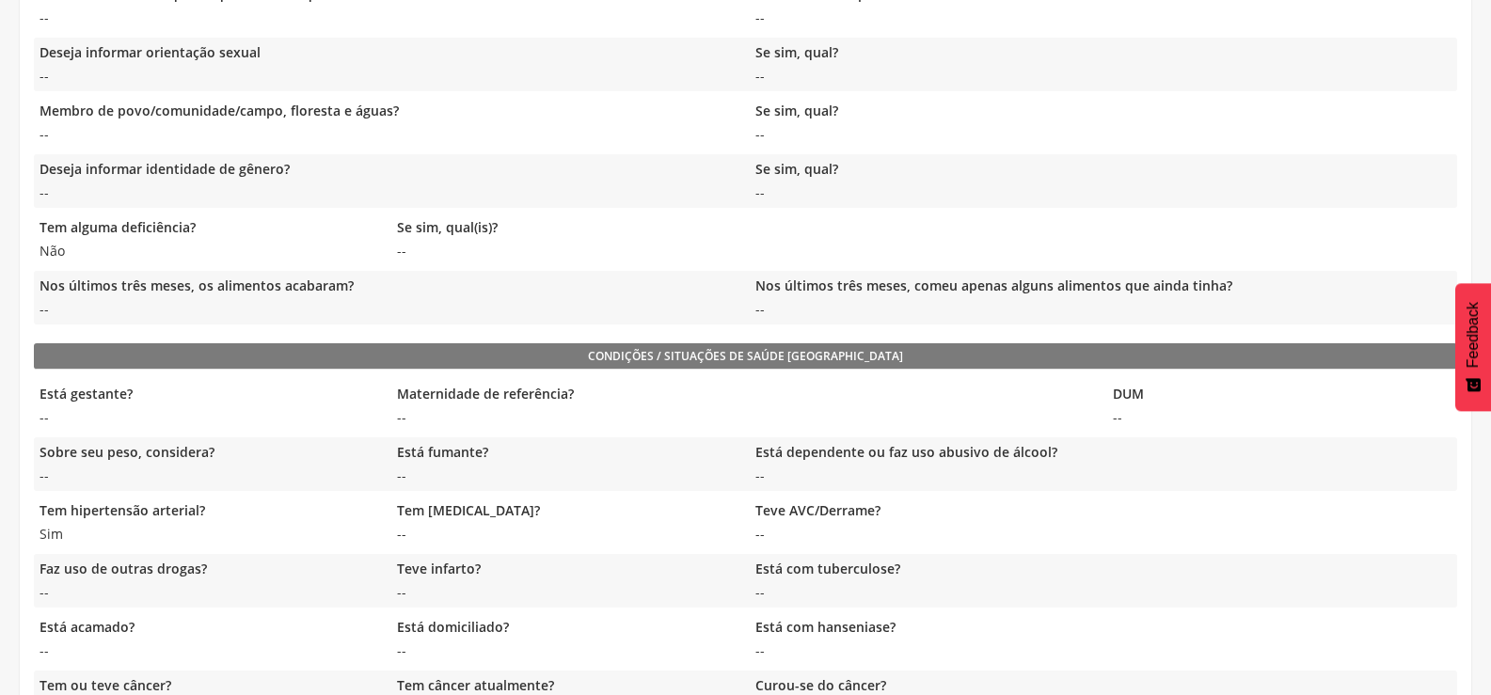
click at [557, 168] on legend "Deseja informar identidade de gênero?" at bounding box center [387, 171] width 707 height 22
